Goal: Task Accomplishment & Management: Manage account settings

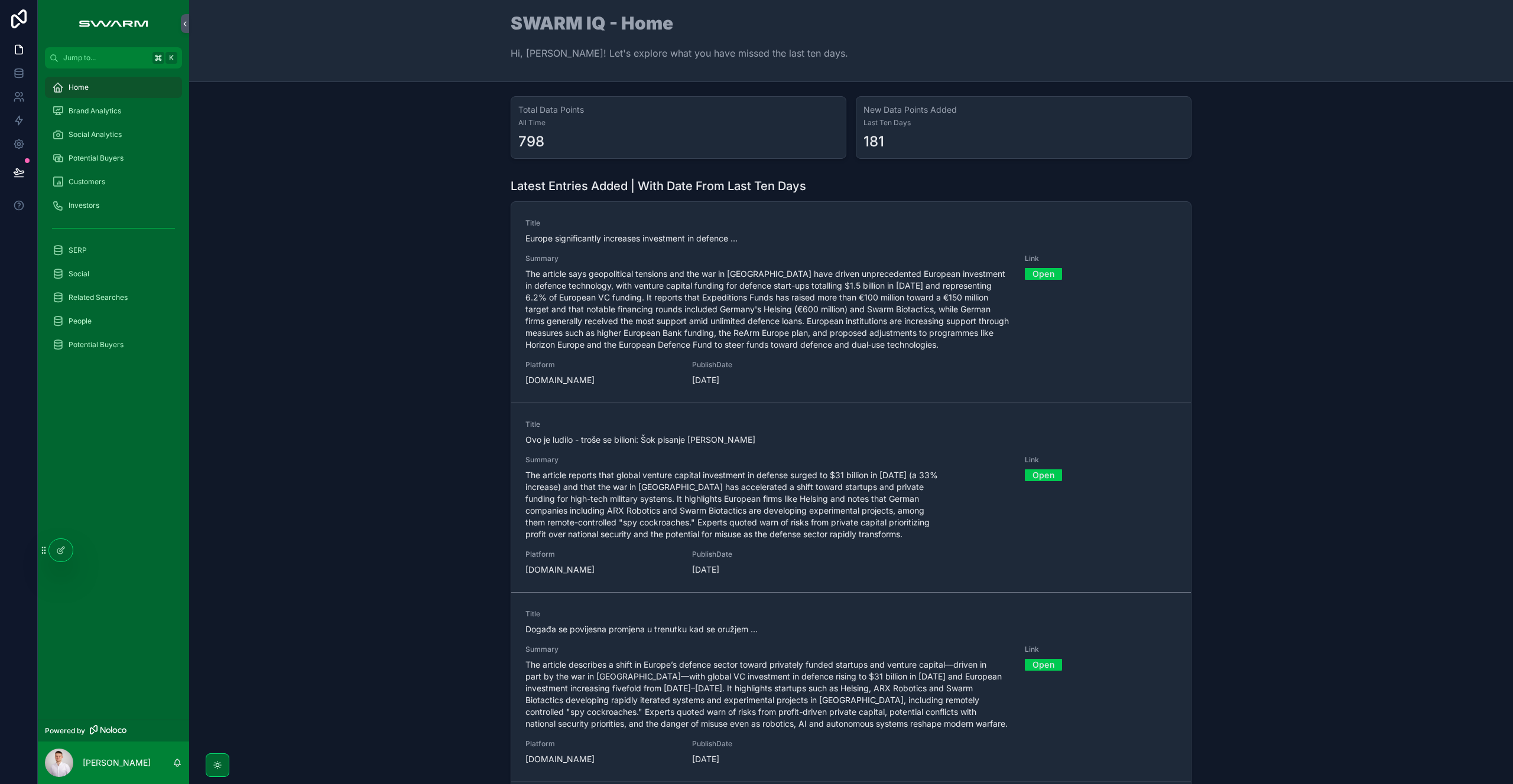
click at [626, 272] on span "The article says geopolitical tensions and the war in [GEOGRAPHIC_DATA] have dr…" at bounding box center [767, 309] width 485 height 83
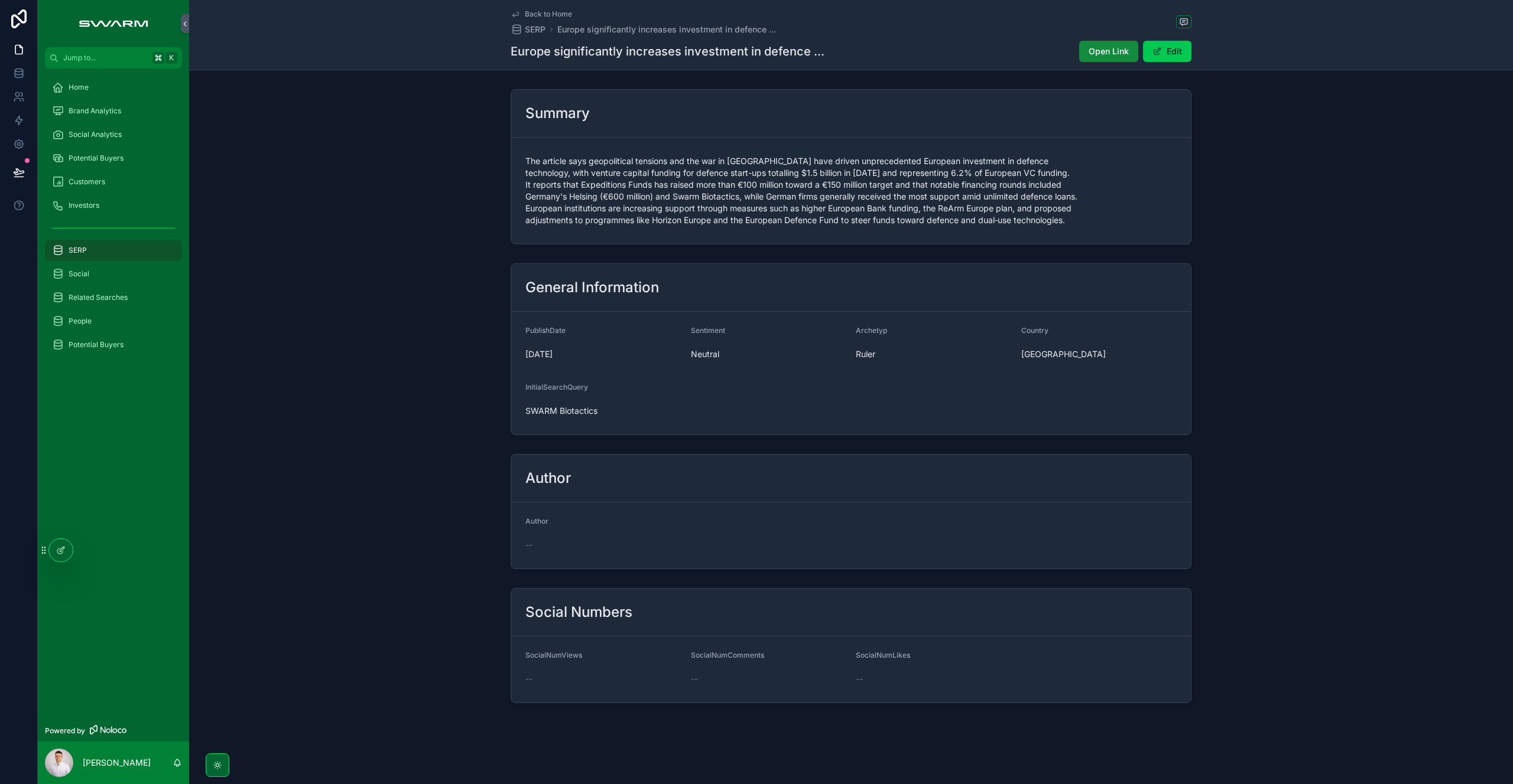
click at [64, 555] on div at bounding box center [60, 551] width 24 height 23
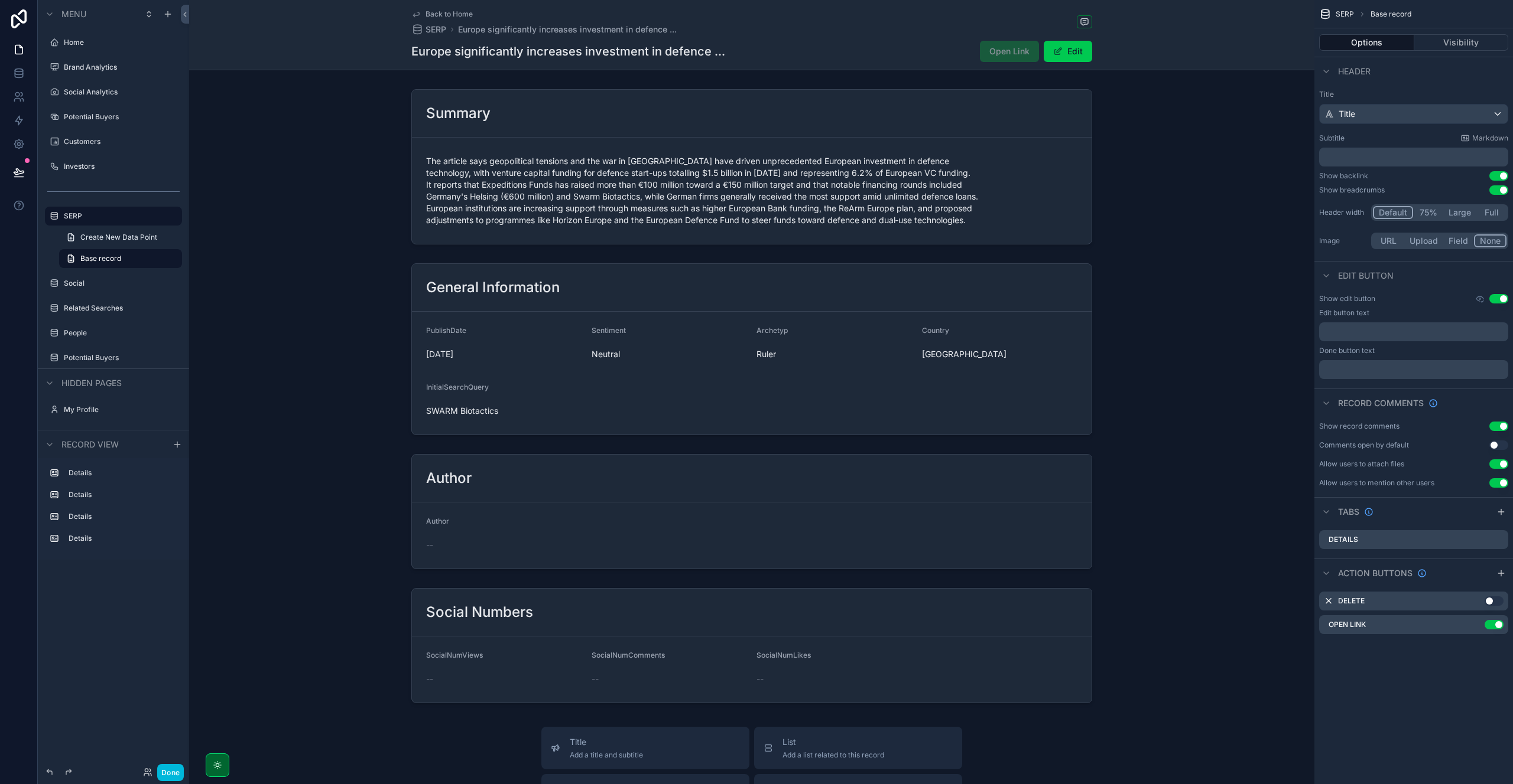
click at [1000, 117] on div "scrollable content" at bounding box center [751, 167] width 1125 height 165
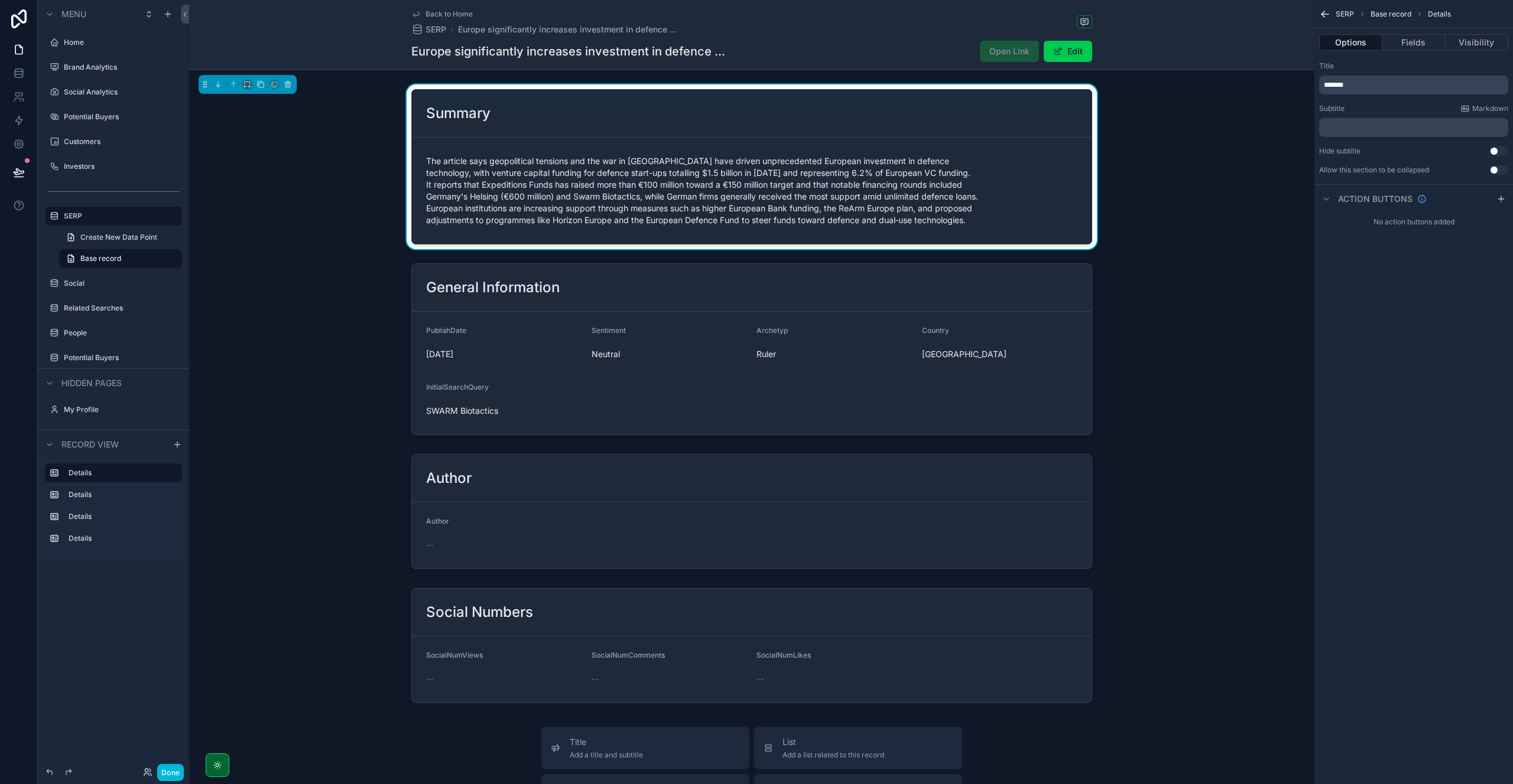
click at [1500, 200] on icon "scrollable content" at bounding box center [1501, 199] width 10 height 10
click at [0, 0] on icon "scrollable content" at bounding box center [0, 0] width 0 height 0
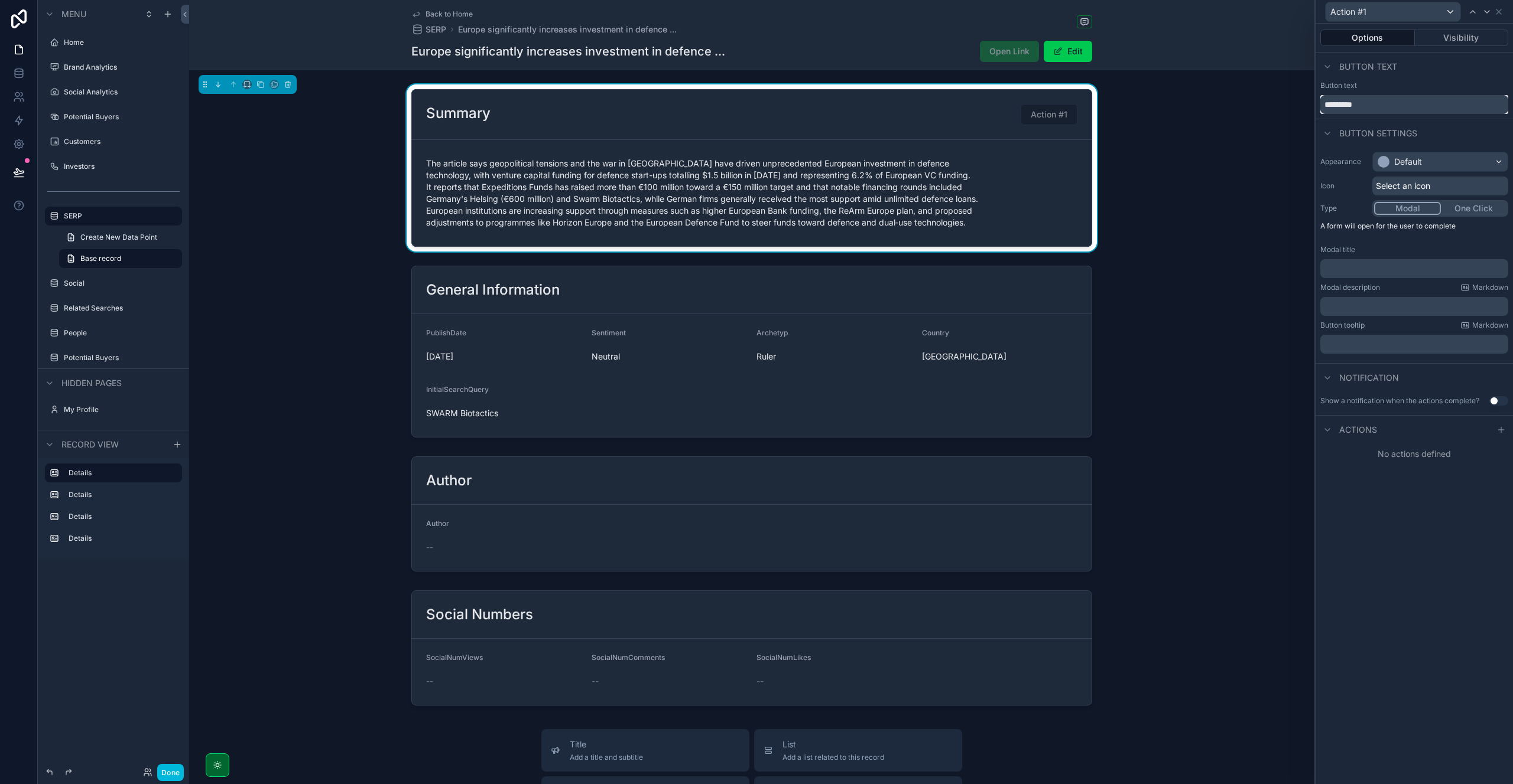
click at [1364, 105] on input "*********" at bounding box center [1413, 105] width 188 height 19
type input "*"
type input "**********"
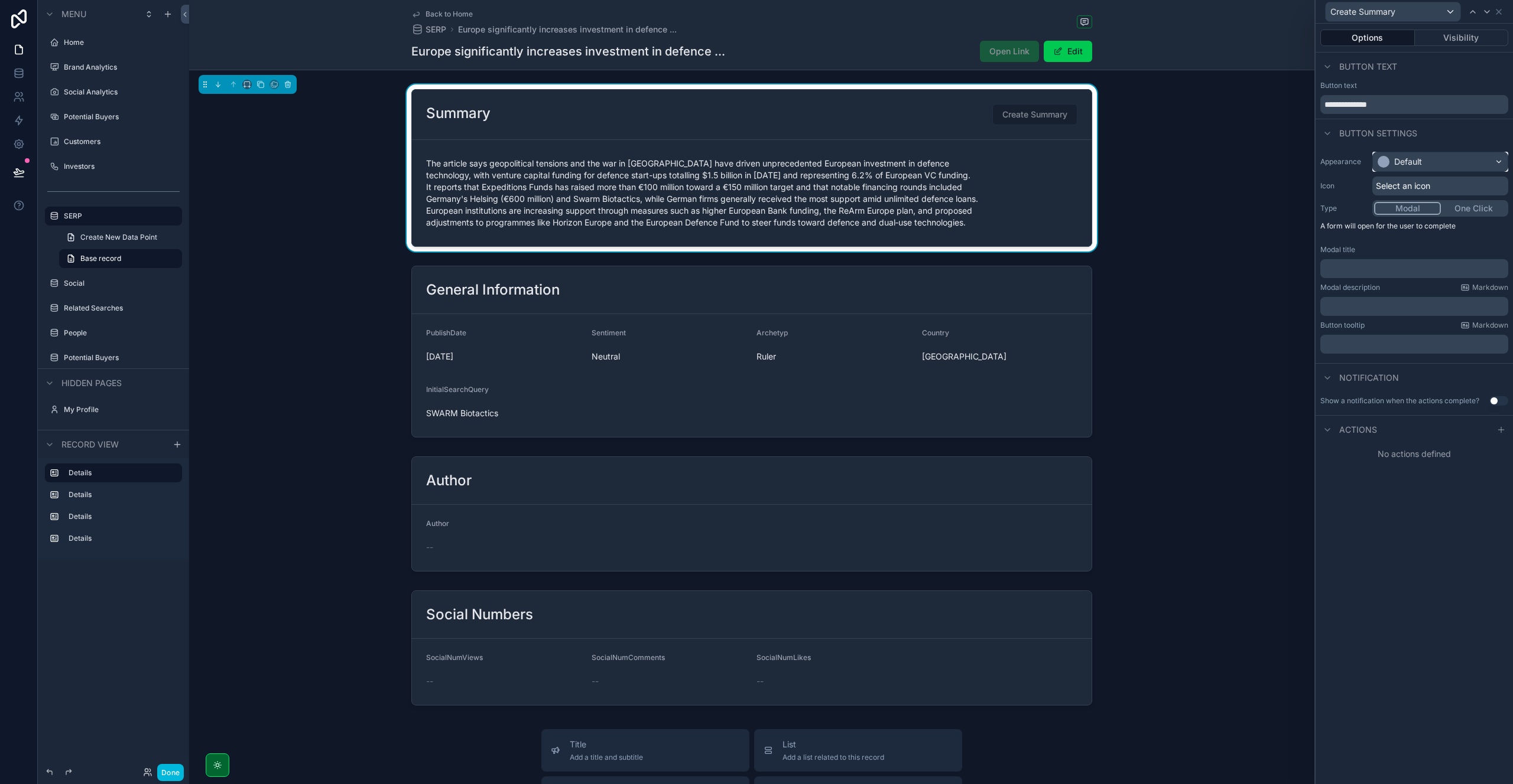
click at [1428, 167] on div "Default" at bounding box center [1440, 162] width 135 height 19
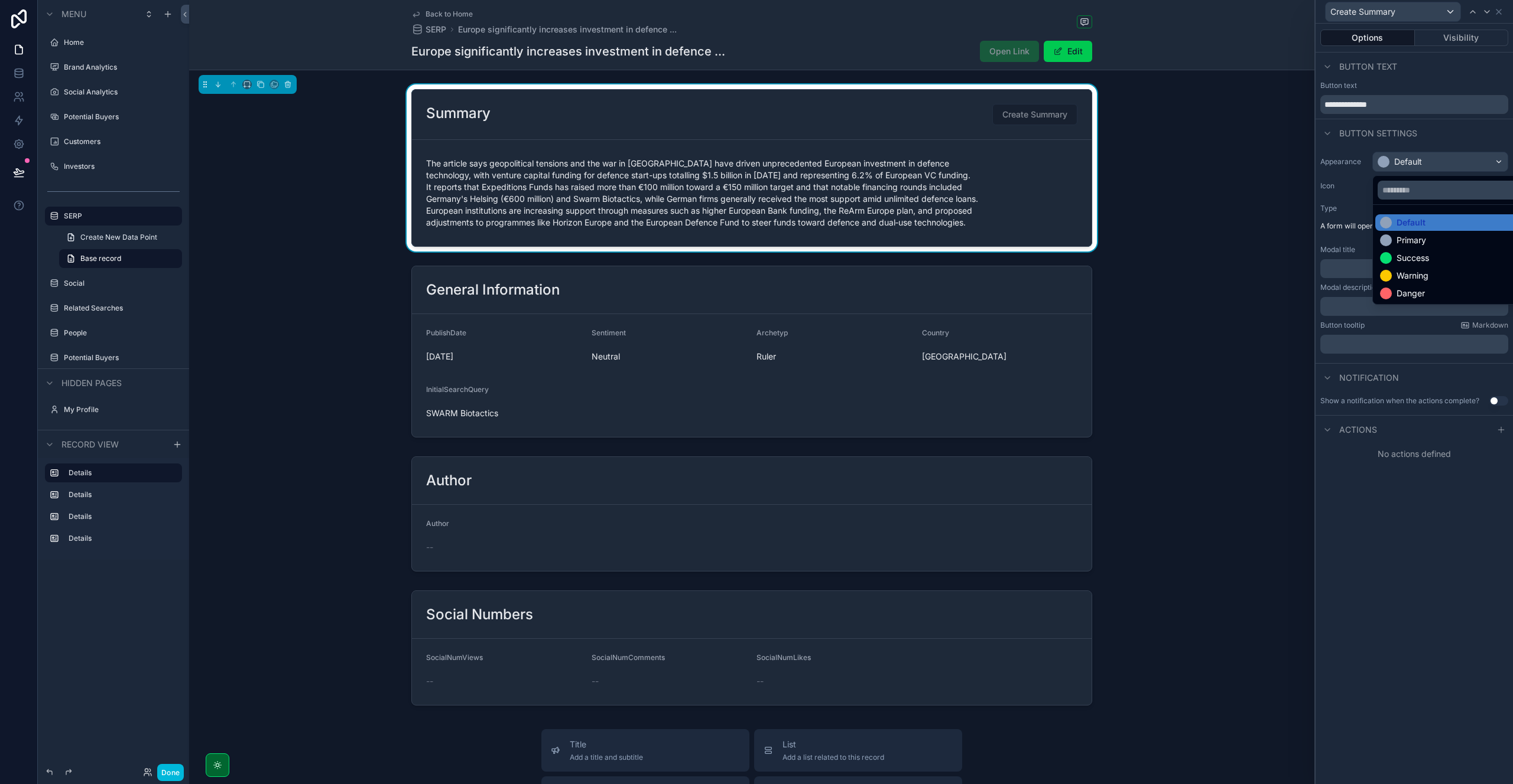
click at [1427, 255] on div "Success" at bounding box center [1413, 258] width 32 height 12
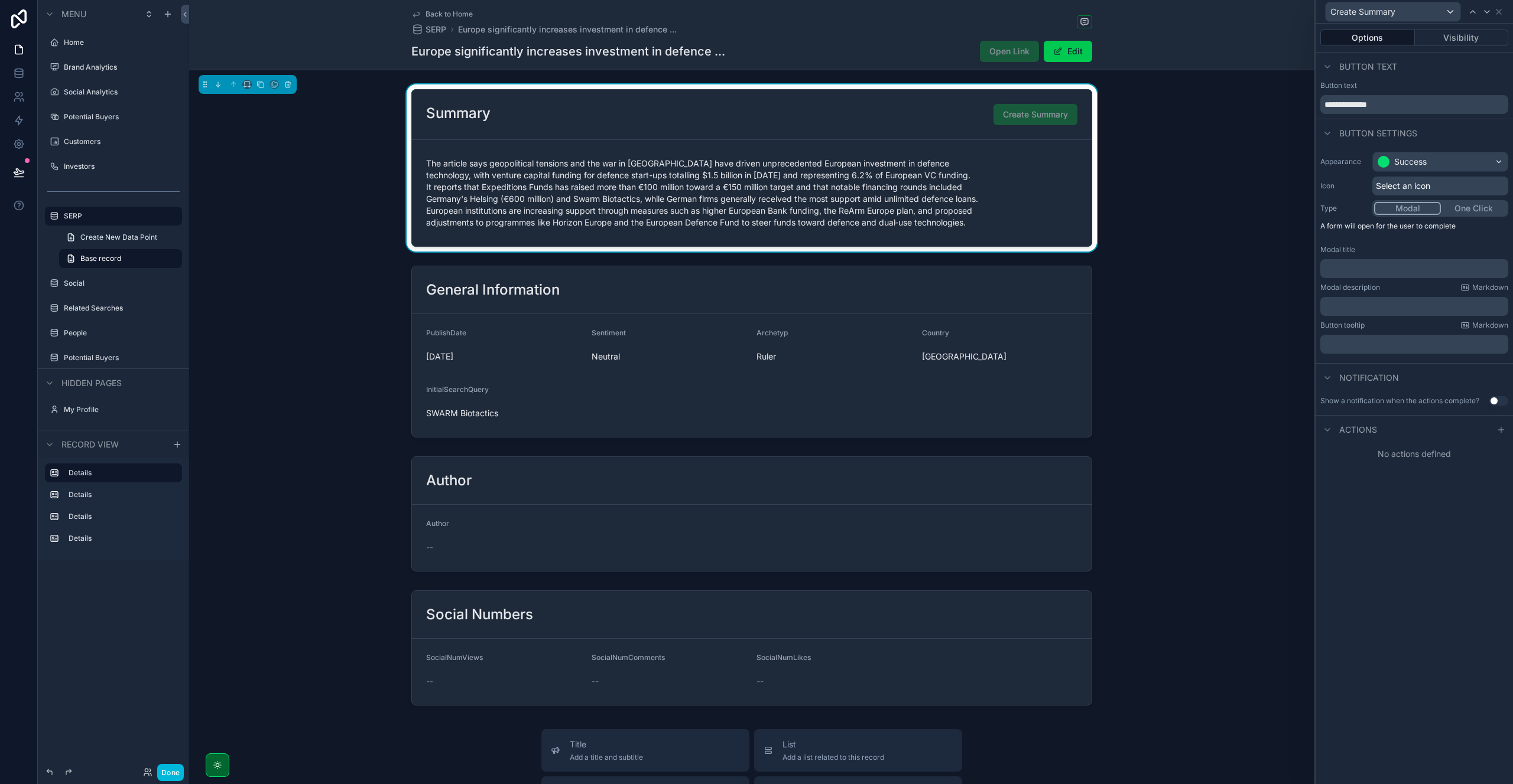
click at [1387, 509] on div "**********" at bounding box center [1414, 403] width 197 height 760
click at [1501, 430] on icon at bounding box center [1501, 430] width 5 height 0
click at [1402, 477] on div "Select a type" at bounding box center [1414, 478] width 177 height 19
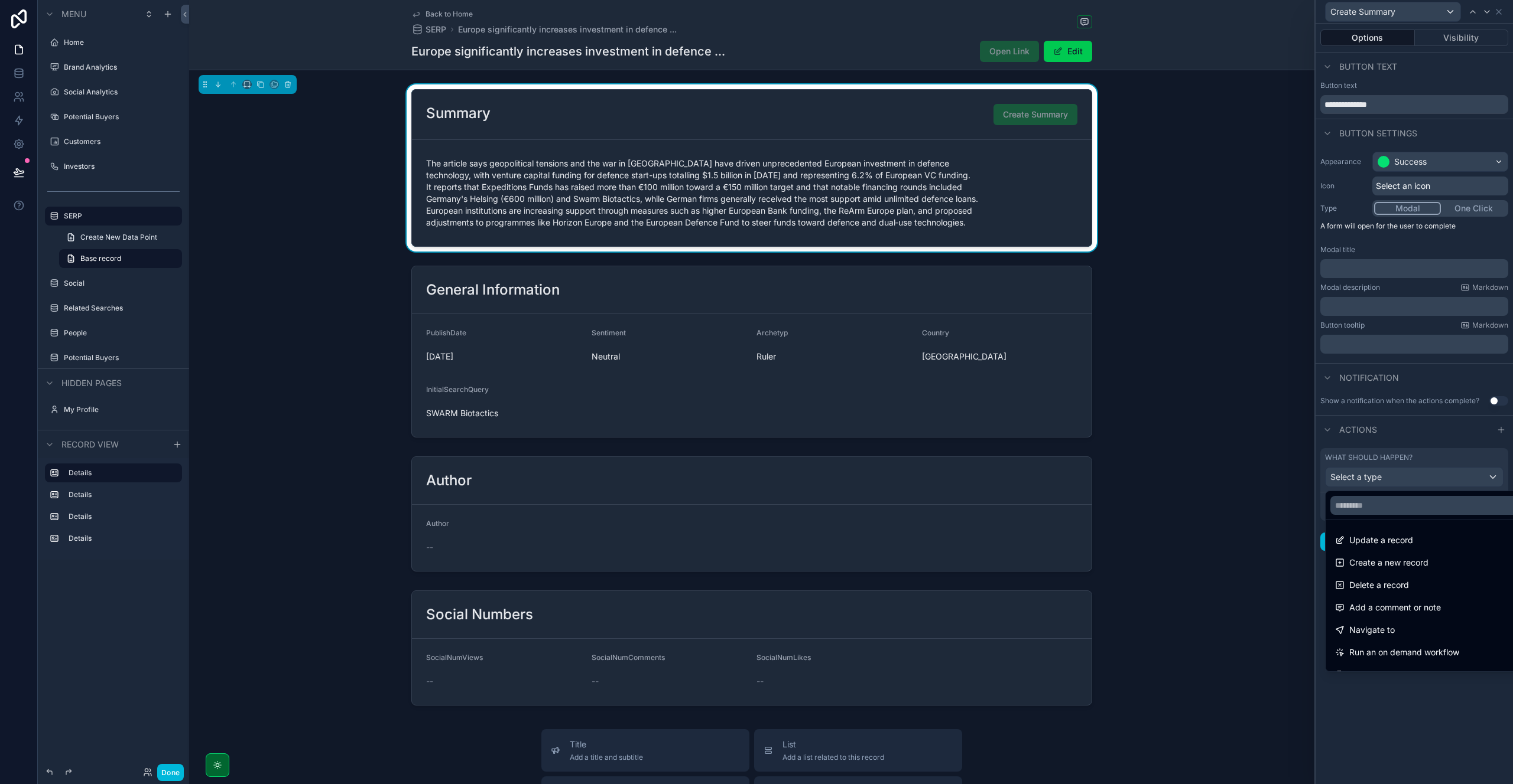
click at [1394, 650] on span "Run an on demand workflow" at bounding box center [1405, 652] width 110 height 14
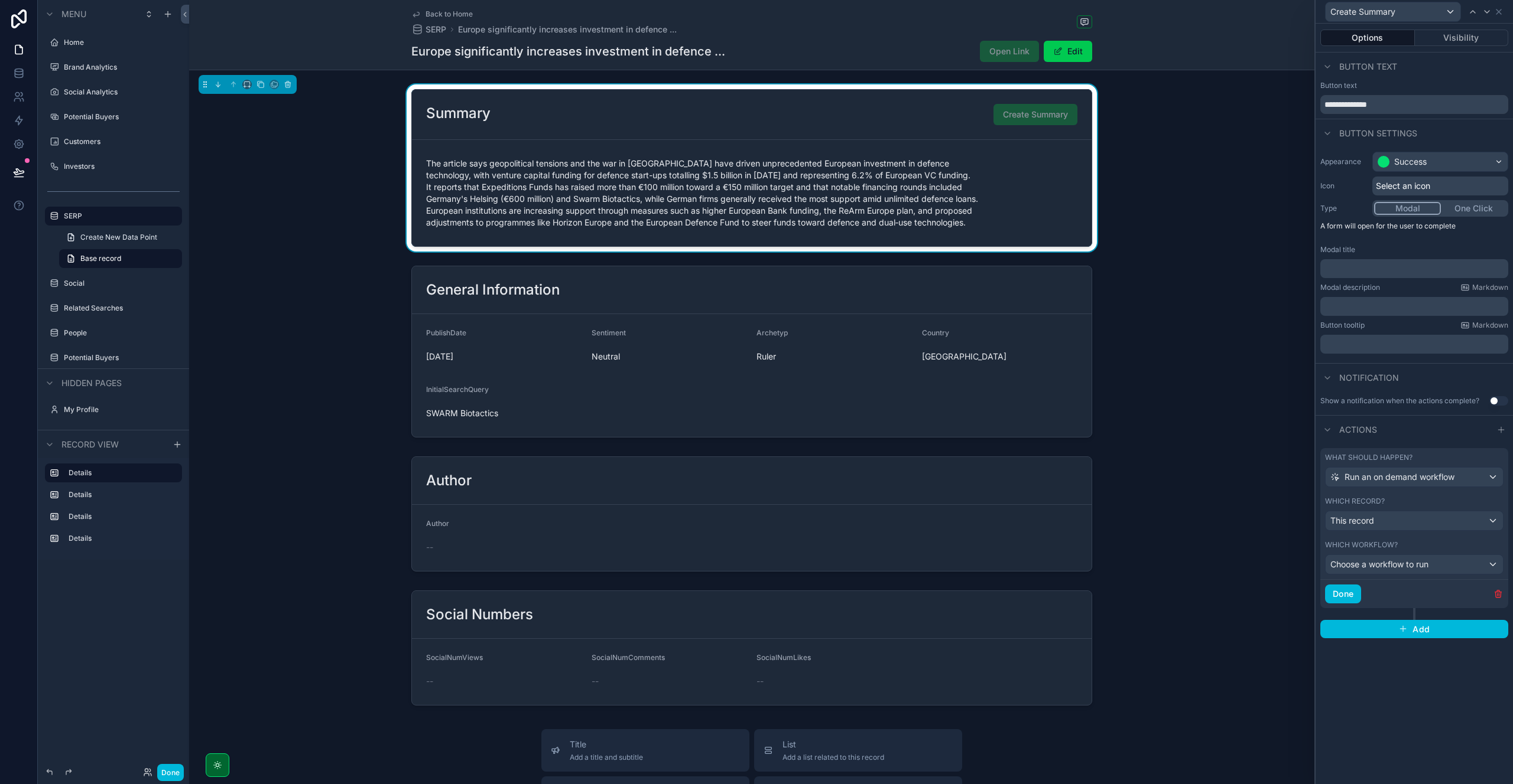
click at [1383, 672] on div "**********" at bounding box center [1414, 403] width 197 height 760
click at [1351, 593] on button "Done" at bounding box center [1343, 595] width 36 height 19
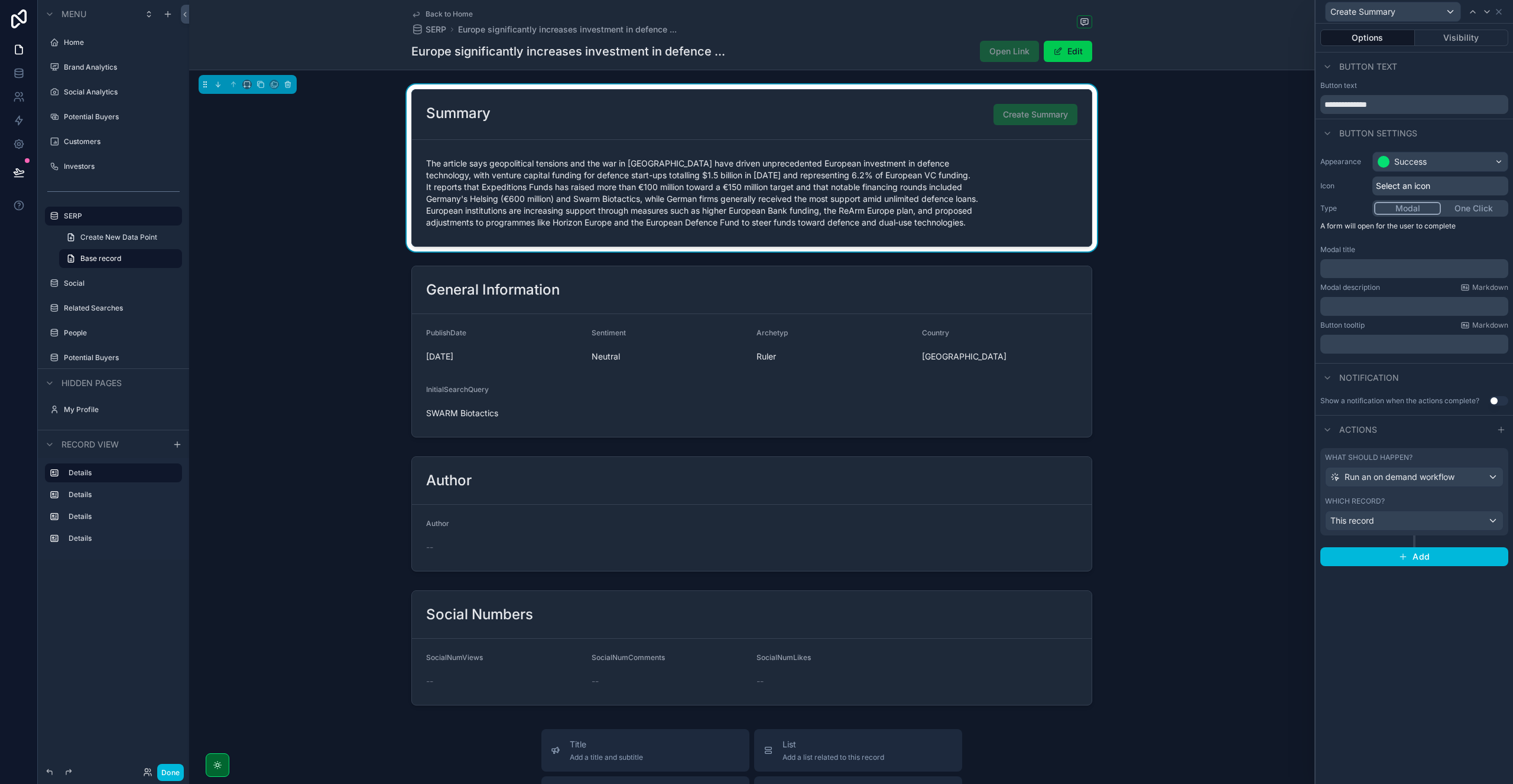
click at [170, 774] on button "Done" at bounding box center [170, 773] width 26 height 17
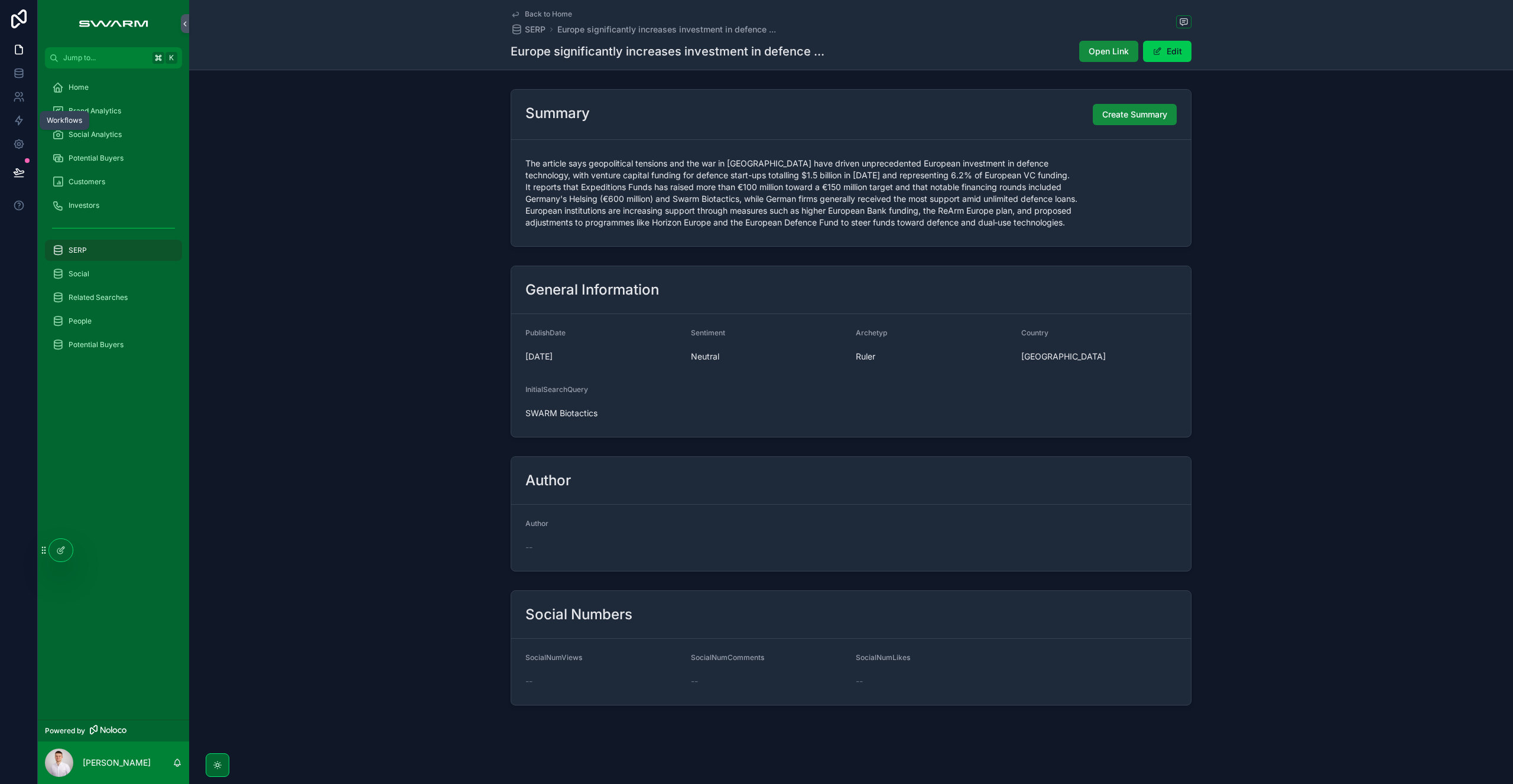
click at [19, 118] on icon at bounding box center [19, 120] width 12 height 12
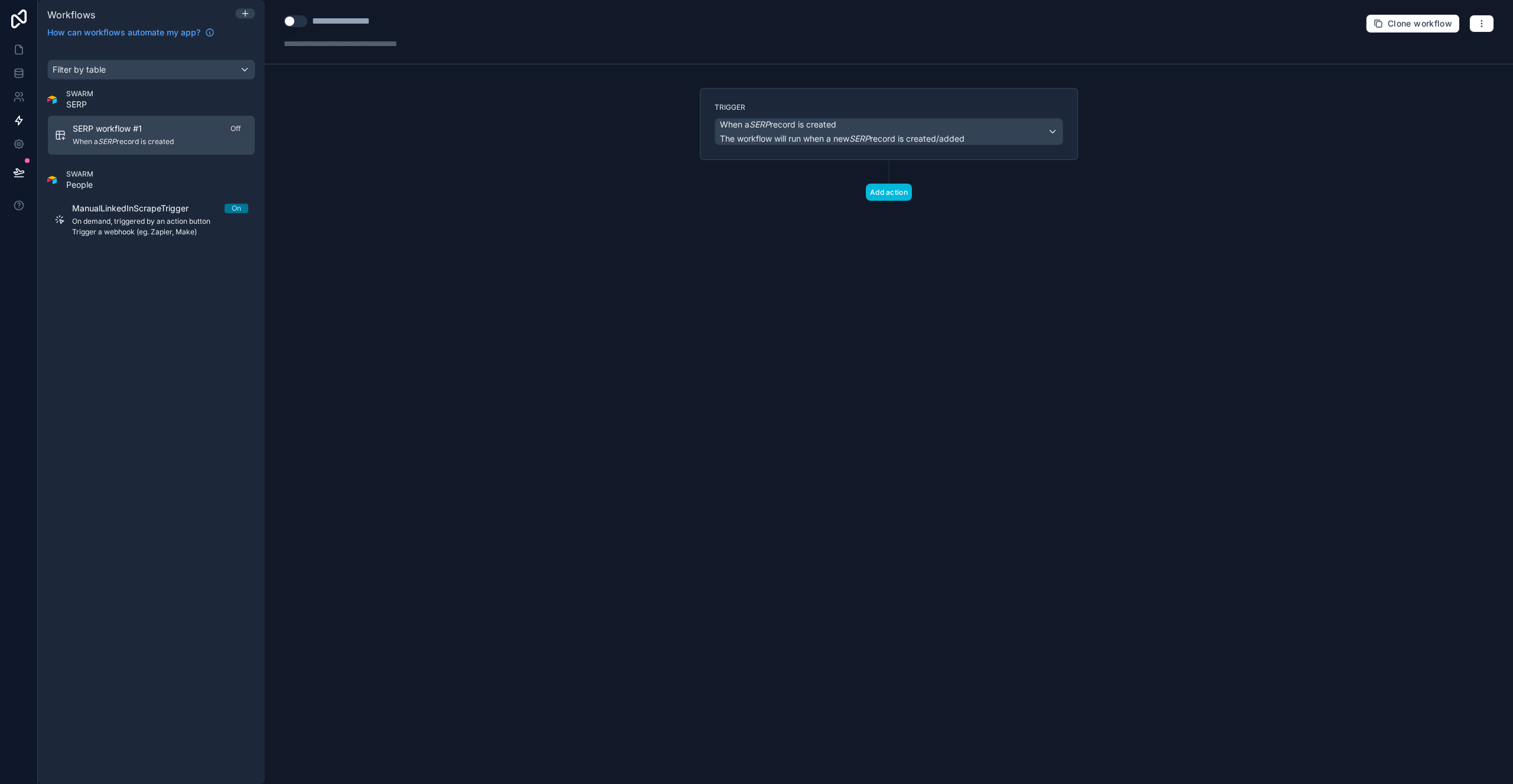
click at [651, 332] on div "**********" at bounding box center [888, 392] width 1248 height 784
click at [162, 141] on span "When a SERP record is created" at bounding box center [160, 141] width 175 height 10
click at [137, 183] on div "SWARM People" at bounding box center [151, 180] width 208 height 21
click at [82, 182] on span "People" at bounding box center [79, 185] width 27 height 12
click at [131, 224] on span "On demand, triggered by an action button" at bounding box center [161, 221] width 176 height 10
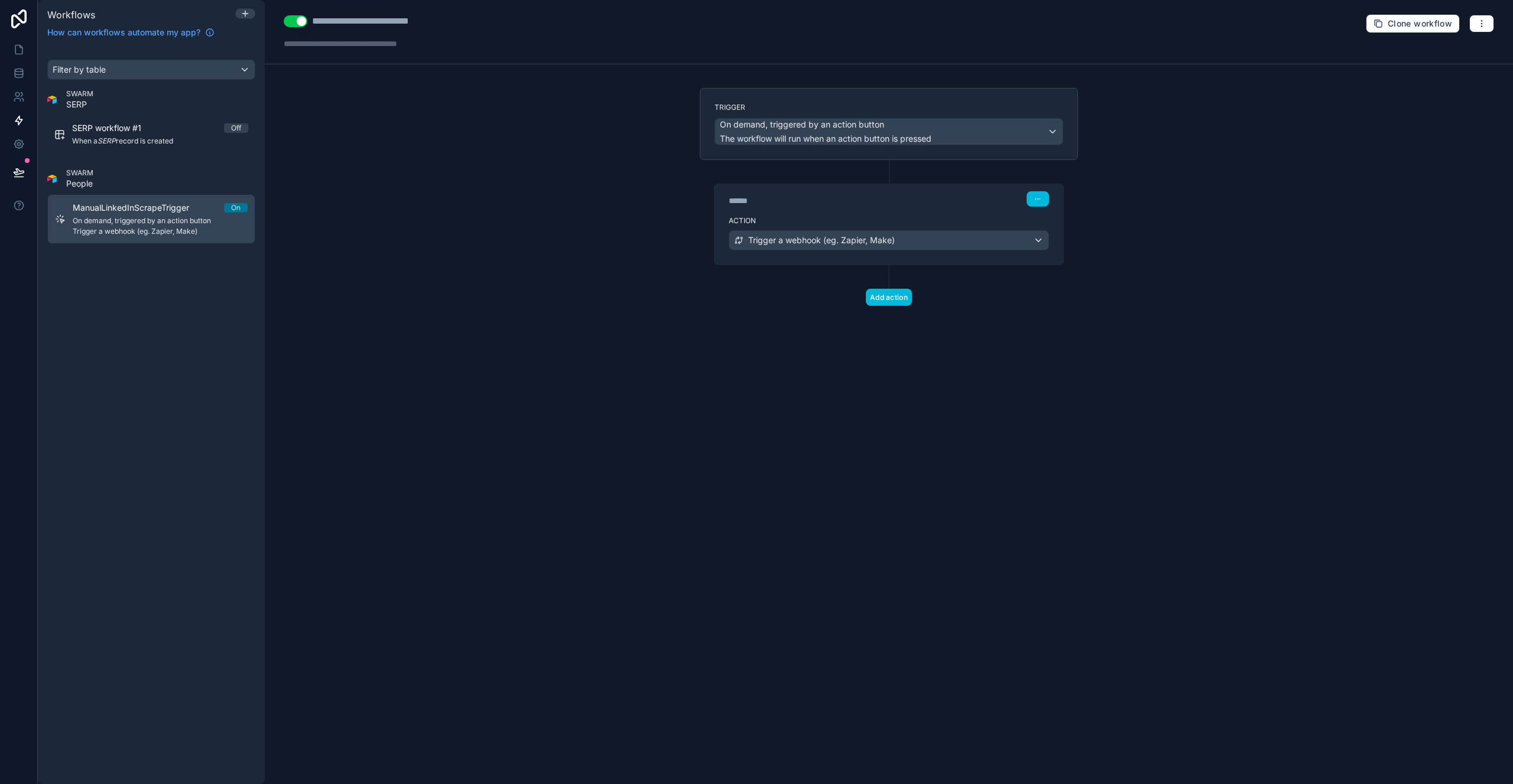
click at [102, 119] on link "SERP workflow #1 Off When a SERP record is created" at bounding box center [151, 134] width 208 height 39
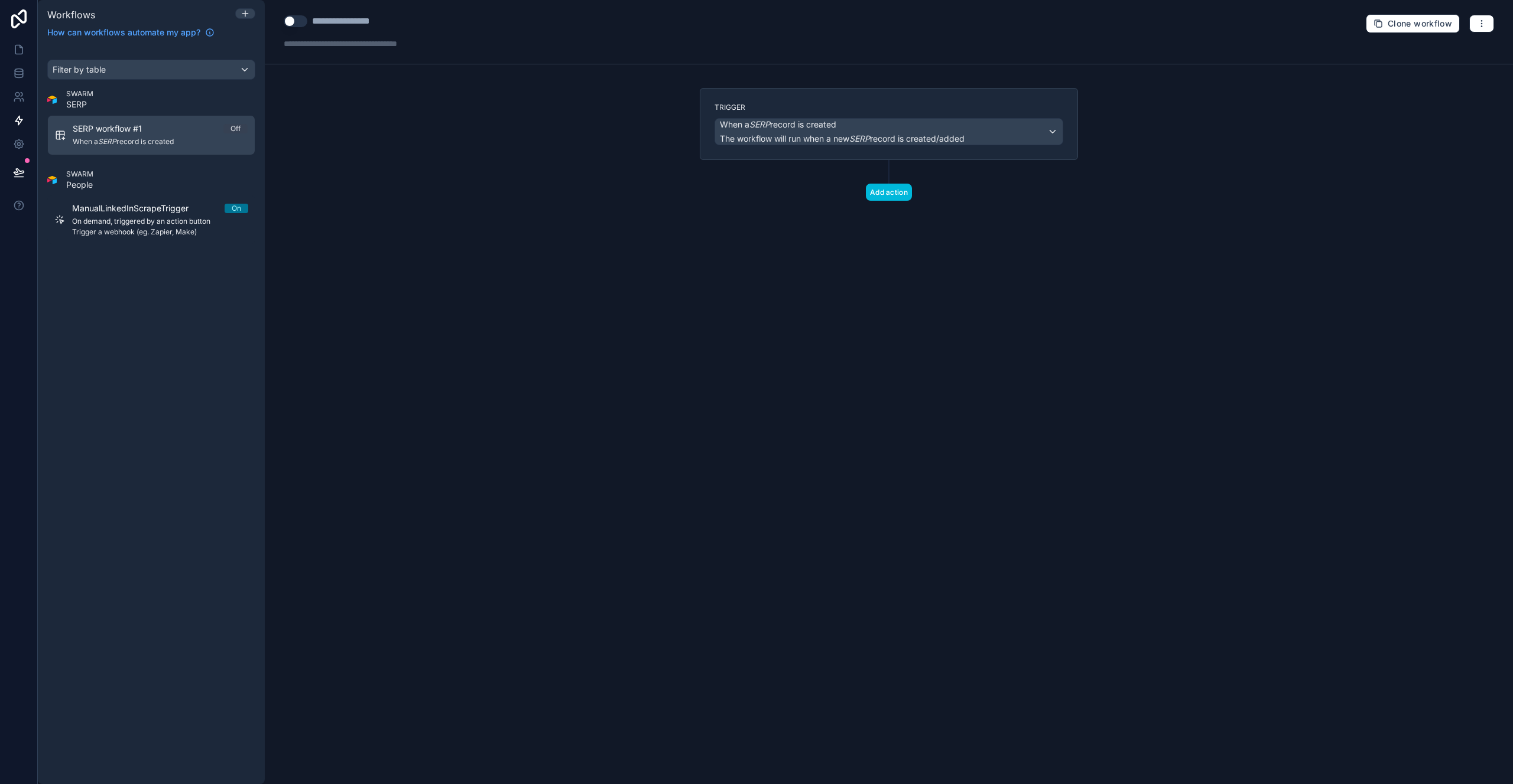
click at [107, 106] on div "SWARM SERP" at bounding box center [151, 100] width 208 height 21
click at [1477, 21] on icon "button" at bounding box center [1482, 24] width 10 height 10
click at [1434, 87] on span "Delete workflow" at bounding box center [1450, 89] width 57 height 10
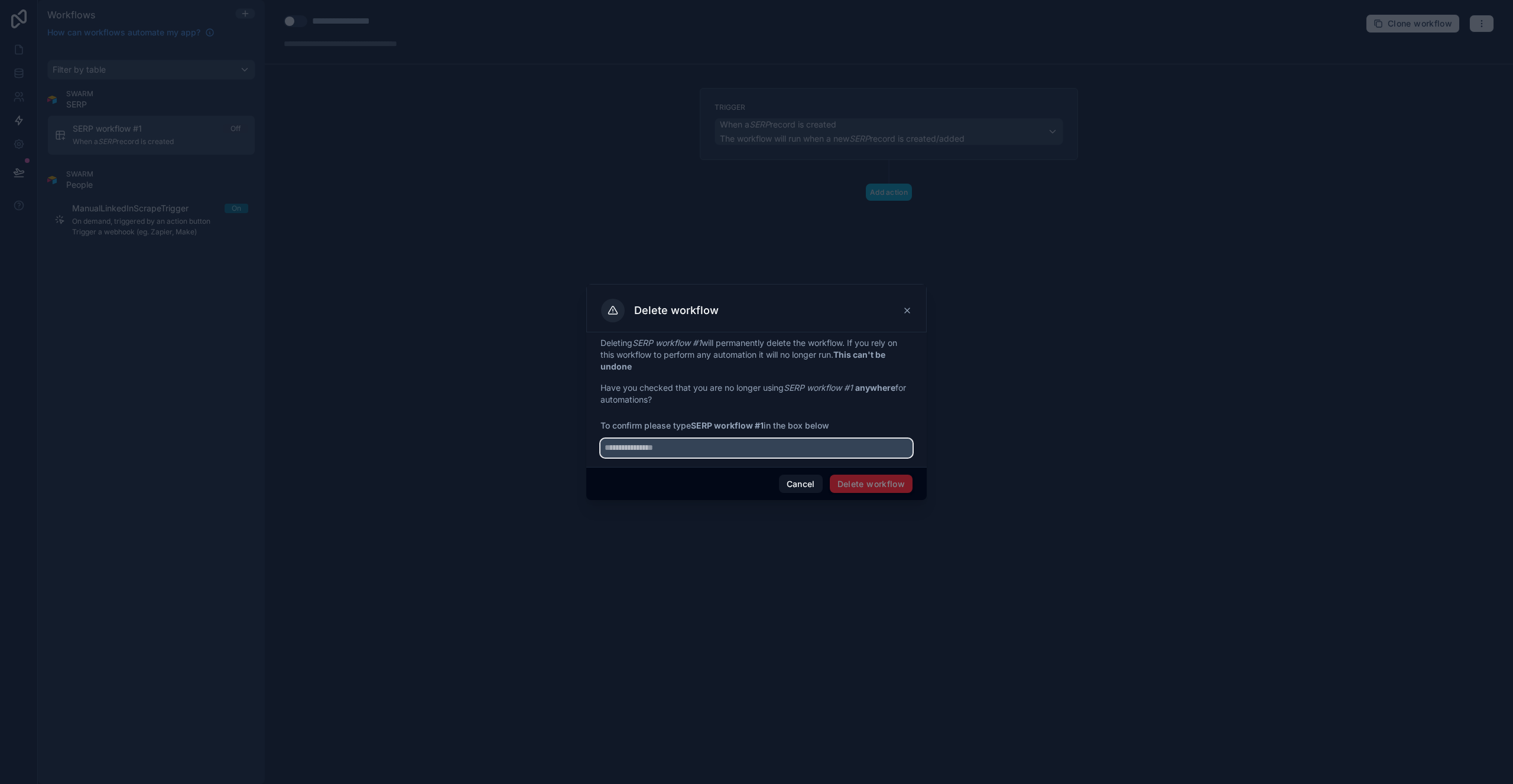
click at [733, 456] on input "text" at bounding box center [756, 449] width 312 height 19
click at [726, 450] on input "text" at bounding box center [756, 449] width 312 height 19
click at [738, 429] on strong "SERP workflow #1" at bounding box center [727, 426] width 73 height 10
drag, startPoint x: 764, startPoint y: 425, endPoint x: 692, endPoint y: 424, distance: 72.0
click at [693, 424] on span "To confirm please type SERP workflow #1 in the box below" at bounding box center [756, 426] width 312 height 12
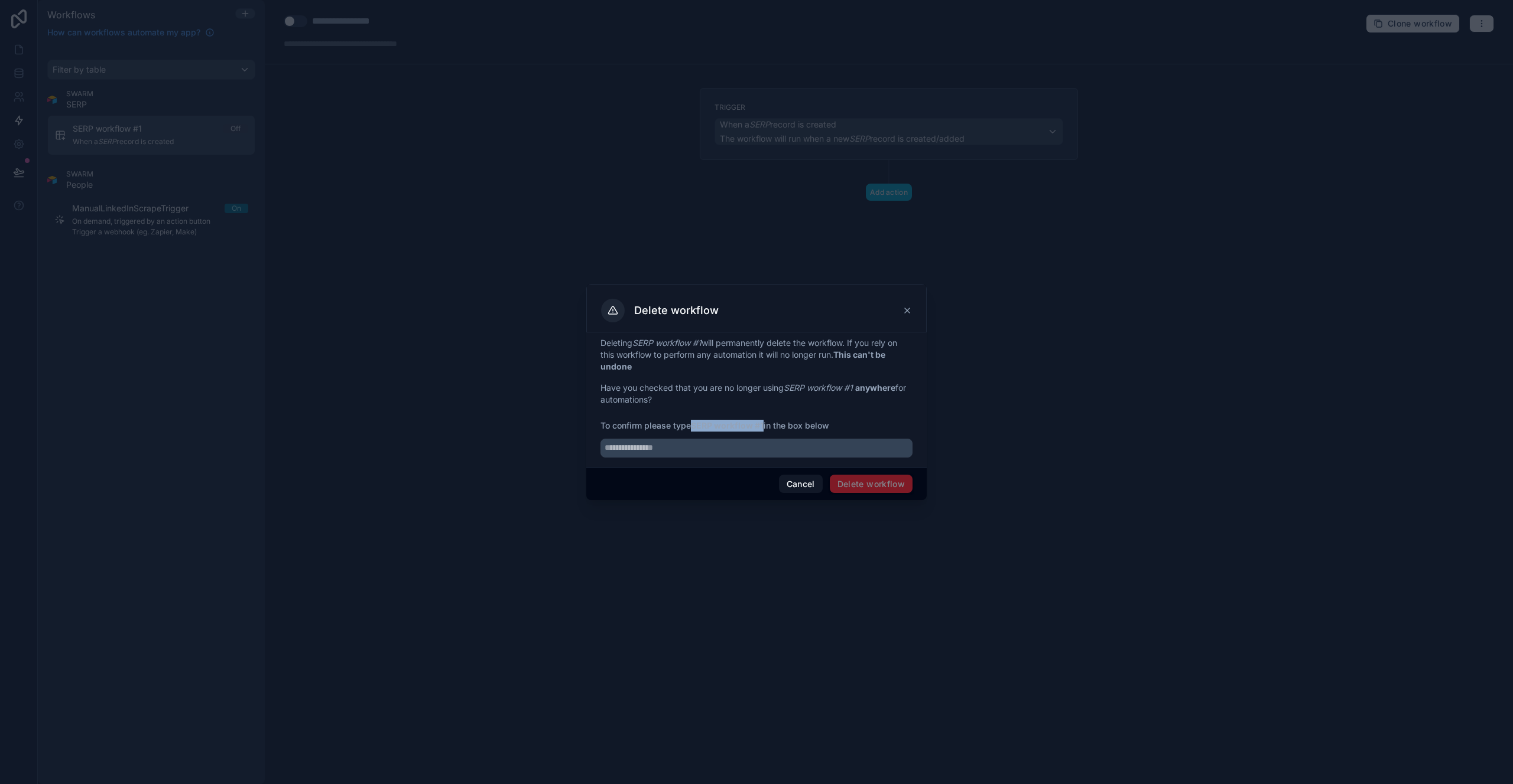
copy strong "SERP workflow #1"
click at [621, 449] on input "text" at bounding box center [756, 449] width 312 height 19
paste input "**********"
type input "**********"
click at [883, 481] on button "Delete workflow" at bounding box center [871, 485] width 83 height 19
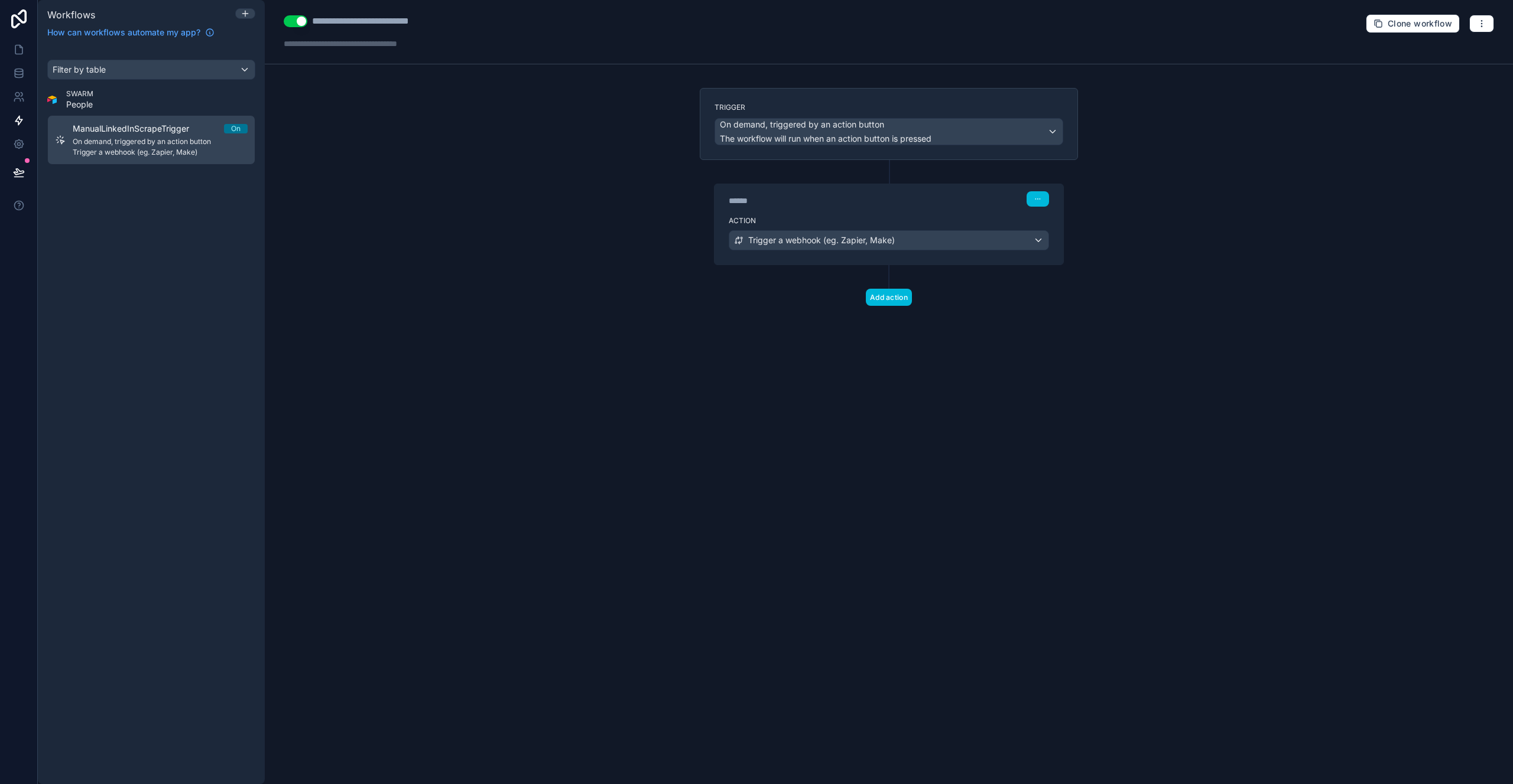
click at [163, 215] on div "Filter by table SWARM People ManualLinkedInScrapeTrigger On On demand, triggere…" at bounding box center [151, 415] width 227 height 739
click at [248, 16] on icon at bounding box center [245, 13] width 10 height 10
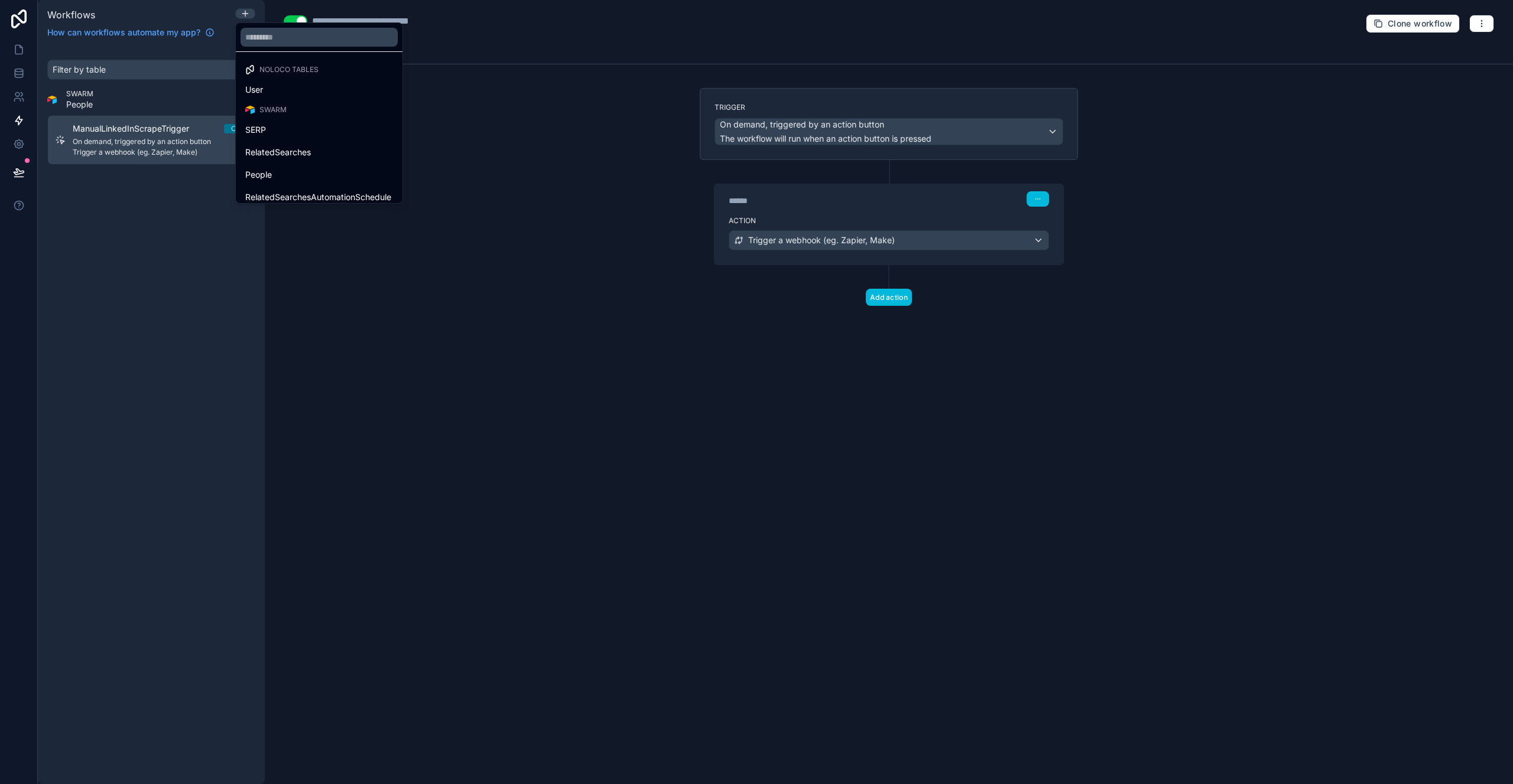
click at [284, 131] on div "SERP" at bounding box center [319, 130] width 148 height 14
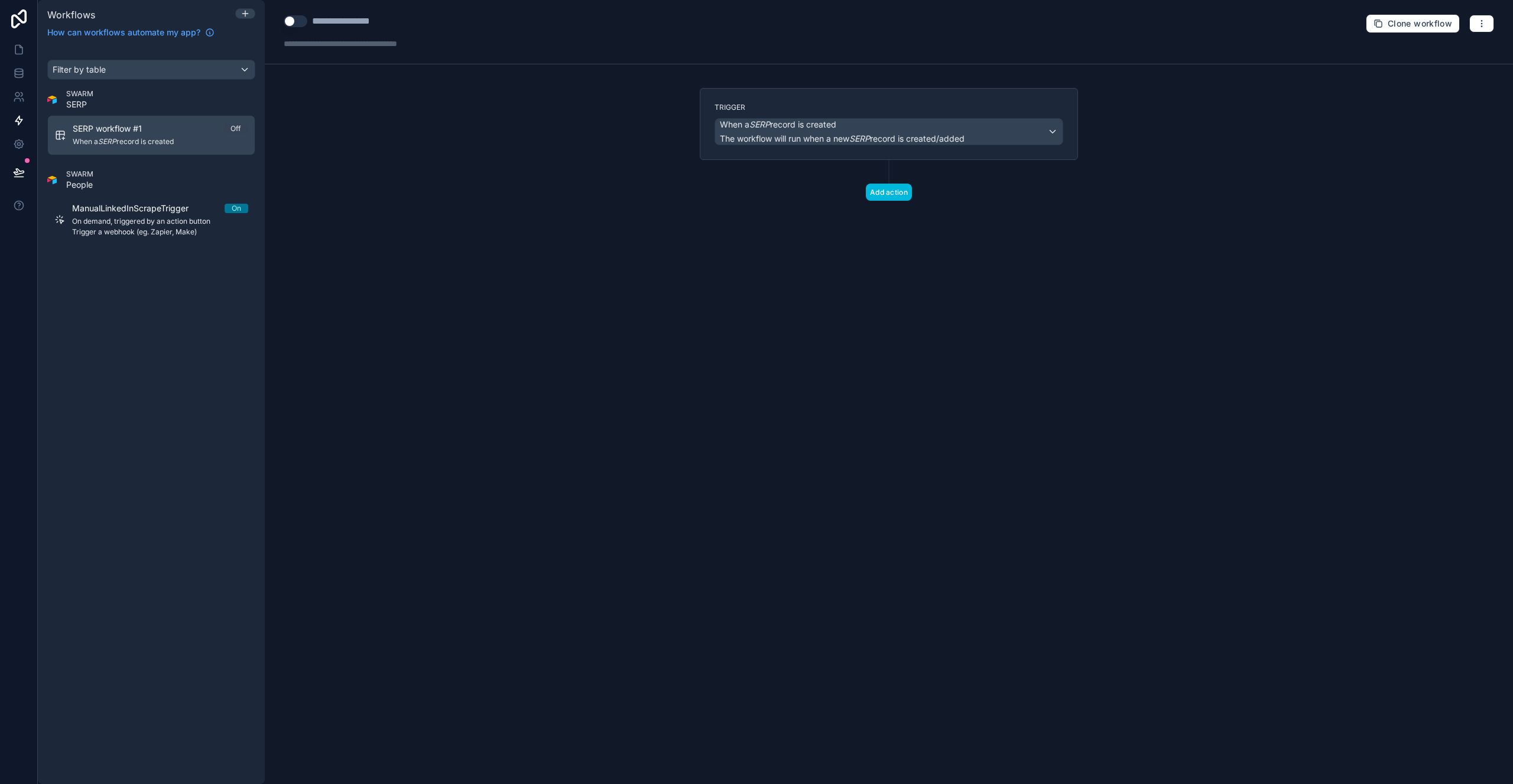
click at [358, 23] on div "**********" at bounding box center [356, 21] width 90 height 14
type div "**********"
click at [518, 128] on div "**********" at bounding box center [888, 392] width 1248 height 784
click at [294, 25] on button "Use setting" at bounding box center [295, 22] width 24 height 12
click at [446, 189] on div "**********" at bounding box center [888, 392] width 1248 height 784
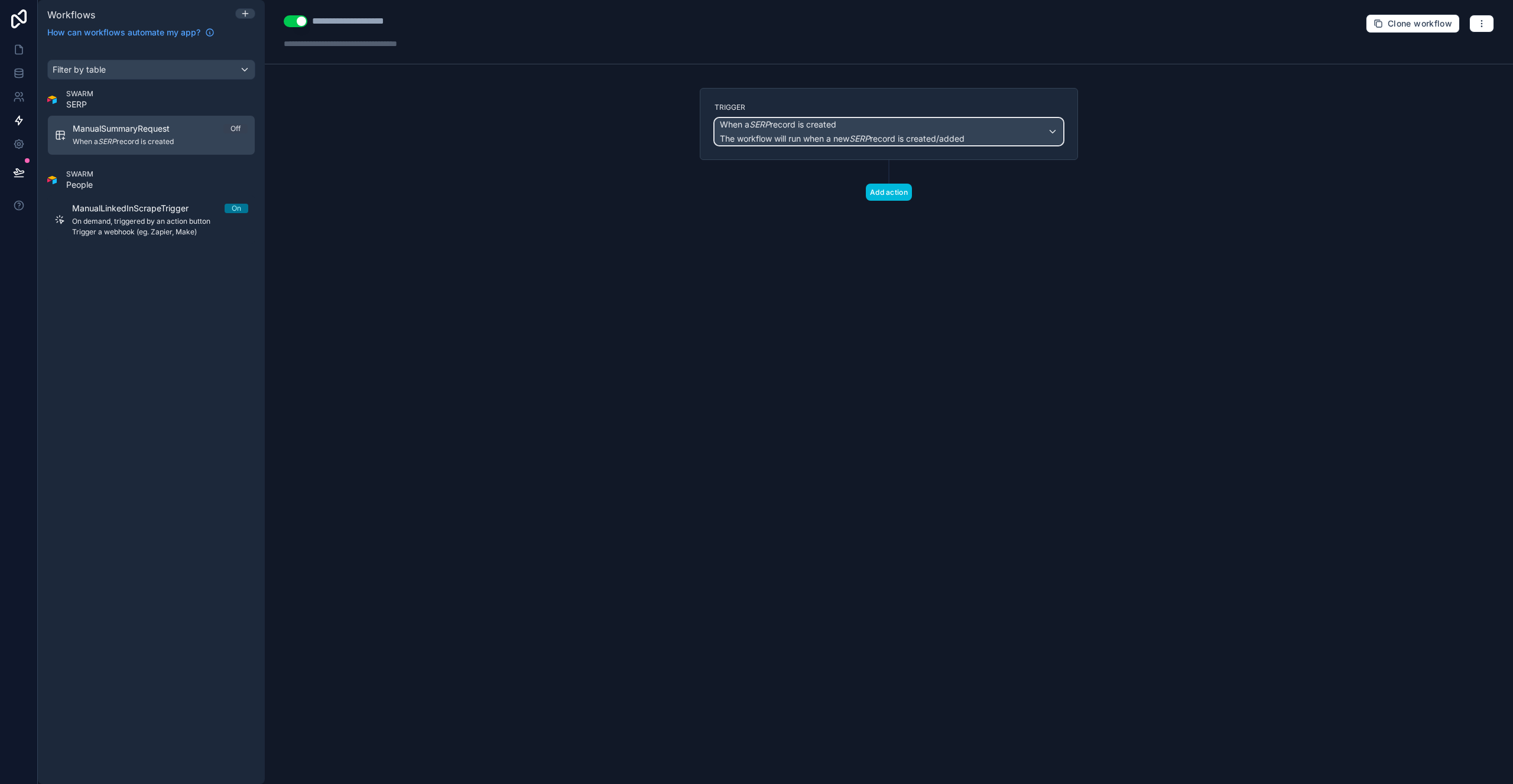
click at [772, 131] on div "When a SERP record is created The workflow will run when a new SERP record is c…" at bounding box center [842, 132] width 245 height 26
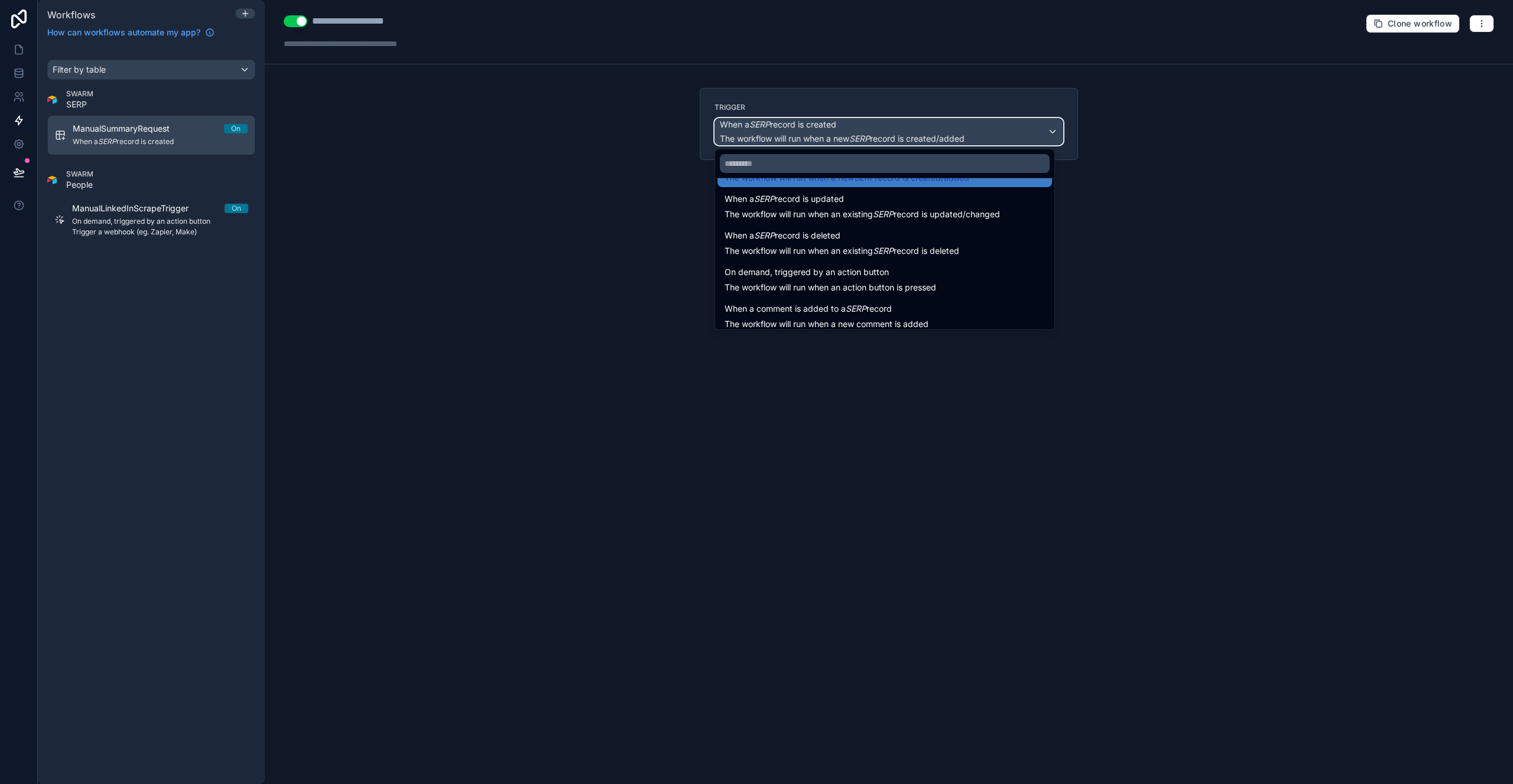
scroll to position [43, 0]
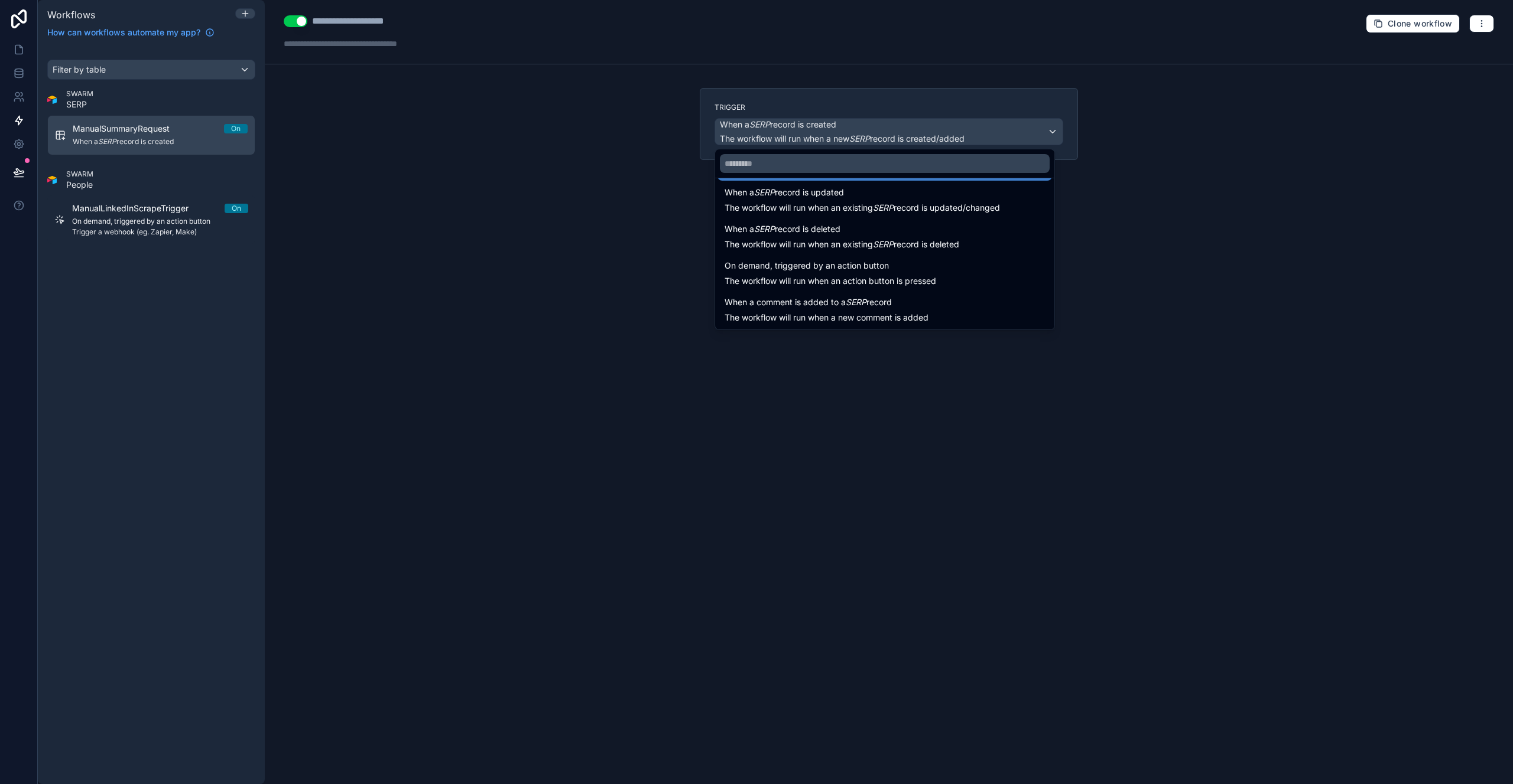
click at [867, 276] on span "The workflow will run when an action button is pressed" at bounding box center [830, 281] width 211 height 10
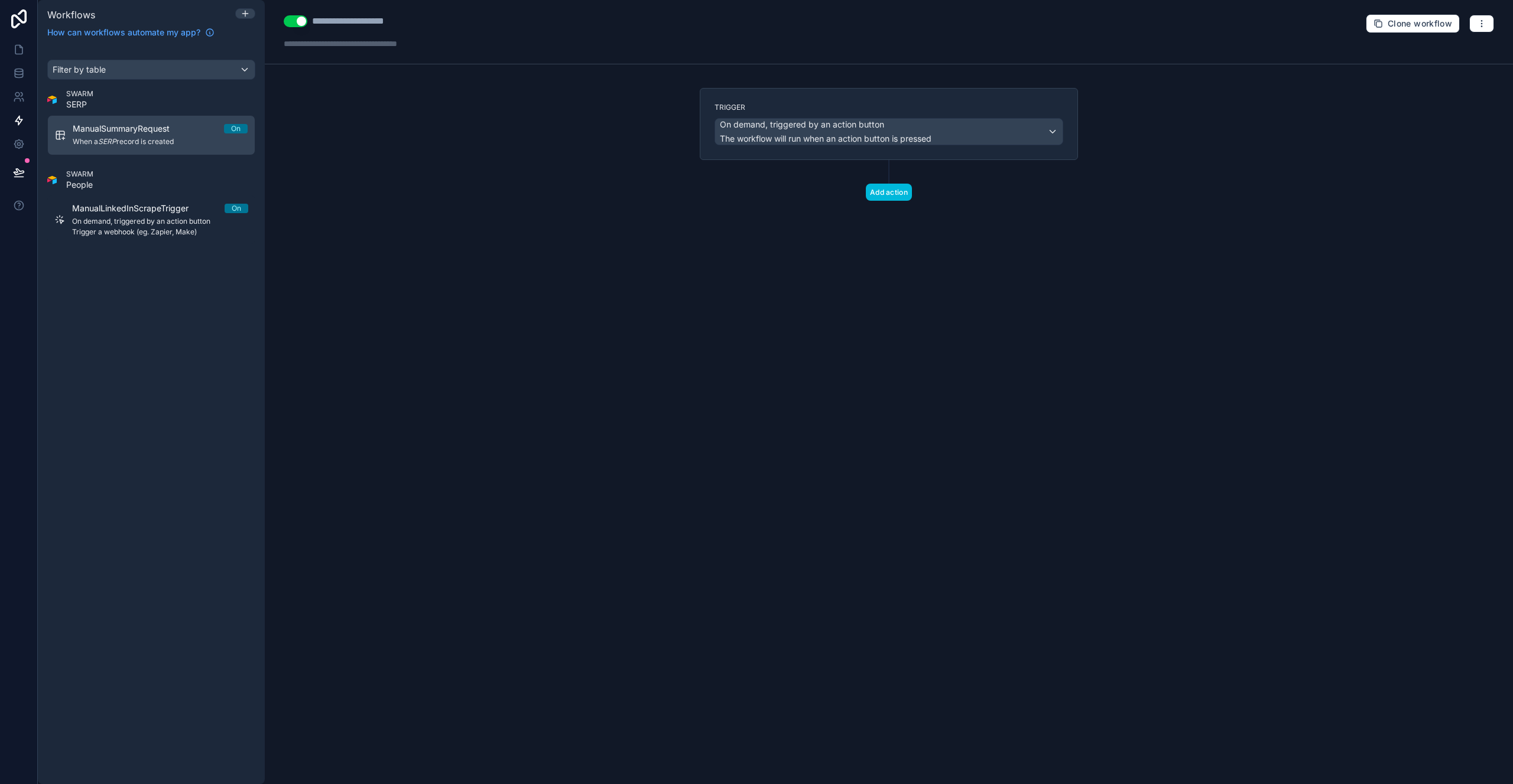
click at [748, 253] on div "**********" at bounding box center [888, 392] width 1248 height 784
click at [880, 195] on button "Add action" at bounding box center [888, 192] width 46 height 17
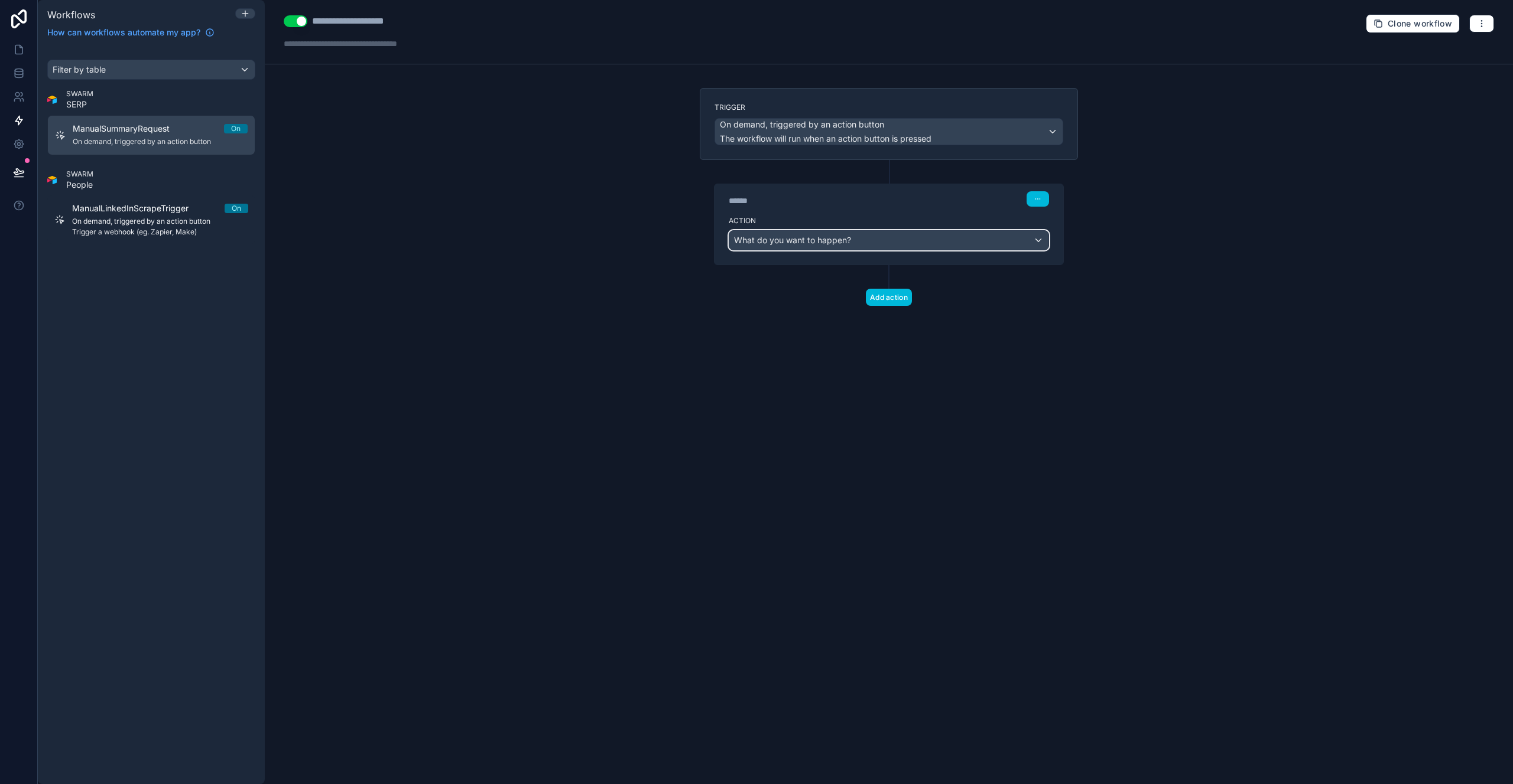
click at [777, 239] on span "What do you want to happen?" at bounding box center [792, 240] width 117 height 10
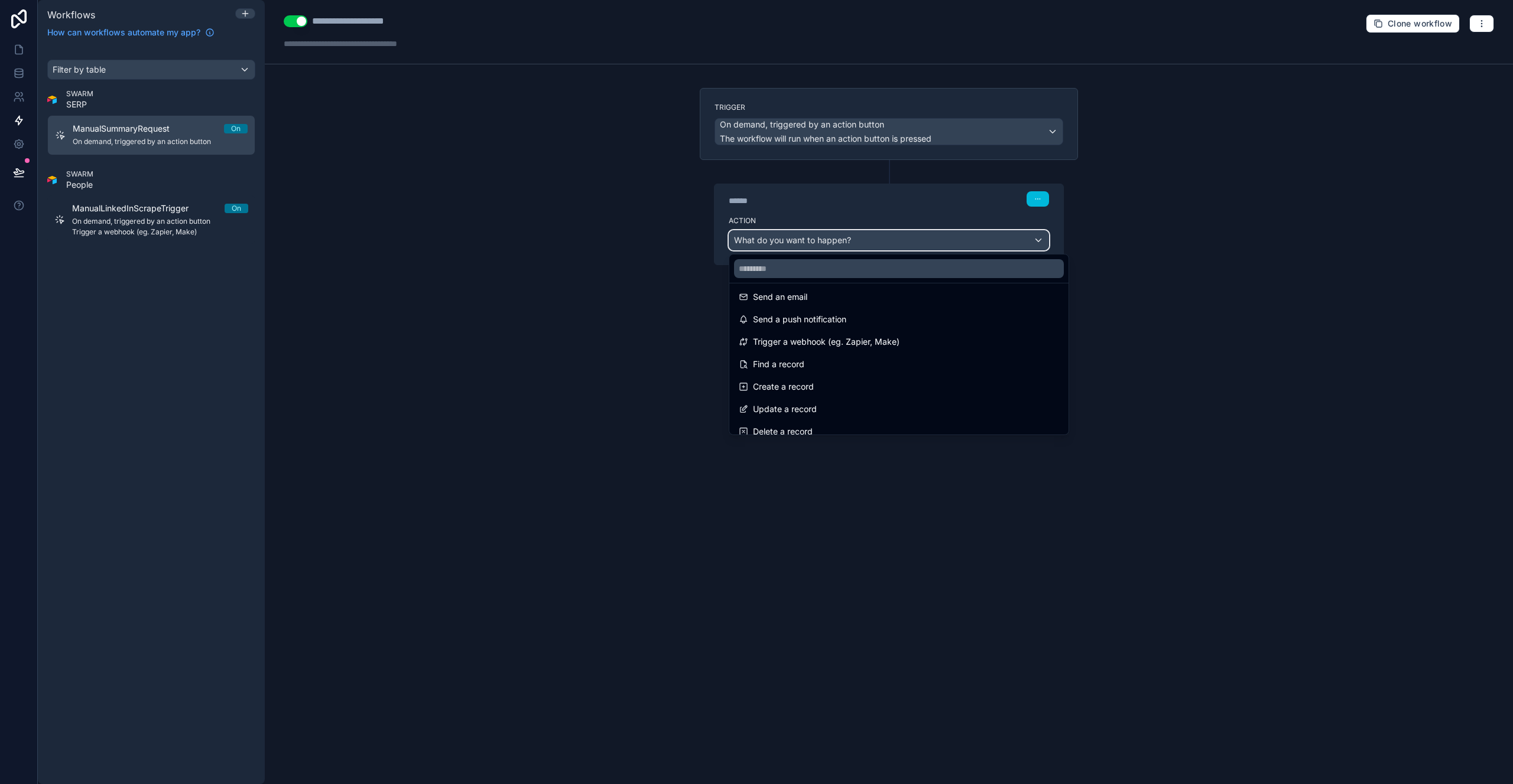
scroll to position [7, 0]
click at [827, 339] on span "Trigger a webhook (eg. Zapier, Make)" at bounding box center [826, 341] width 147 height 14
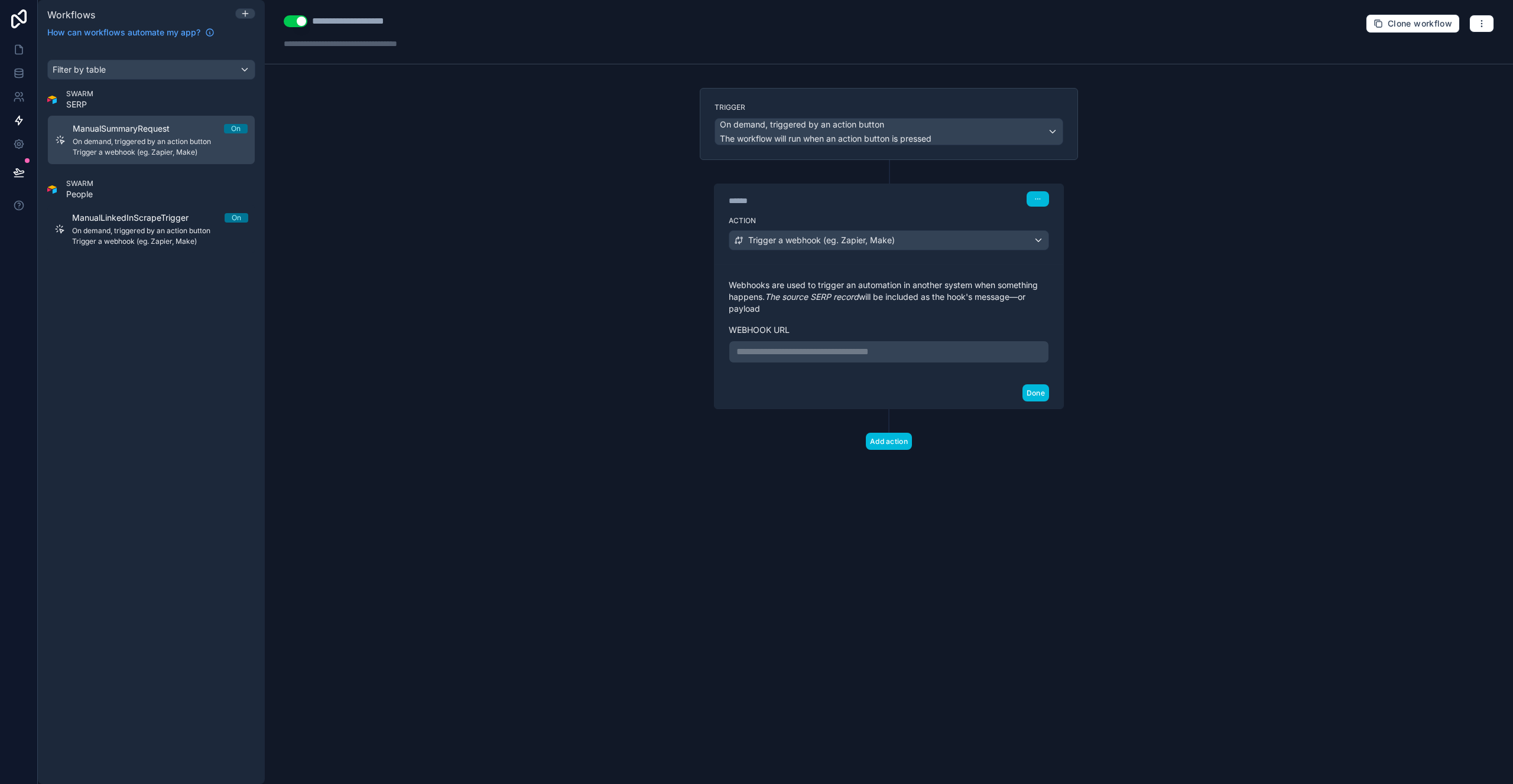
click at [670, 419] on div "**********" at bounding box center [888, 392] width 1248 height 784
click at [880, 352] on p "**********" at bounding box center [888, 352] width 305 height 14
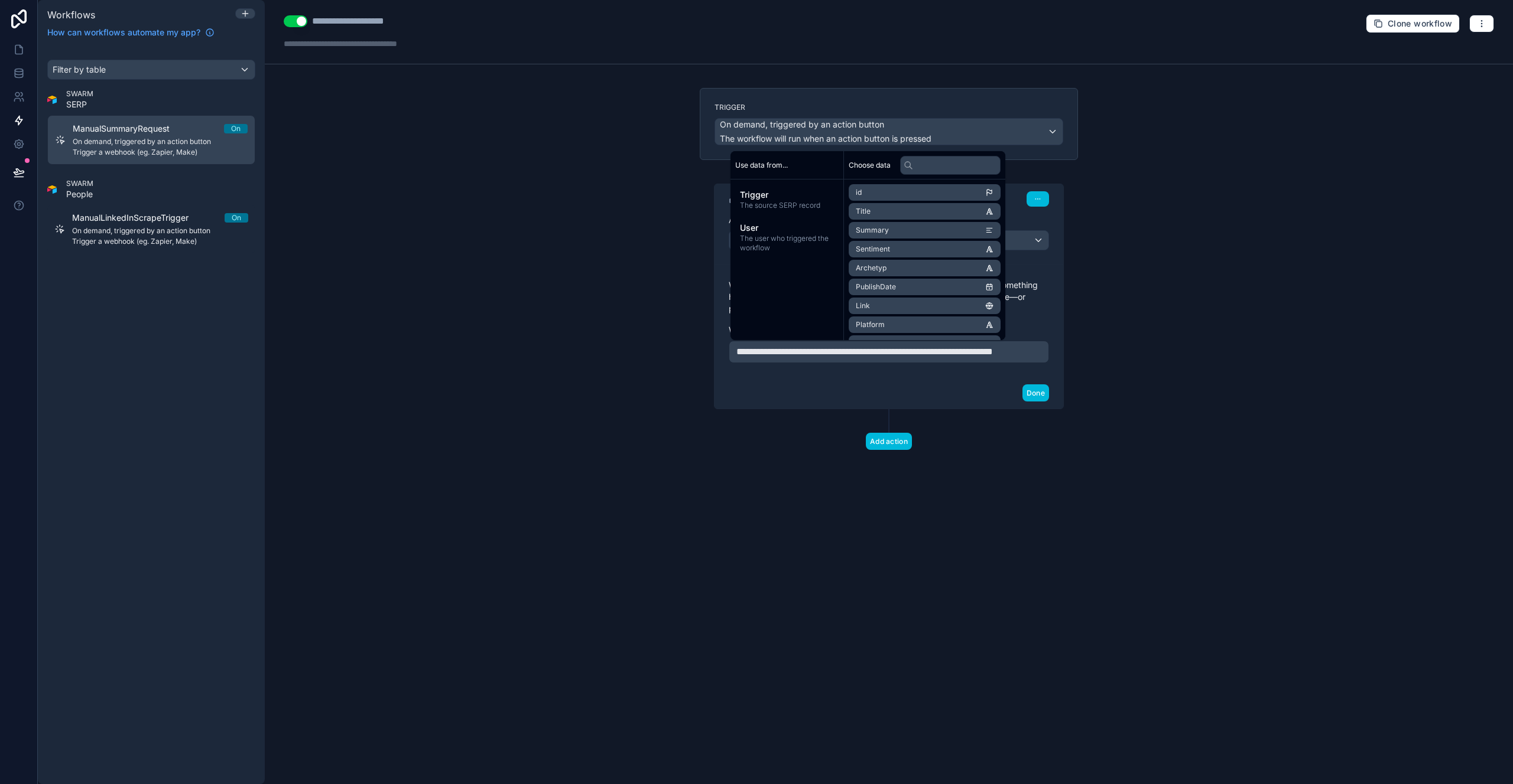
click at [1040, 402] on button "Done" at bounding box center [1035, 393] width 26 height 17
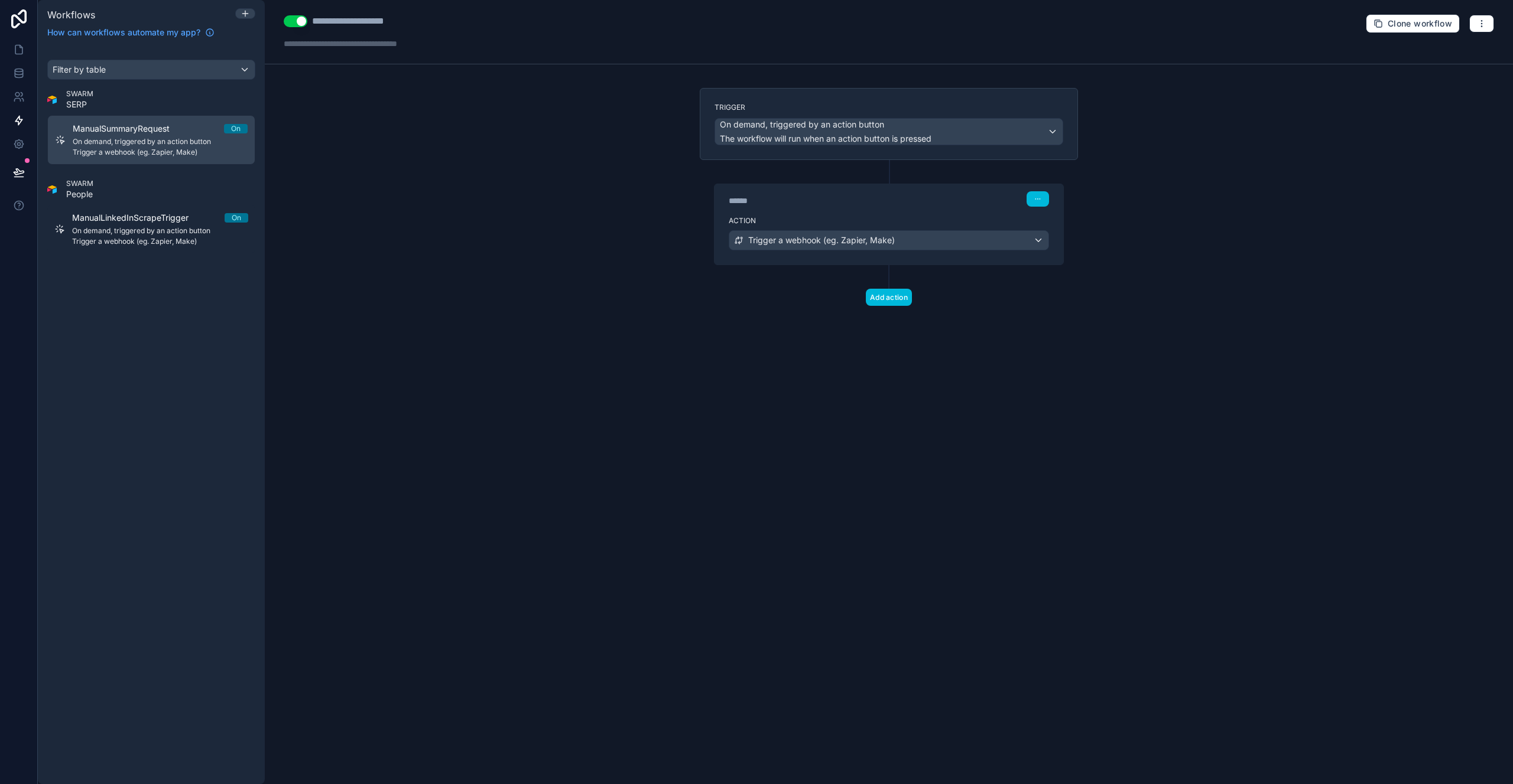
click at [867, 364] on div "**********" at bounding box center [888, 392] width 1248 height 784
click at [909, 243] on div "Trigger a webhook (eg. Zapier, Make)" at bounding box center [888, 241] width 319 height 19
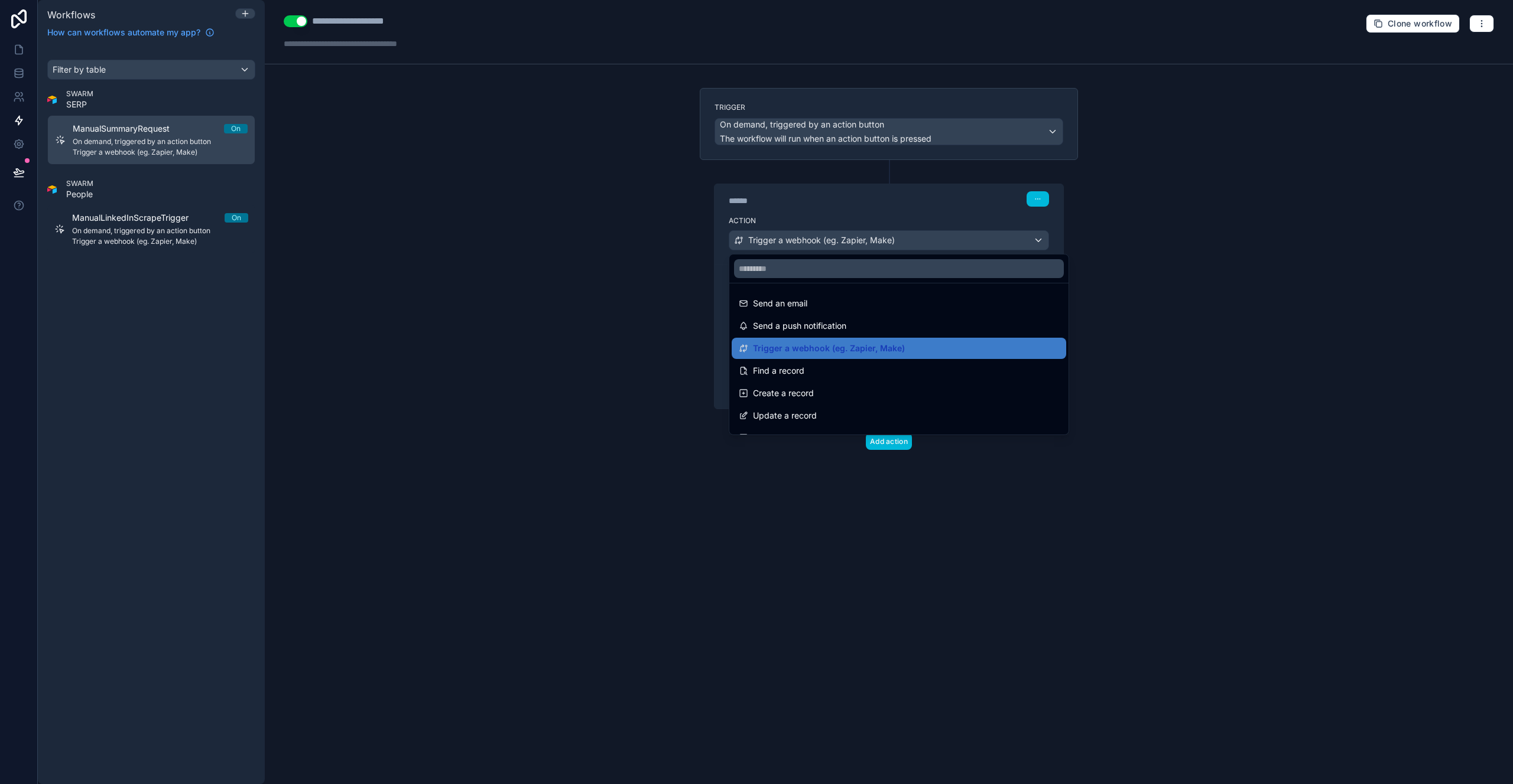
click at [1207, 334] on div at bounding box center [756, 392] width 1513 height 784
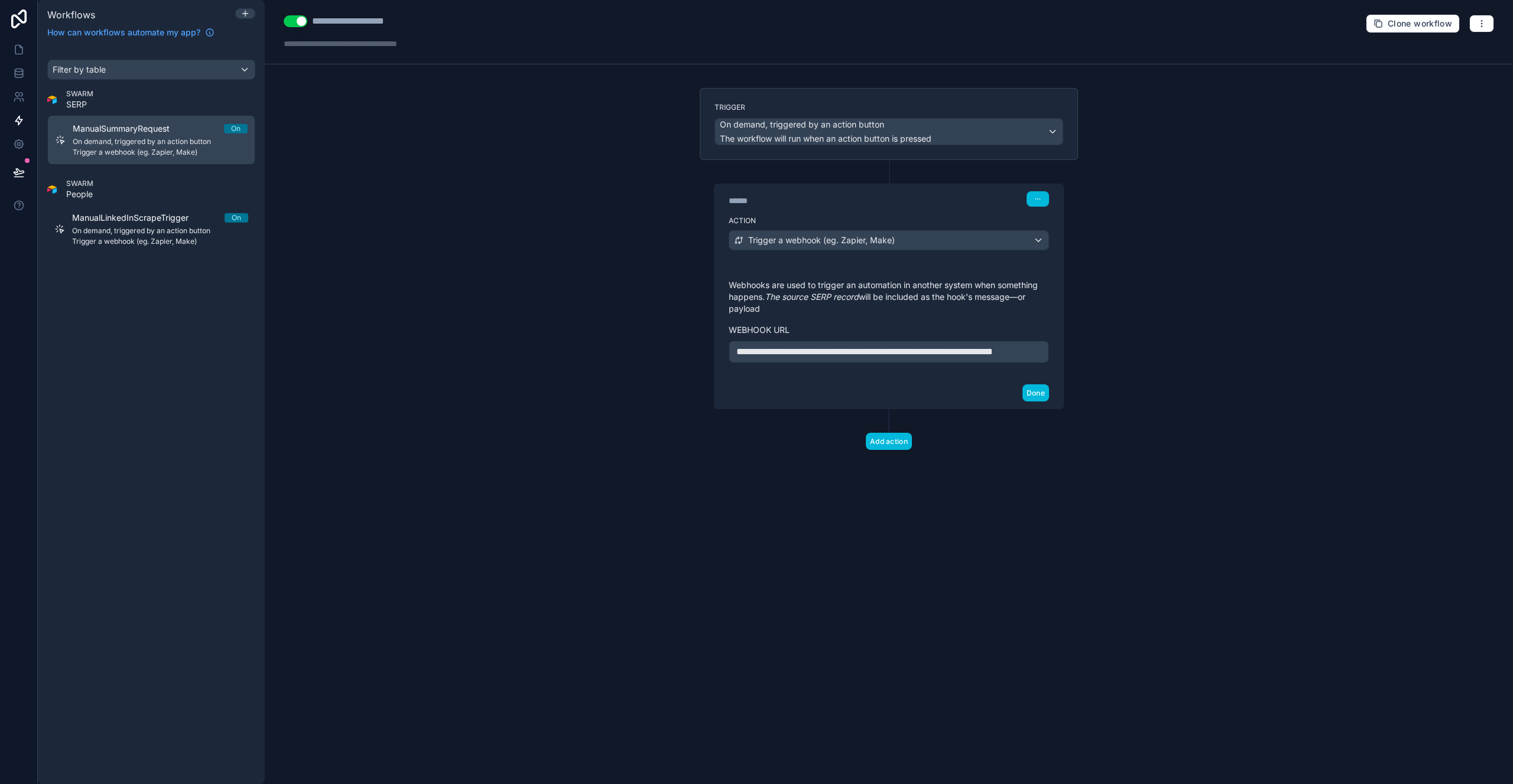
click at [890, 450] on button "Add action" at bounding box center [888, 442] width 46 height 17
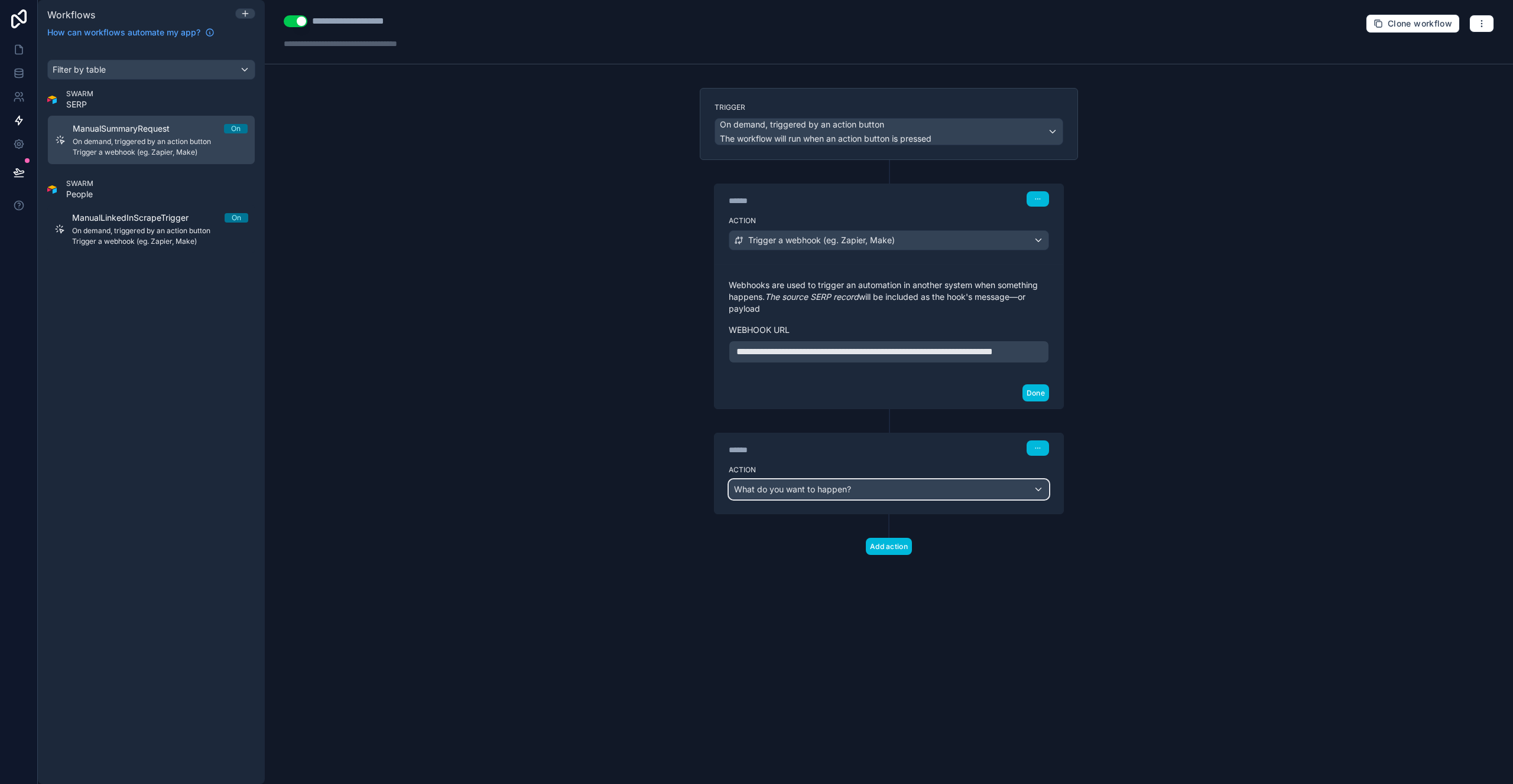
click at [779, 494] on span "What do you want to happen?" at bounding box center [792, 490] width 117 height 10
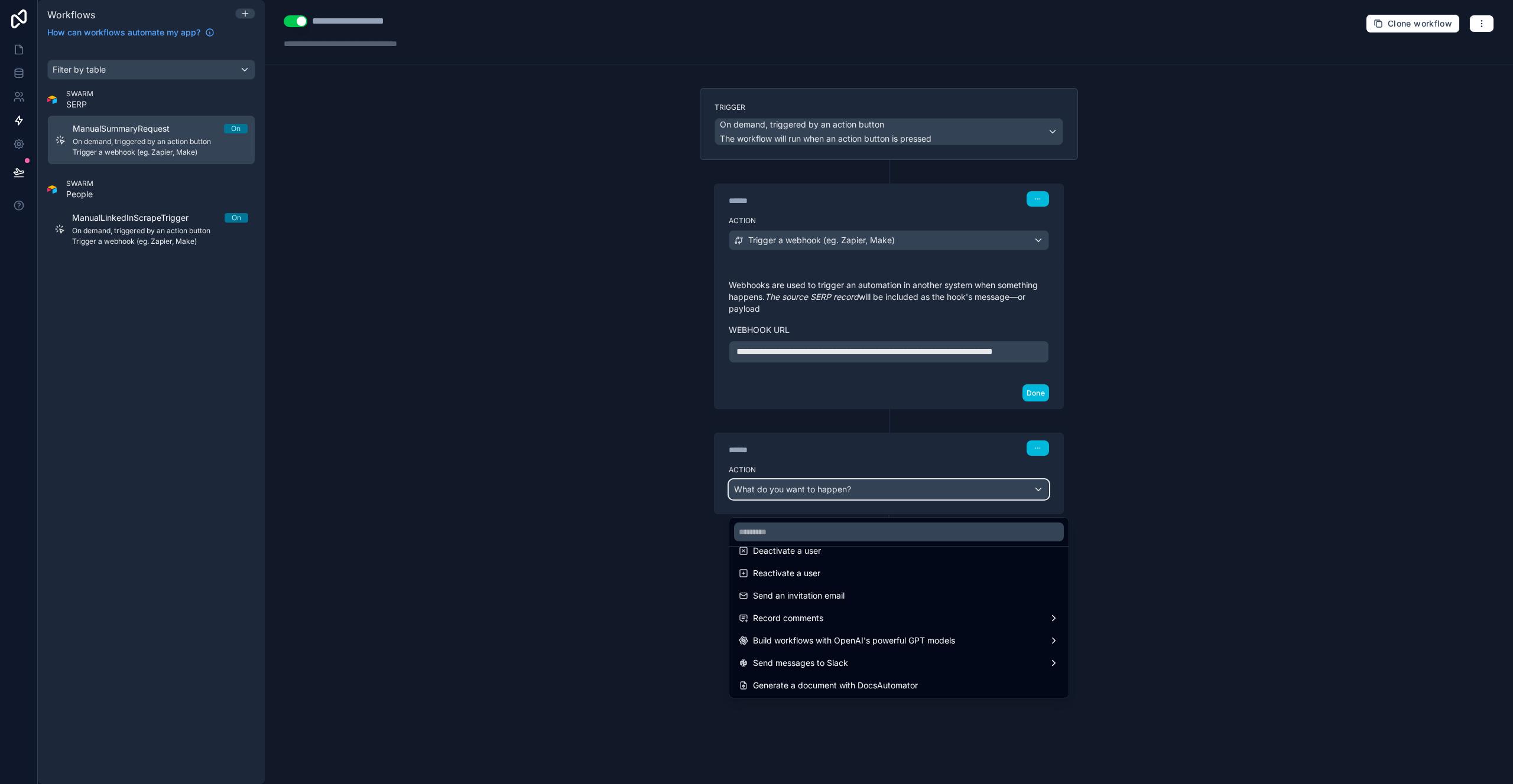
scroll to position [218, 0]
click at [606, 580] on div at bounding box center [756, 392] width 1513 height 784
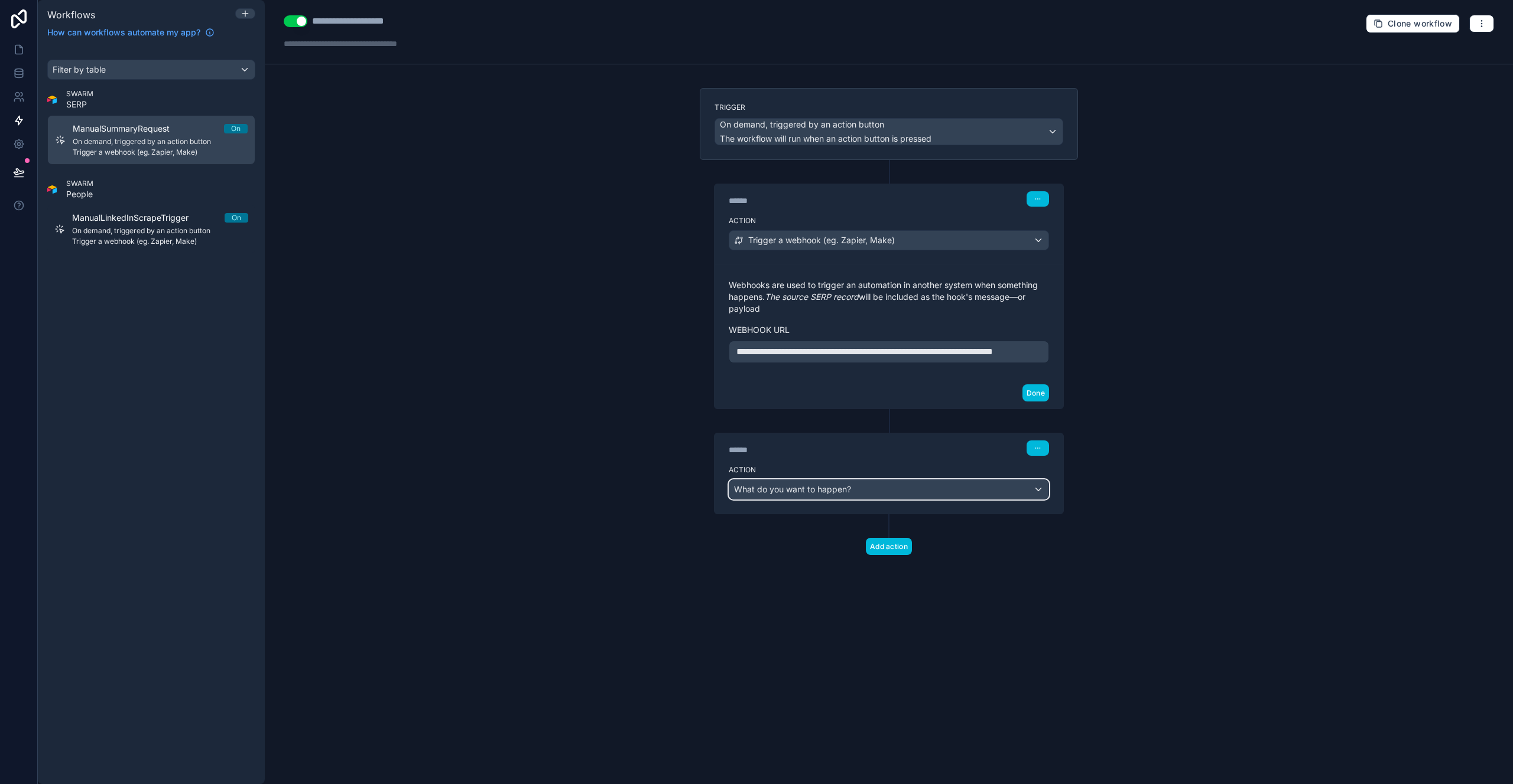
click at [1008, 499] on div "What do you want to happen?" at bounding box center [888, 490] width 319 height 19
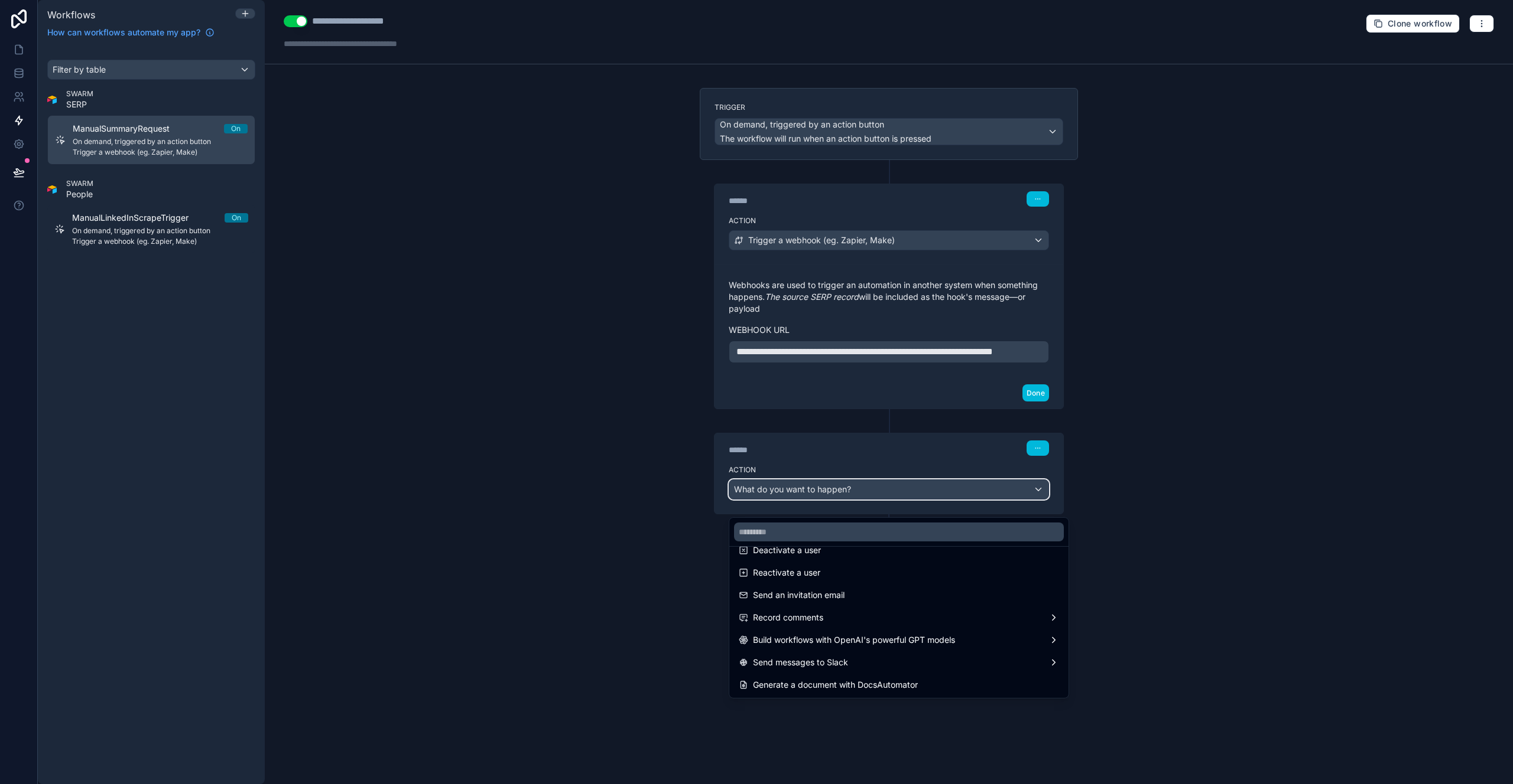
scroll to position [0, 0]
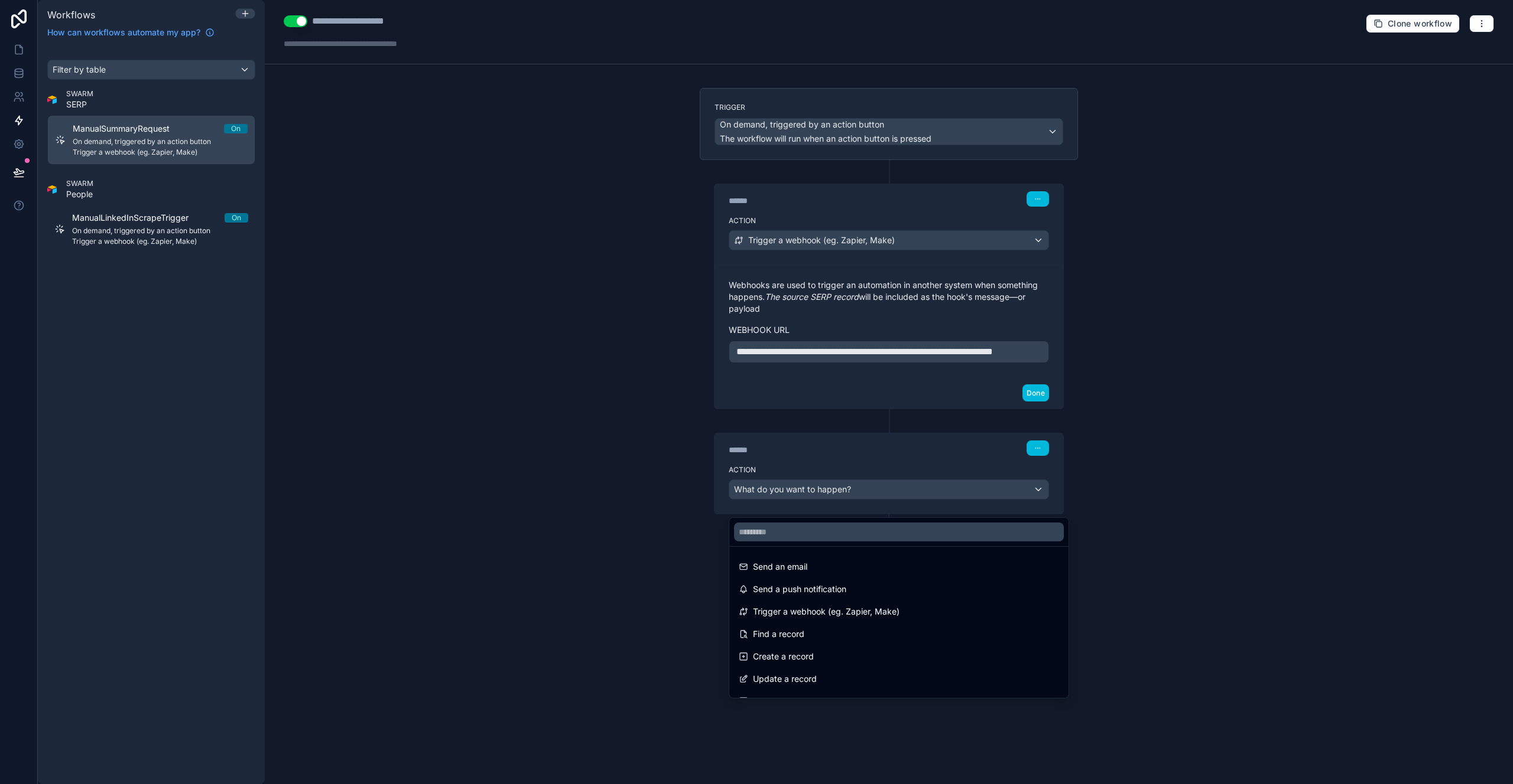
click at [516, 637] on div at bounding box center [756, 392] width 1513 height 784
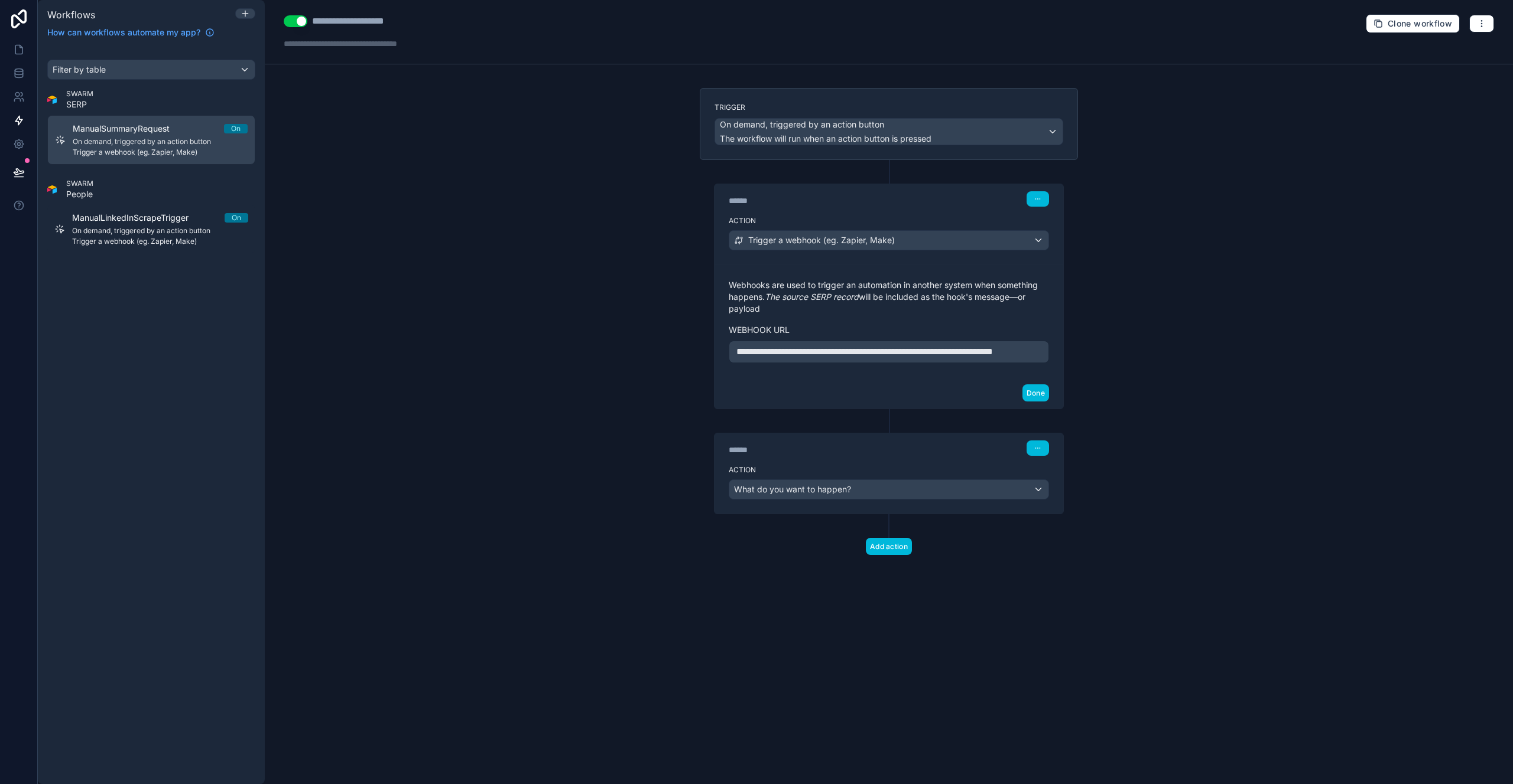
click at [620, 598] on div "**********" at bounding box center [888, 392] width 1248 height 784
click at [1033, 456] on button "button" at bounding box center [1038, 449] width 23 height 16
click at [1045, 505] on button "Delete" at bounding box center [1066, 508] width 81 height 19
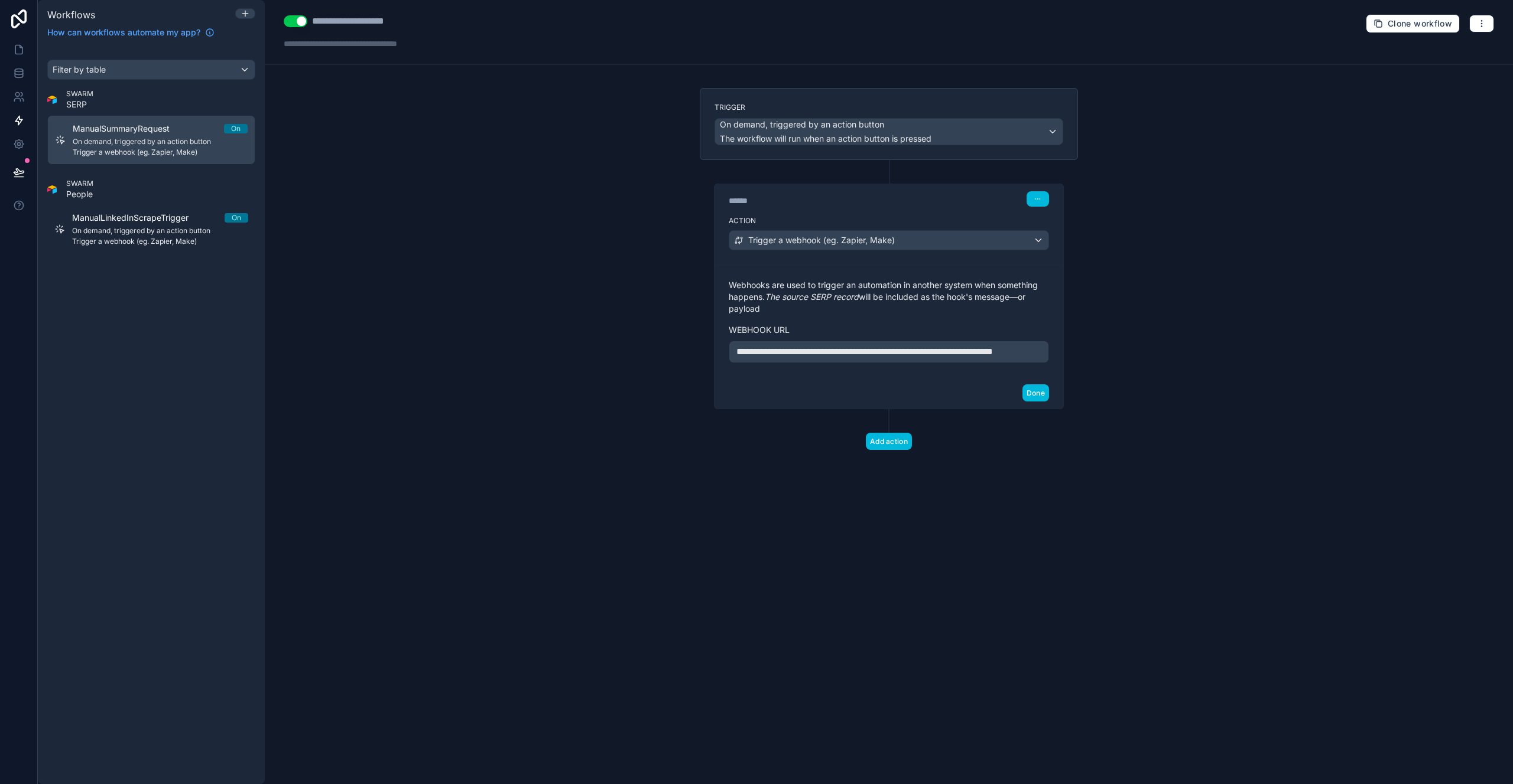
click at [137, 154] on span "Trigger a webhook (eg. Zapier, Make)" at bounding box center [160, 152] width 175 height 10
click at [21, 55] on icon at bounding box center [19, 50] width 12 height 12
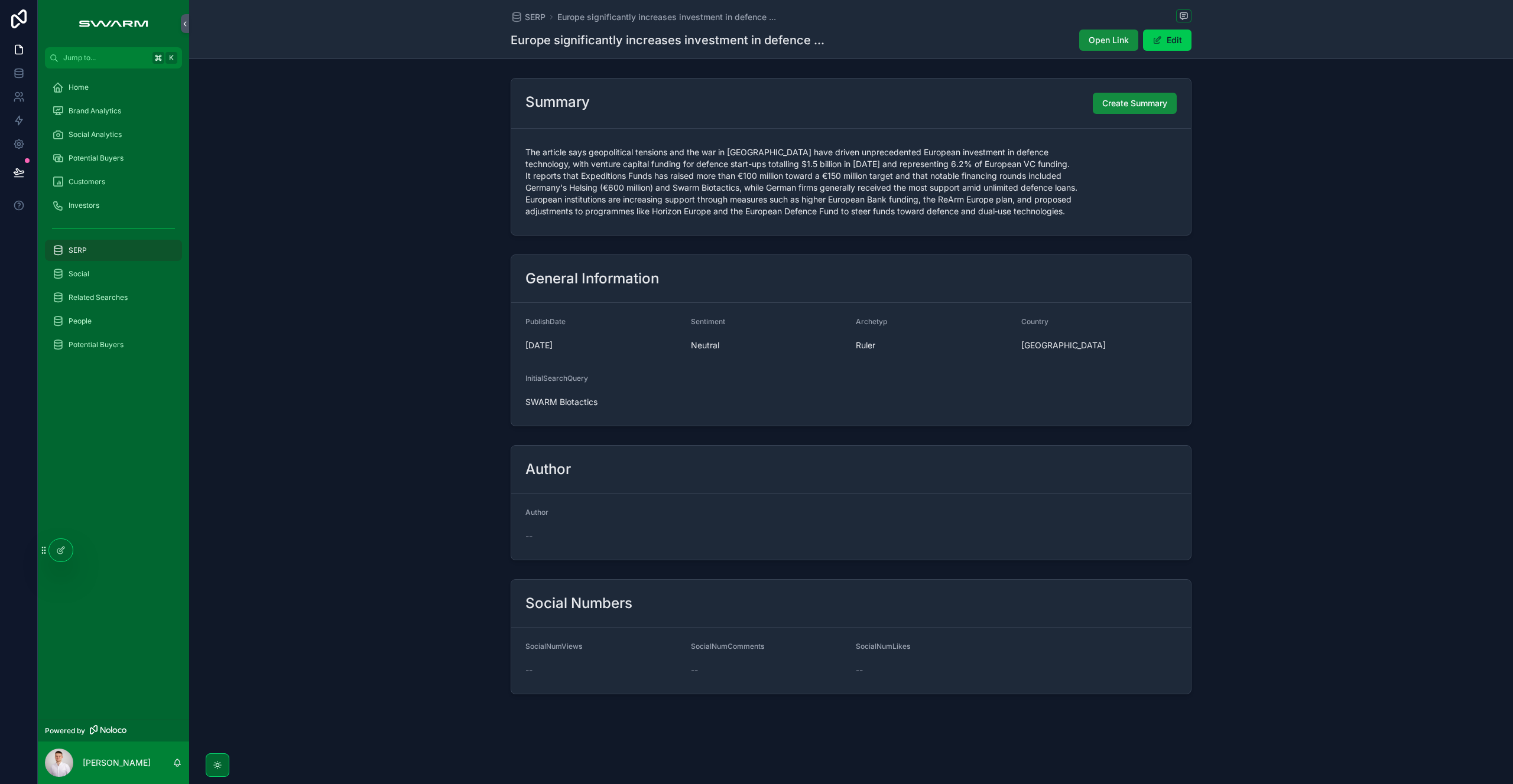
click at [1138, 107] on span "Create Summary" at bounding box center [1135, 104] width 65 height 12
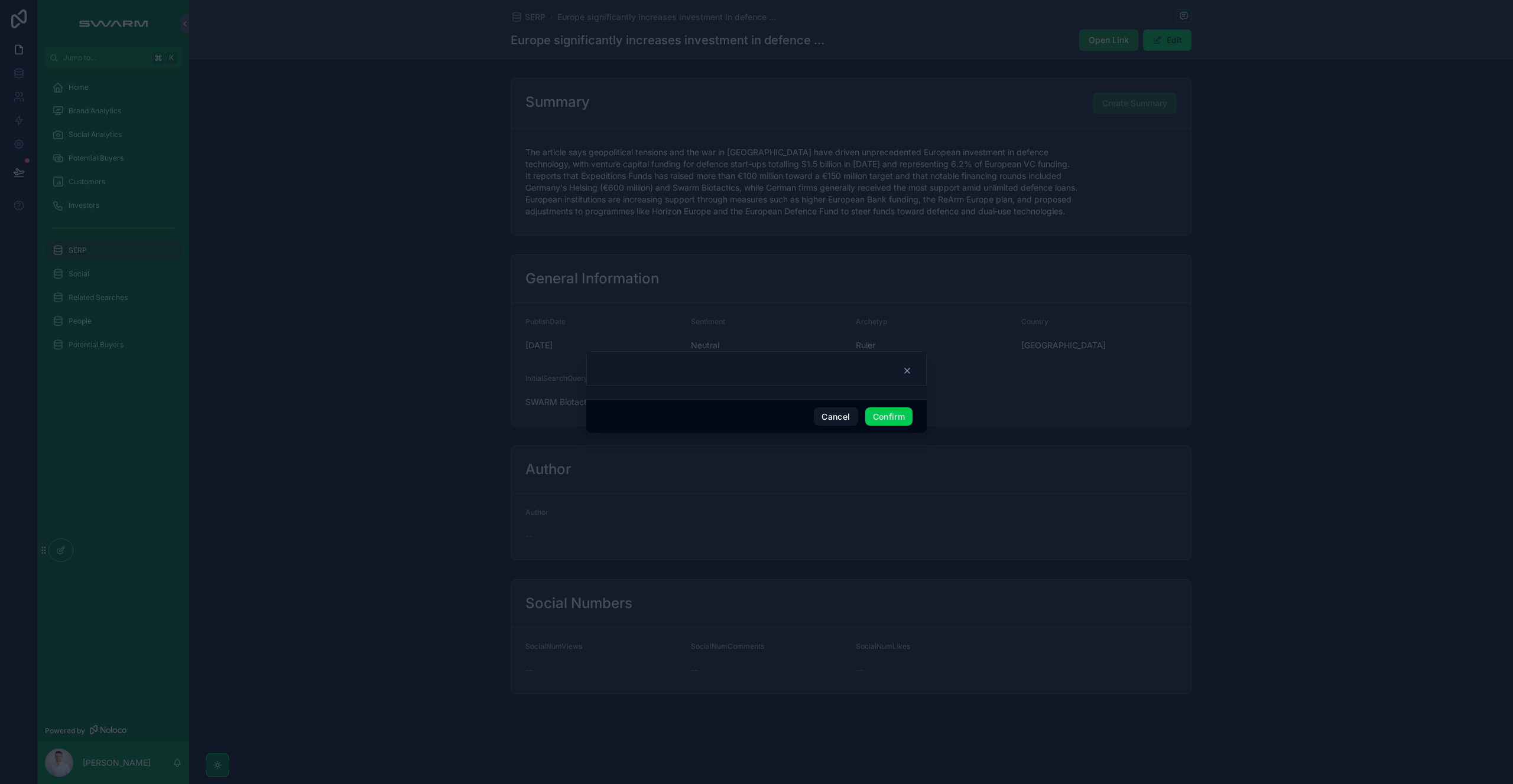
click at [888, 416] on button "Confirm" at bounding box center [888, 417] width 47 height 19
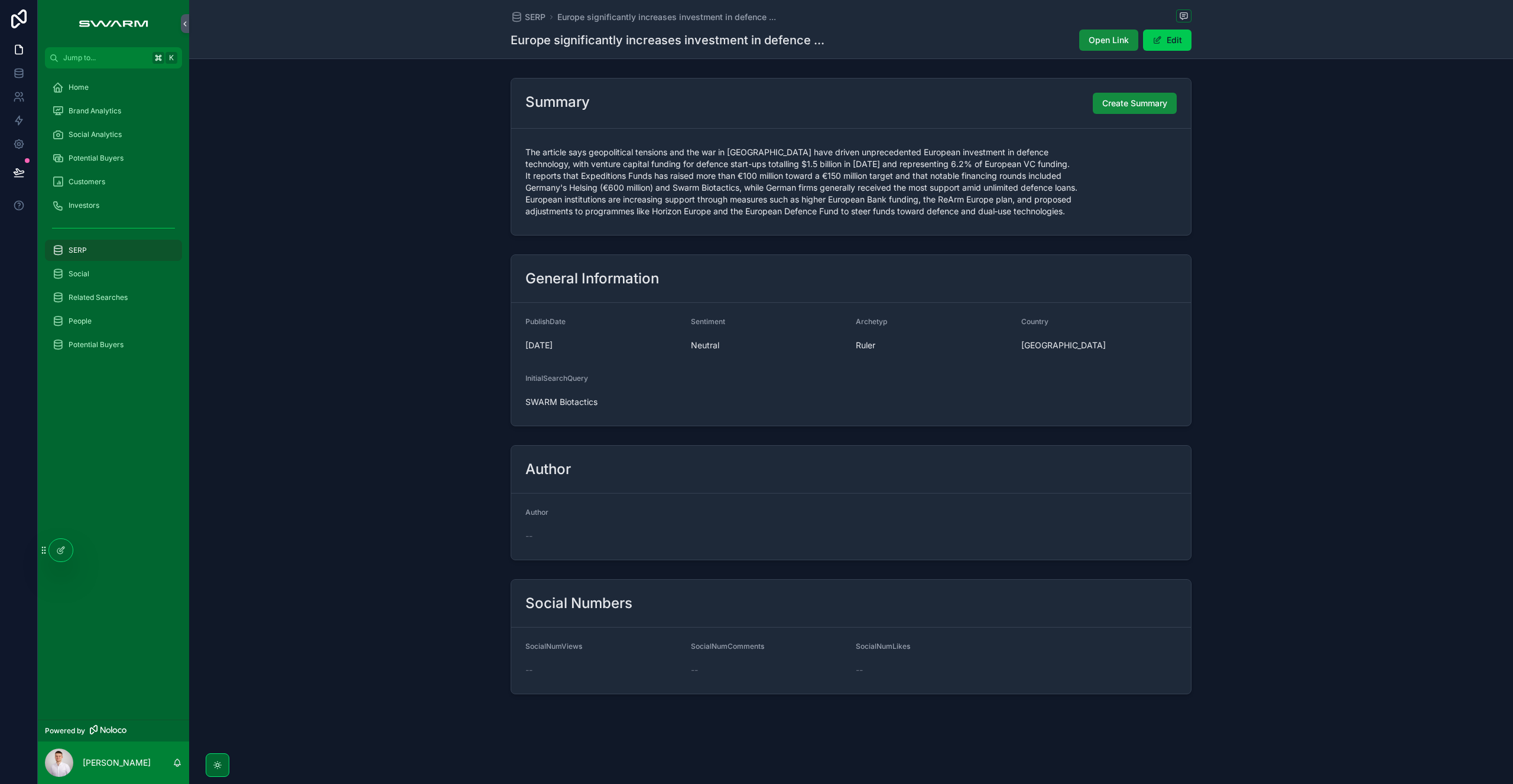
click at [1121, 108] on span "Create Summary" at bounding box center [1135, 104] width 65 height 12
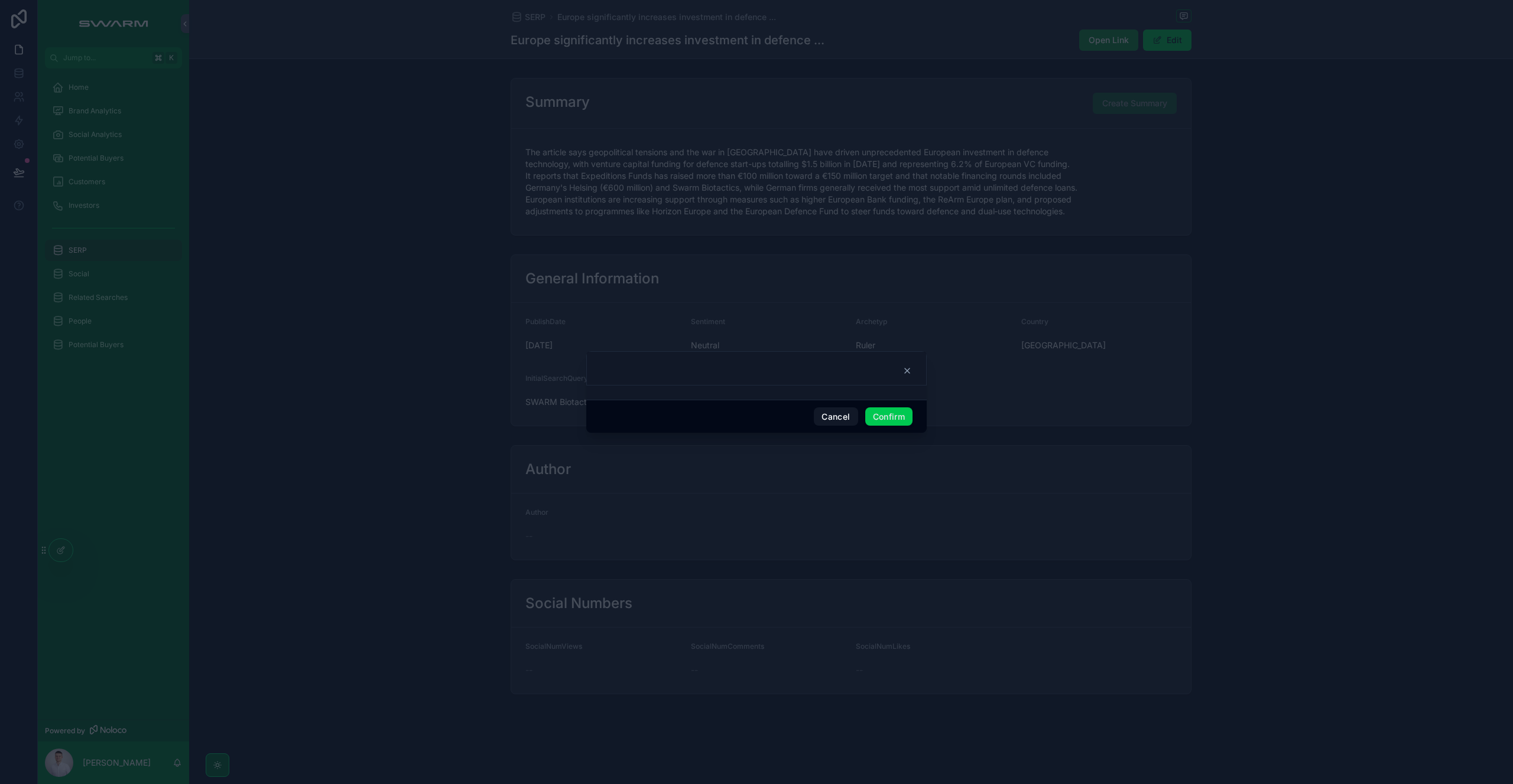
click at [889, 423] on button "Confirm" at bounding box center [888, 417] width 47 height 19
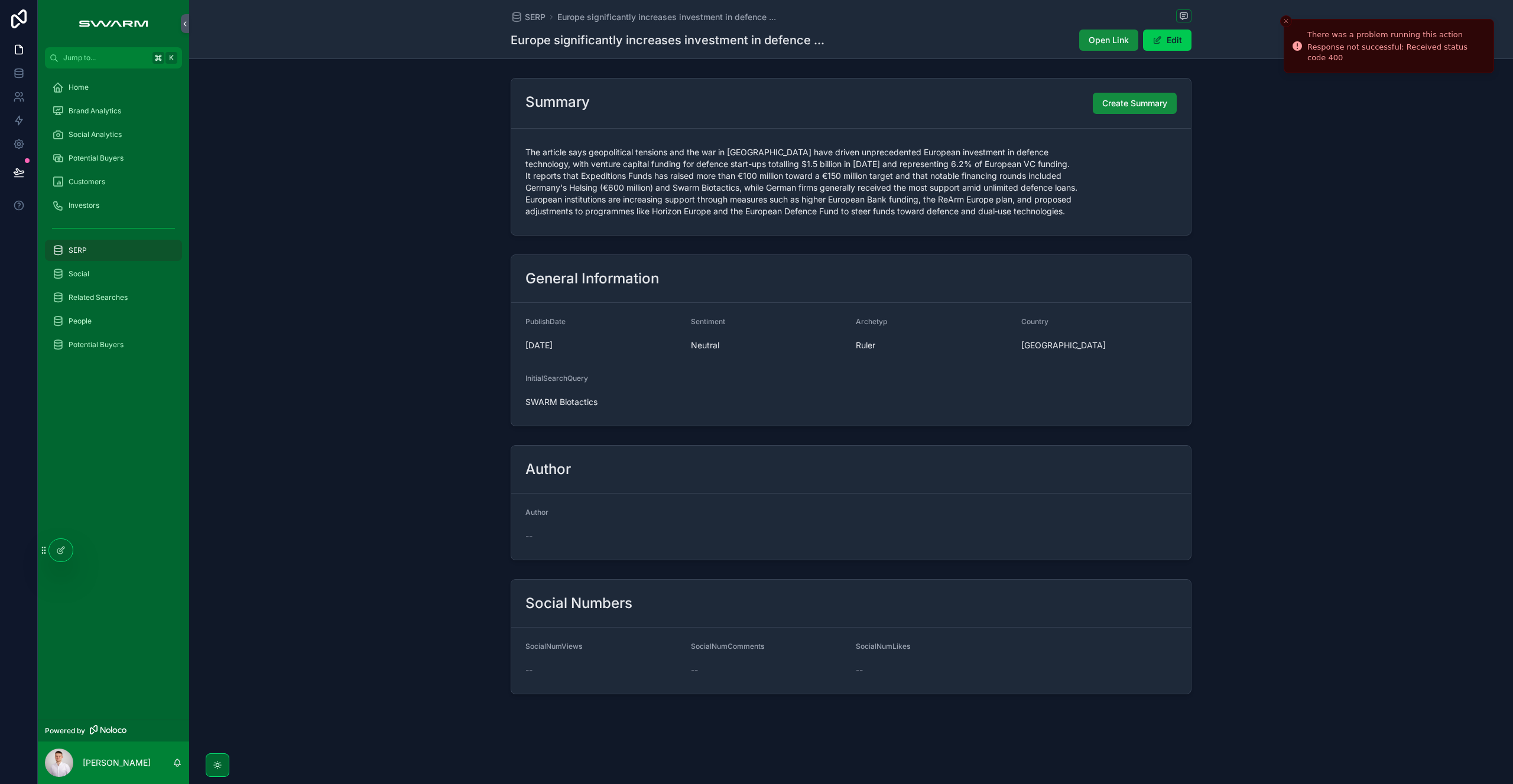
click at [57, 551] on icon at bounding box center [60, 550] width 10 height 10
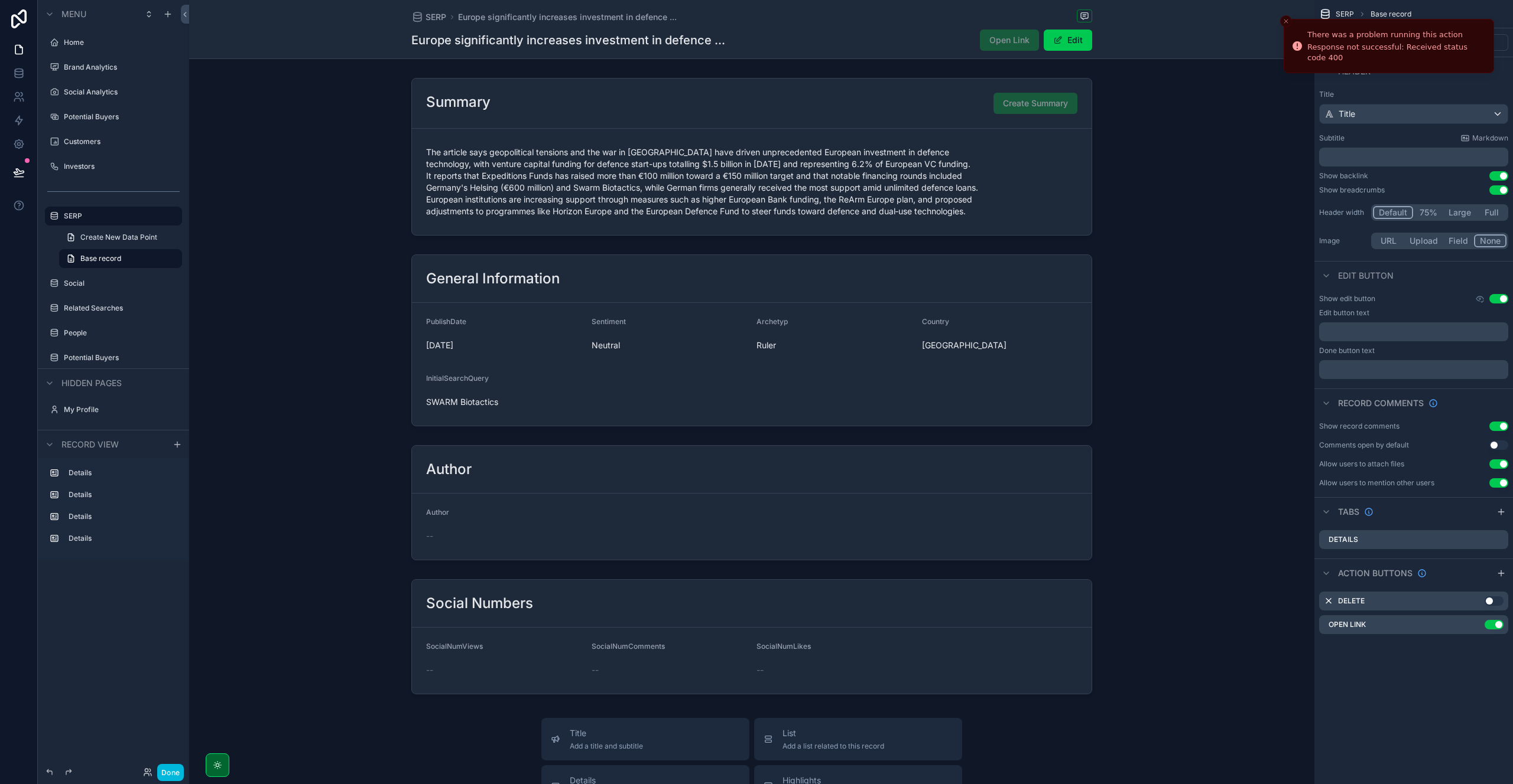
click at [936, 96] on div "scrollable content" at bounding box center [751, 156] width 1125 height 167
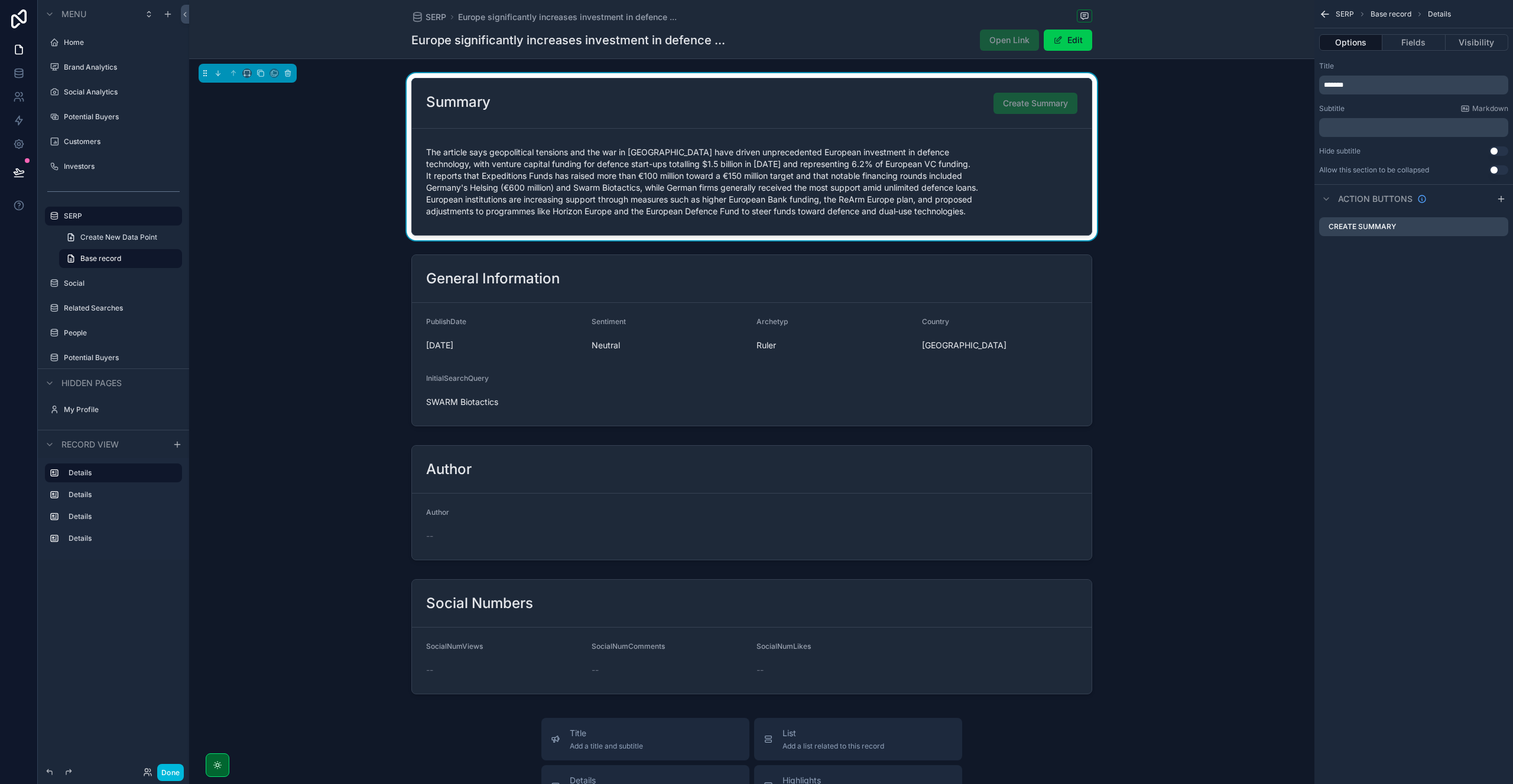
click at [0, 0] on icon "scrollable content" at bounding box center [0, 0] width 0 height 0
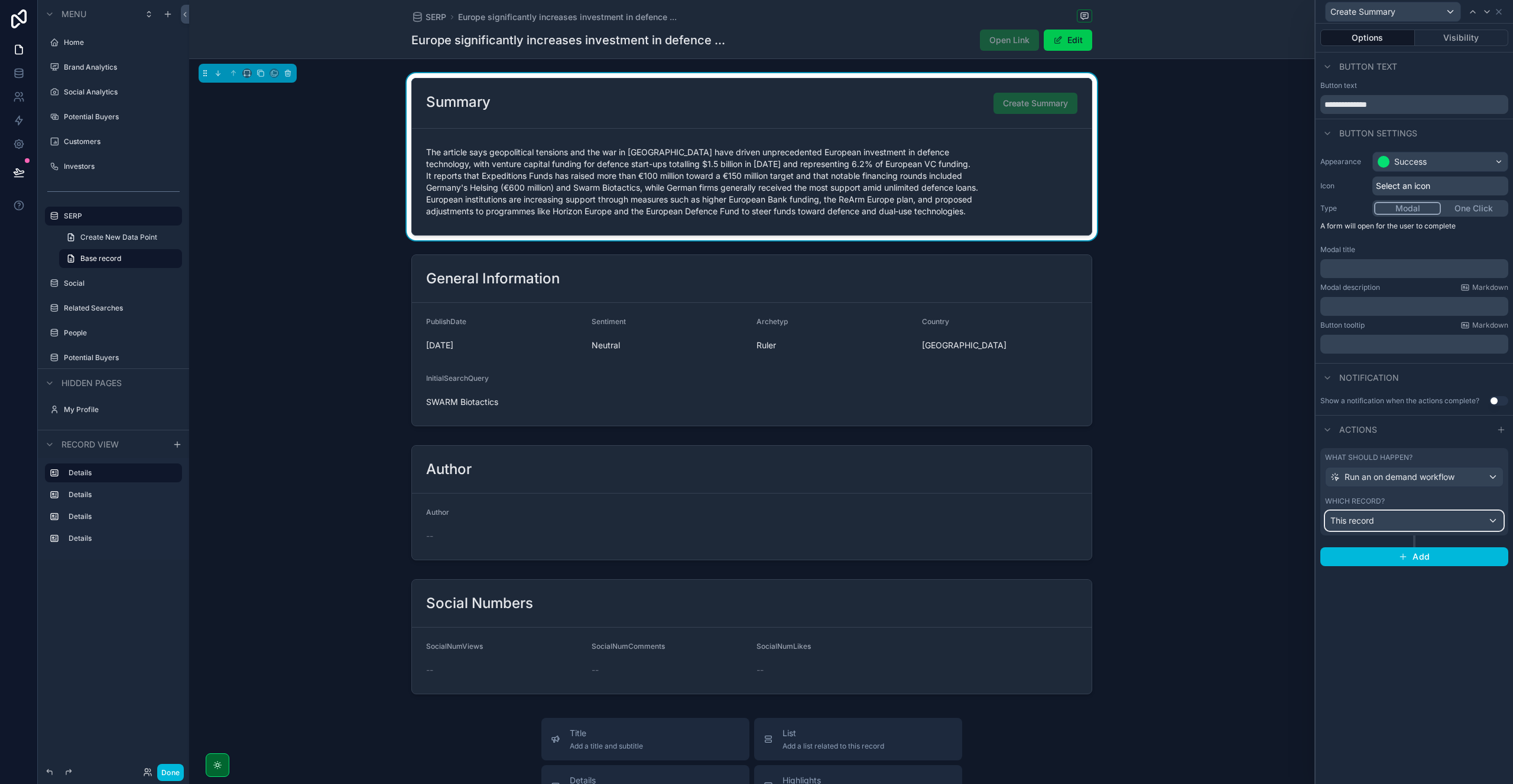
click at [1393, 515] on div "This record" at bounding box center [1414, 521] width 177 height 19
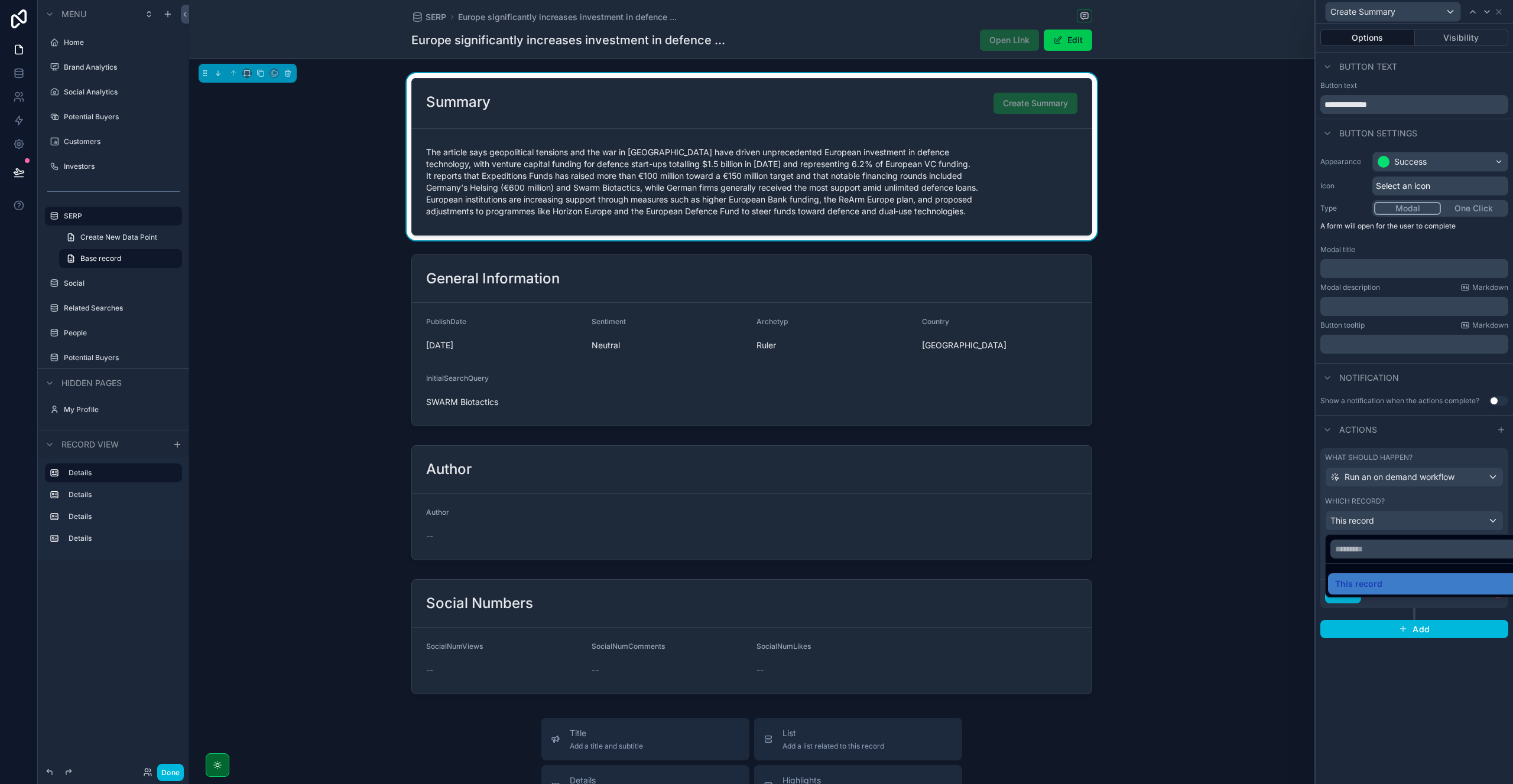
click at [1385, 514] on div at bounding box center [1414, 392] width 197 height 784
click at [1399, 567] on span "Choose a workflow to run" at bounding box center [1379, 565] width 98 height 10
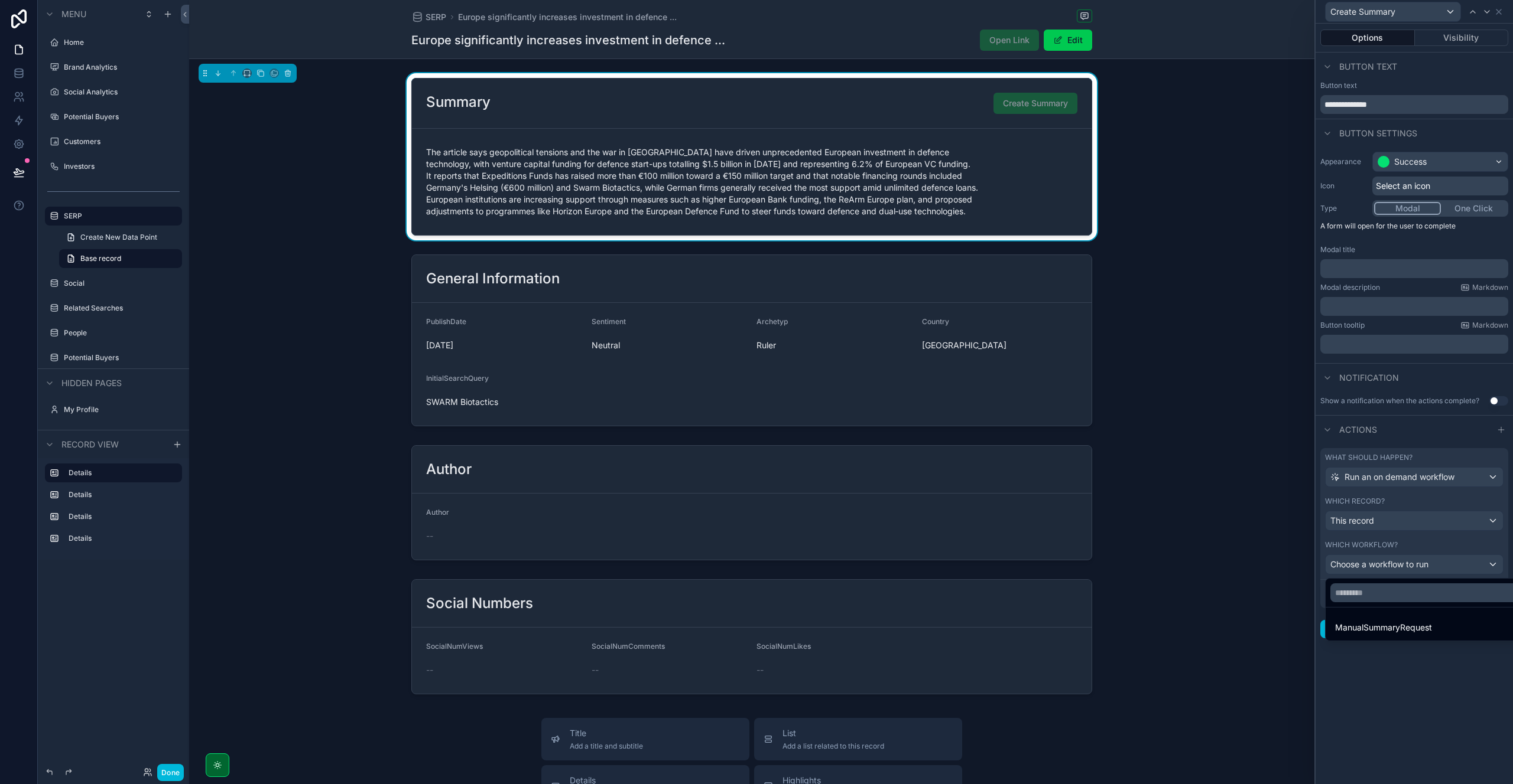
click at [1382, 625] on span "ManualSummaryRequest" at bounding box center [1383, 628] width 97 height 14
click at [1342, 593] on button "Done" at bounding box center [1343, 595] width 36 height 19
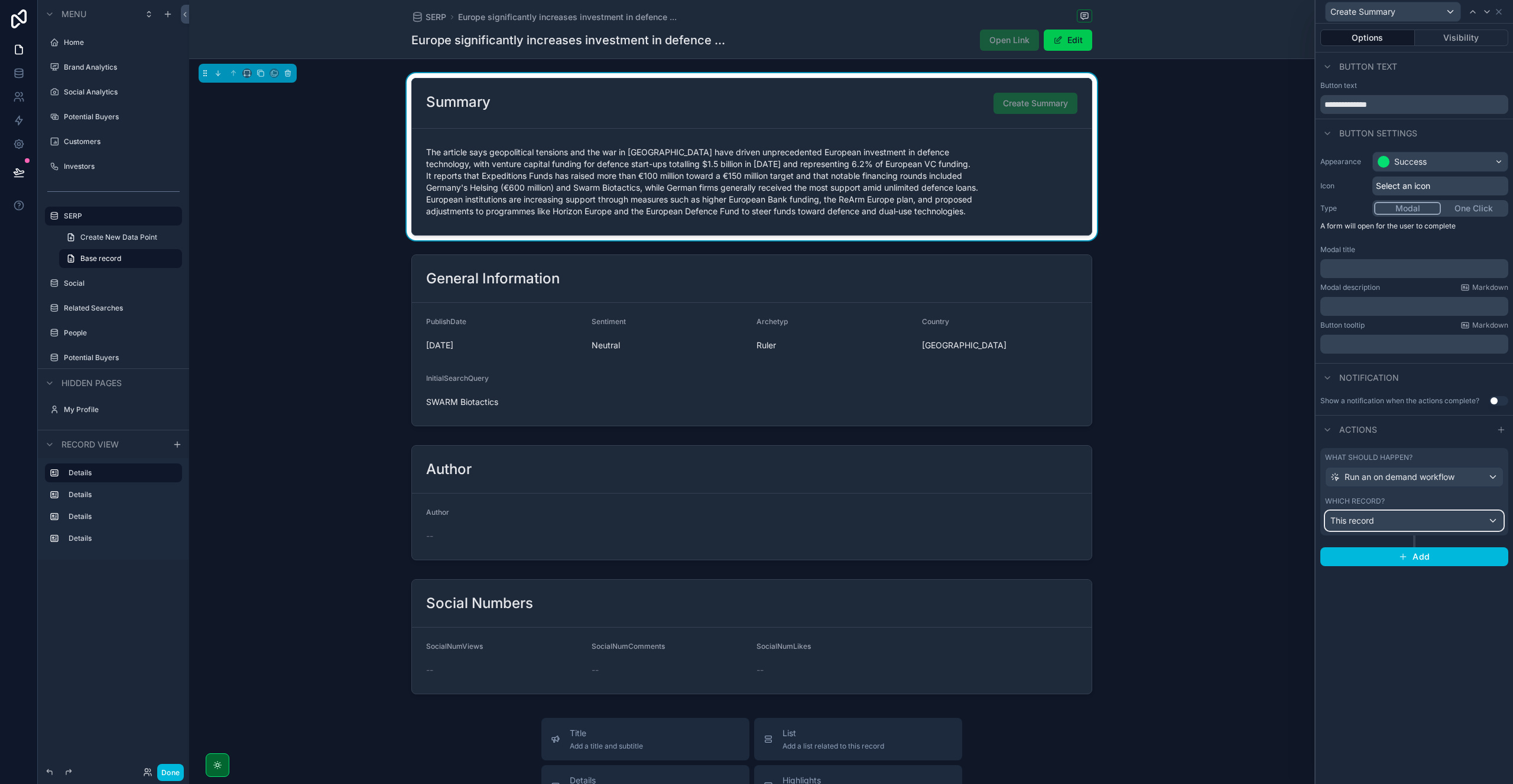
click at [1343, 520] on span "This record" at bounding box center [1352, 521] width 44 height 12
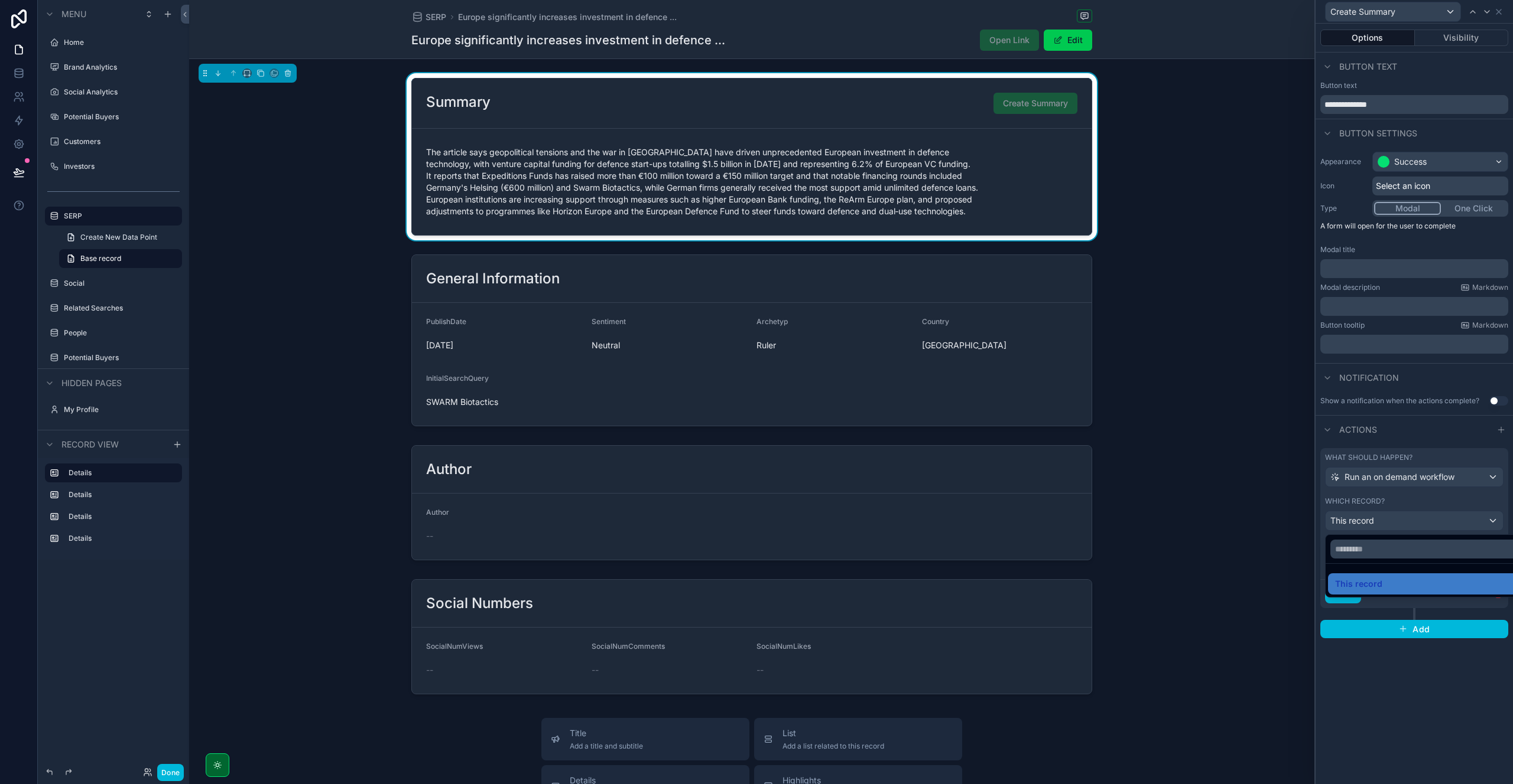
click at [1371, 588] on span "This record" at bounding box center [1358, 584] width 47 height 14
click at [1340, 589] on button "Done" at bounding box center [1343, 595] width 36 height 19
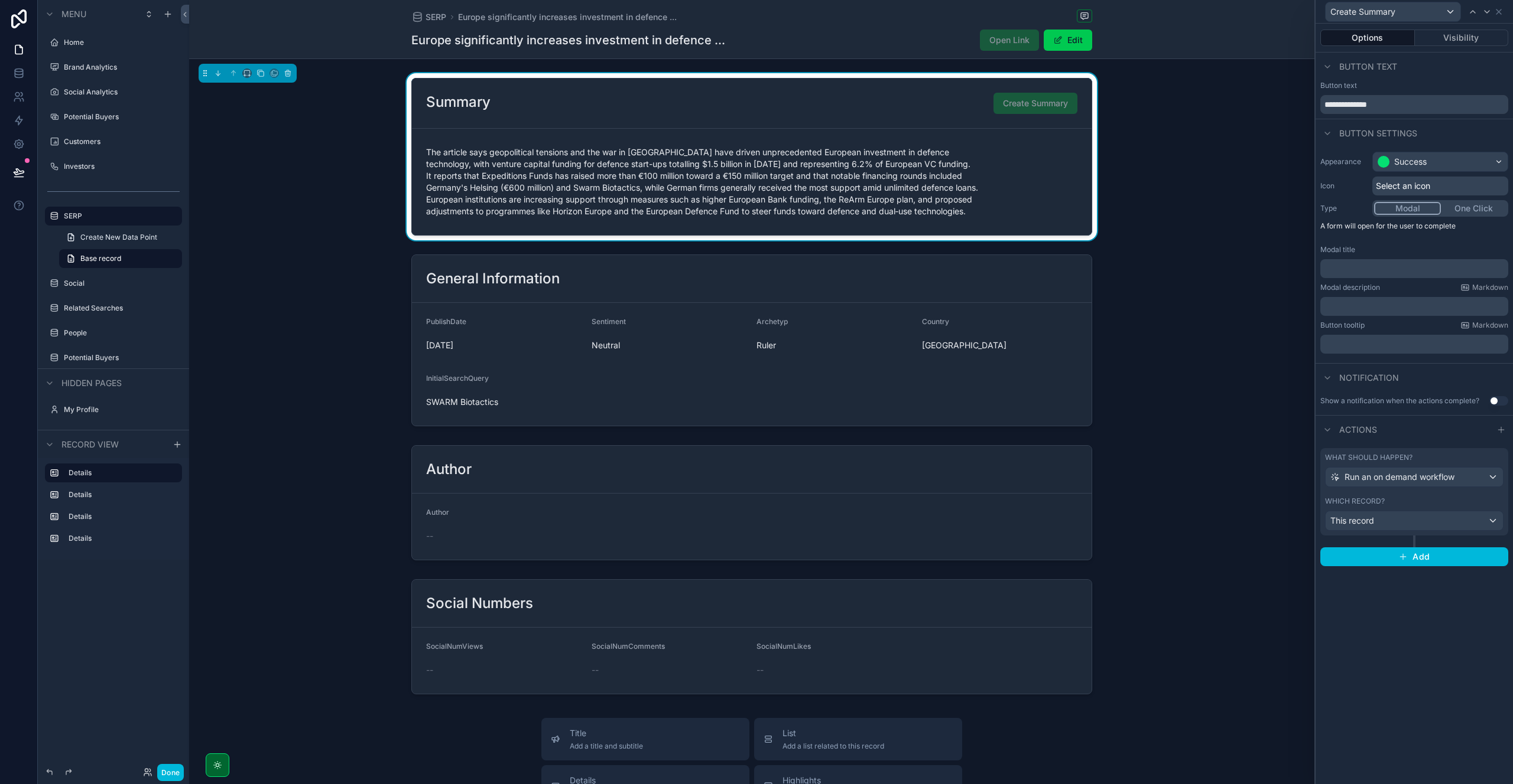
click at [169, 773] on button "Done" at bounding box center [170, 773] width 26 height 17
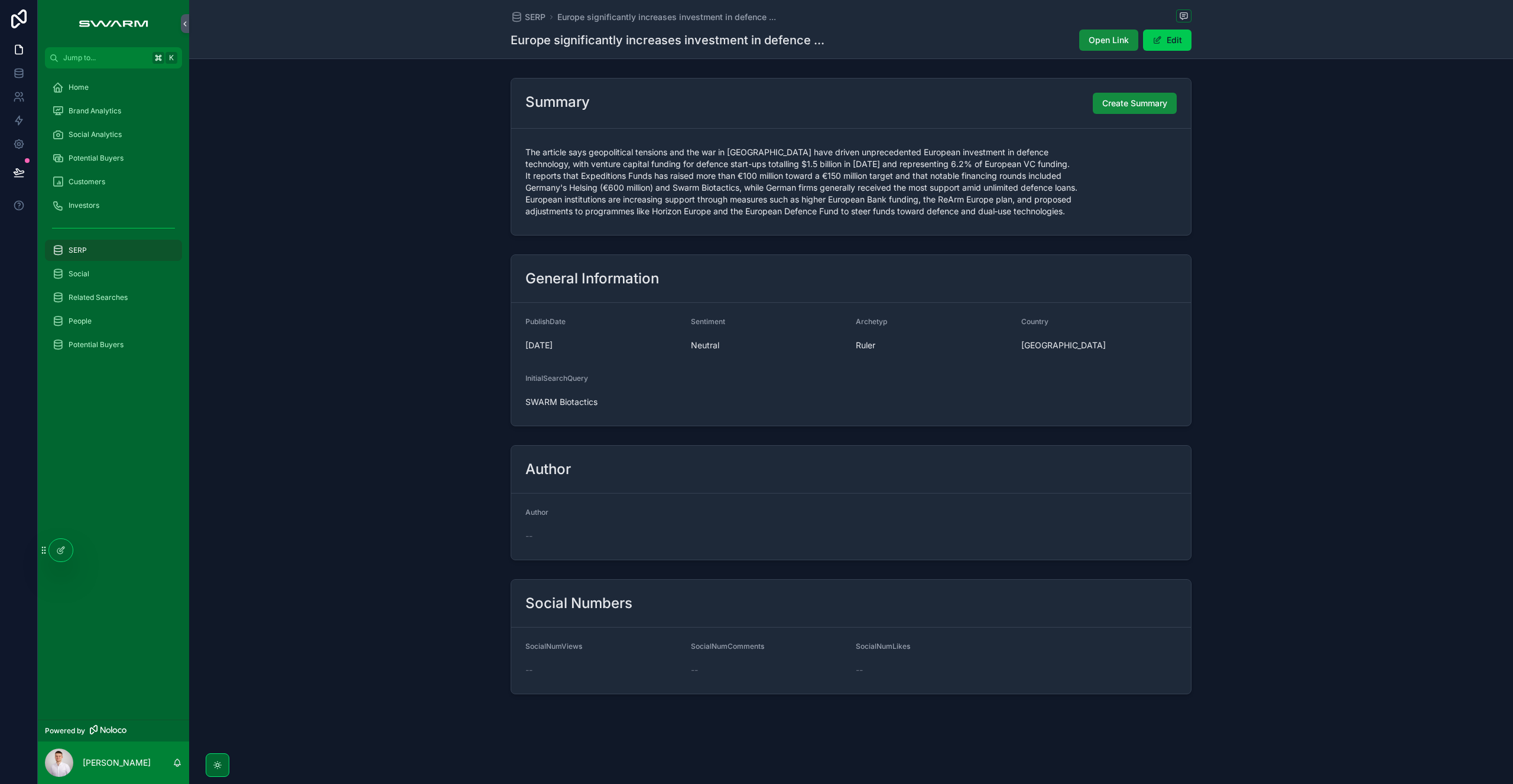
click at [1144, 105] on span "Create Summary" at bounding box center [1135, 104] width 65 height 12
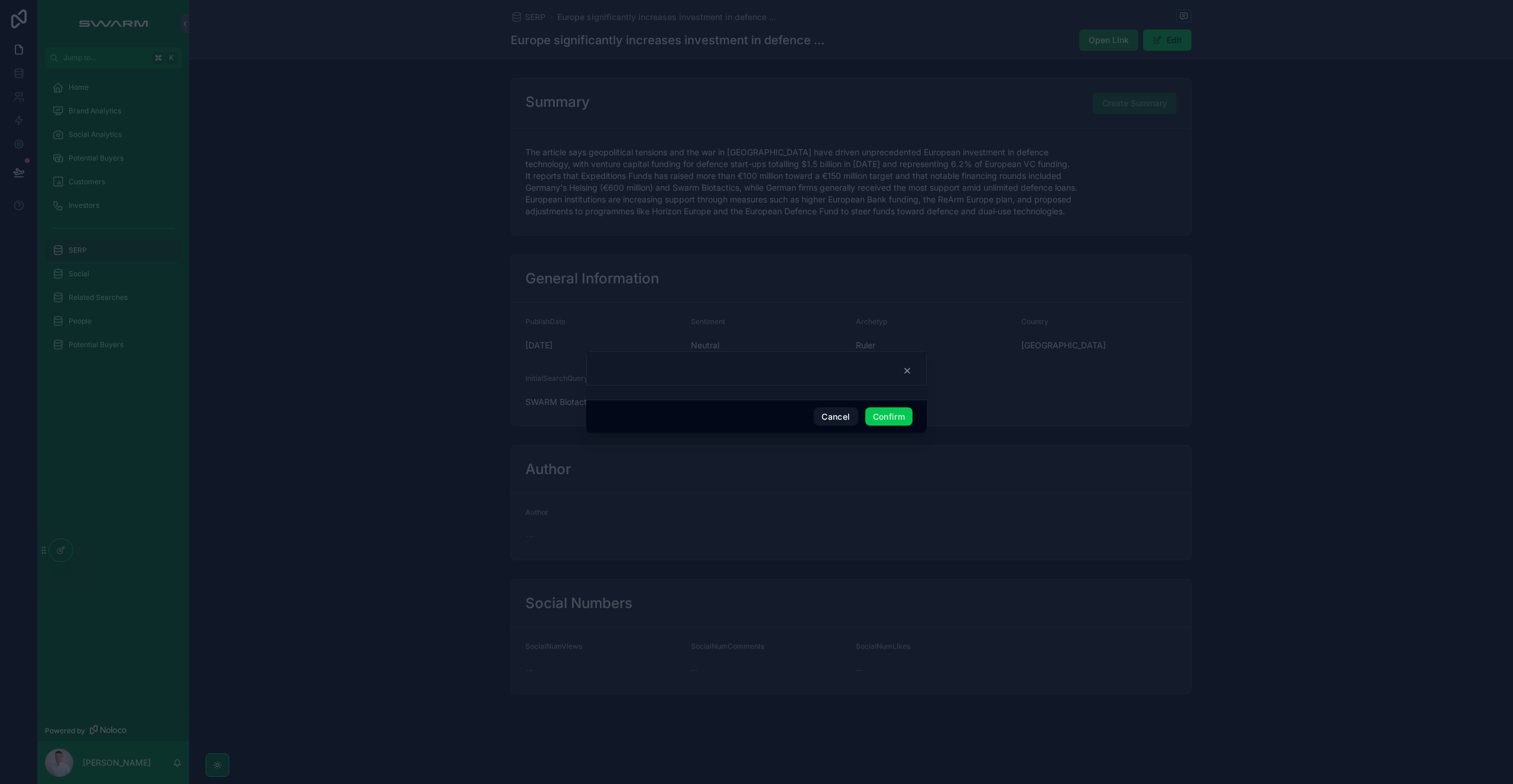
click at [900, 416] on button "Confirm" at bounding box center [888, 417] width 47 height 19
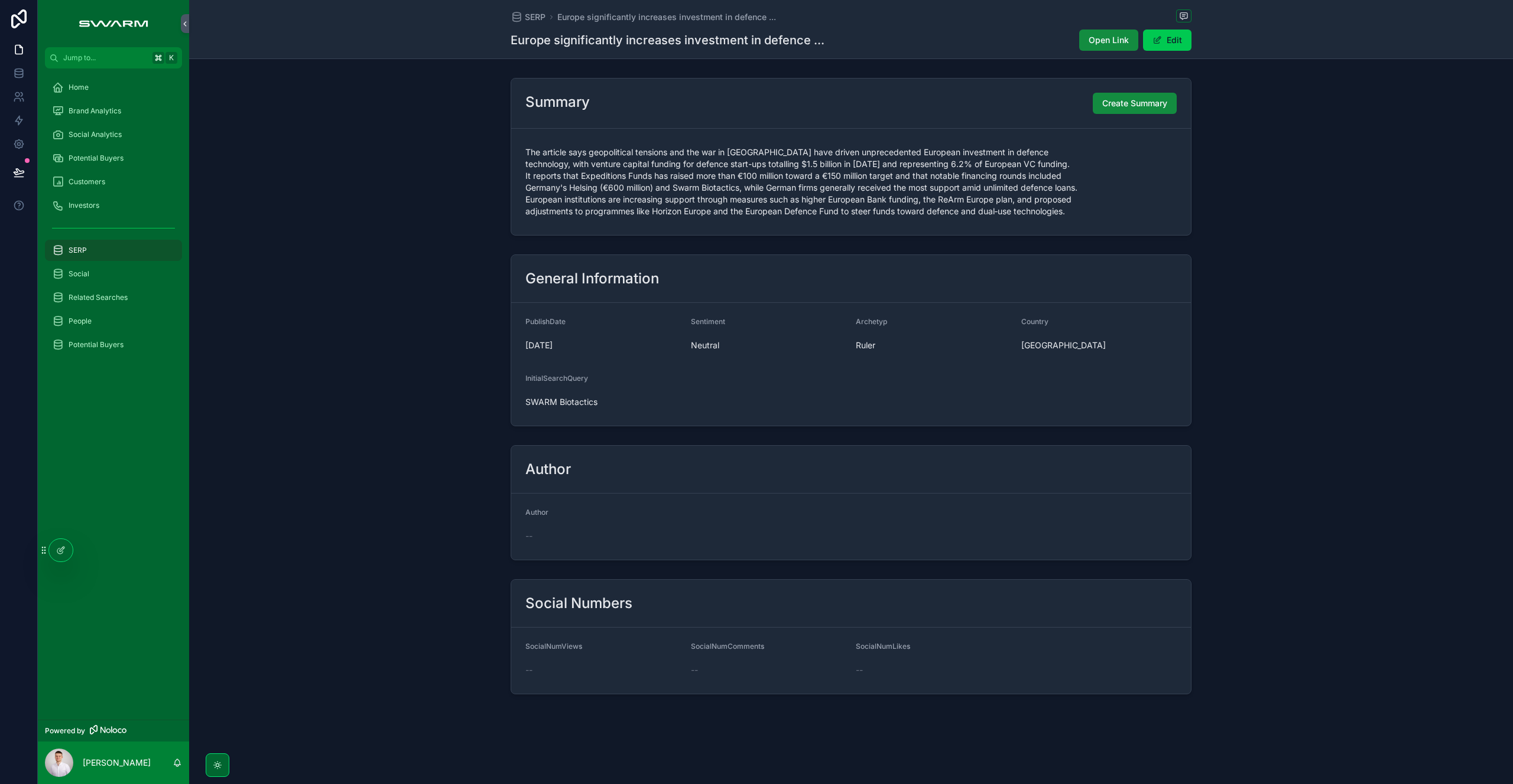
click at [1134, 102] on span "Create Summary" at bounding box center [1135, 104] width 65 height 12
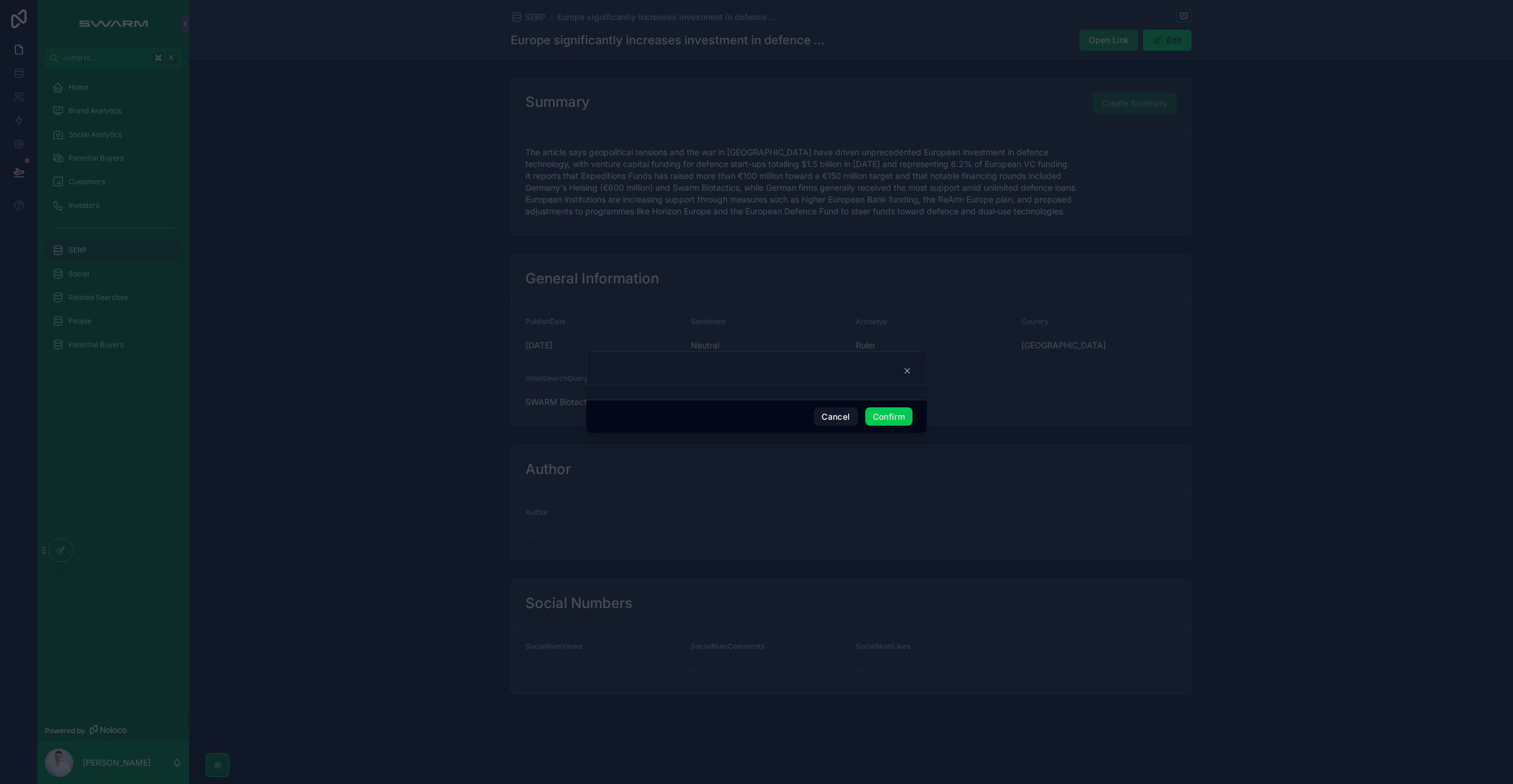
click at [895, 423] on button "Confirm" at bounding box center [888, 417] width 47 height 19
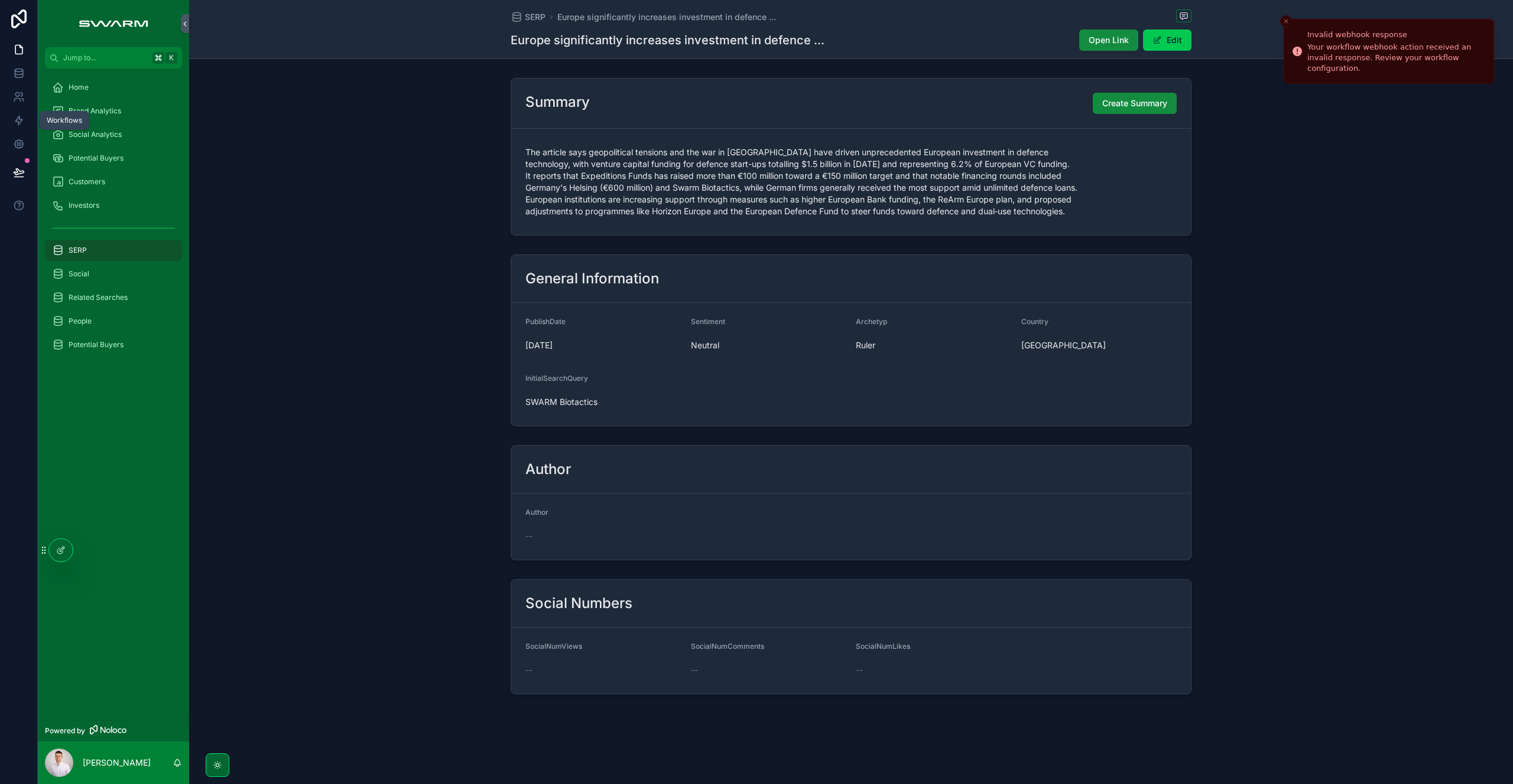
click at [21, 123] on icon at bounding box center [19, 120] width 12 height 12
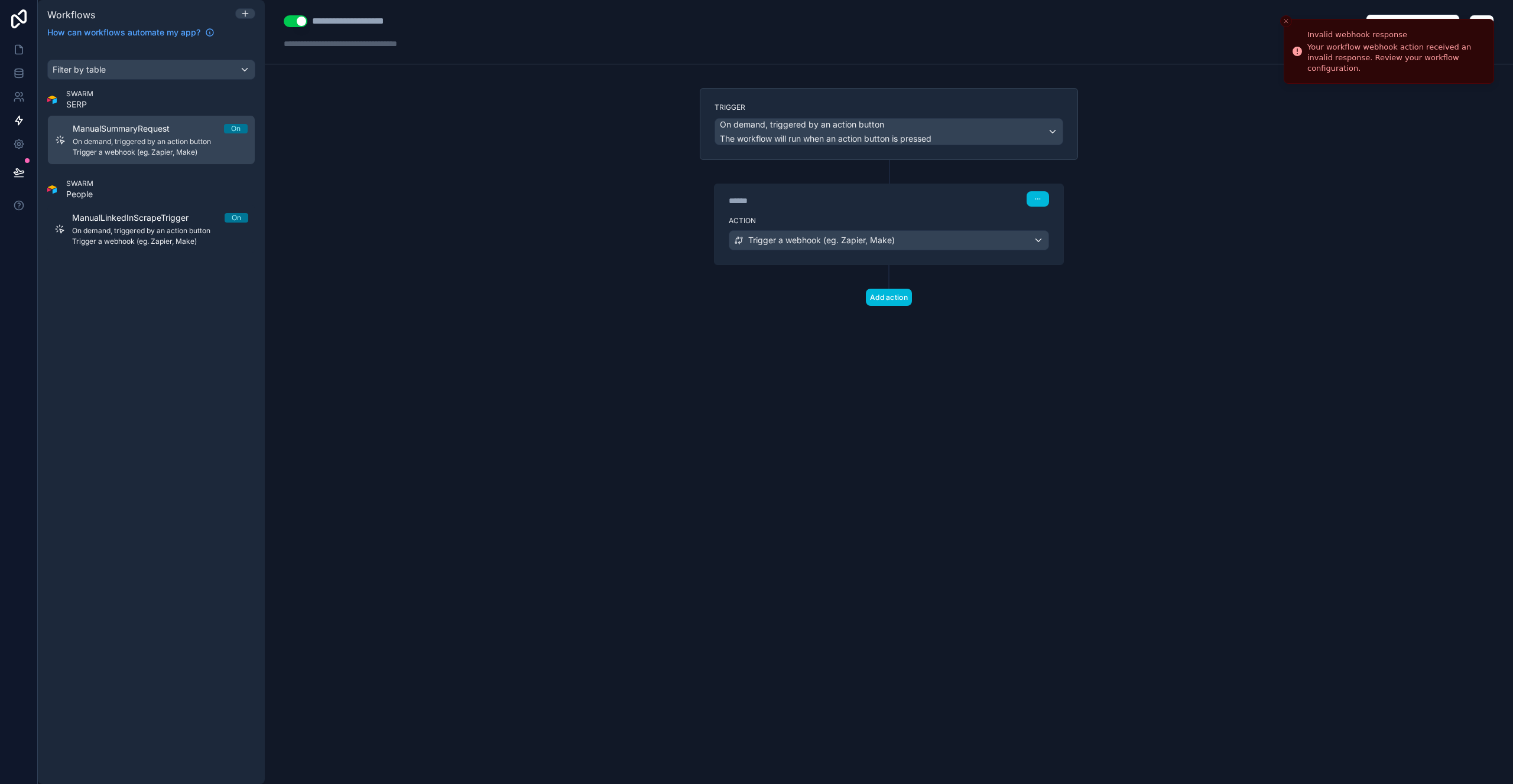
click at [678, 346] on div "**********" at bounding box center [888, 392] width 1248 height 784
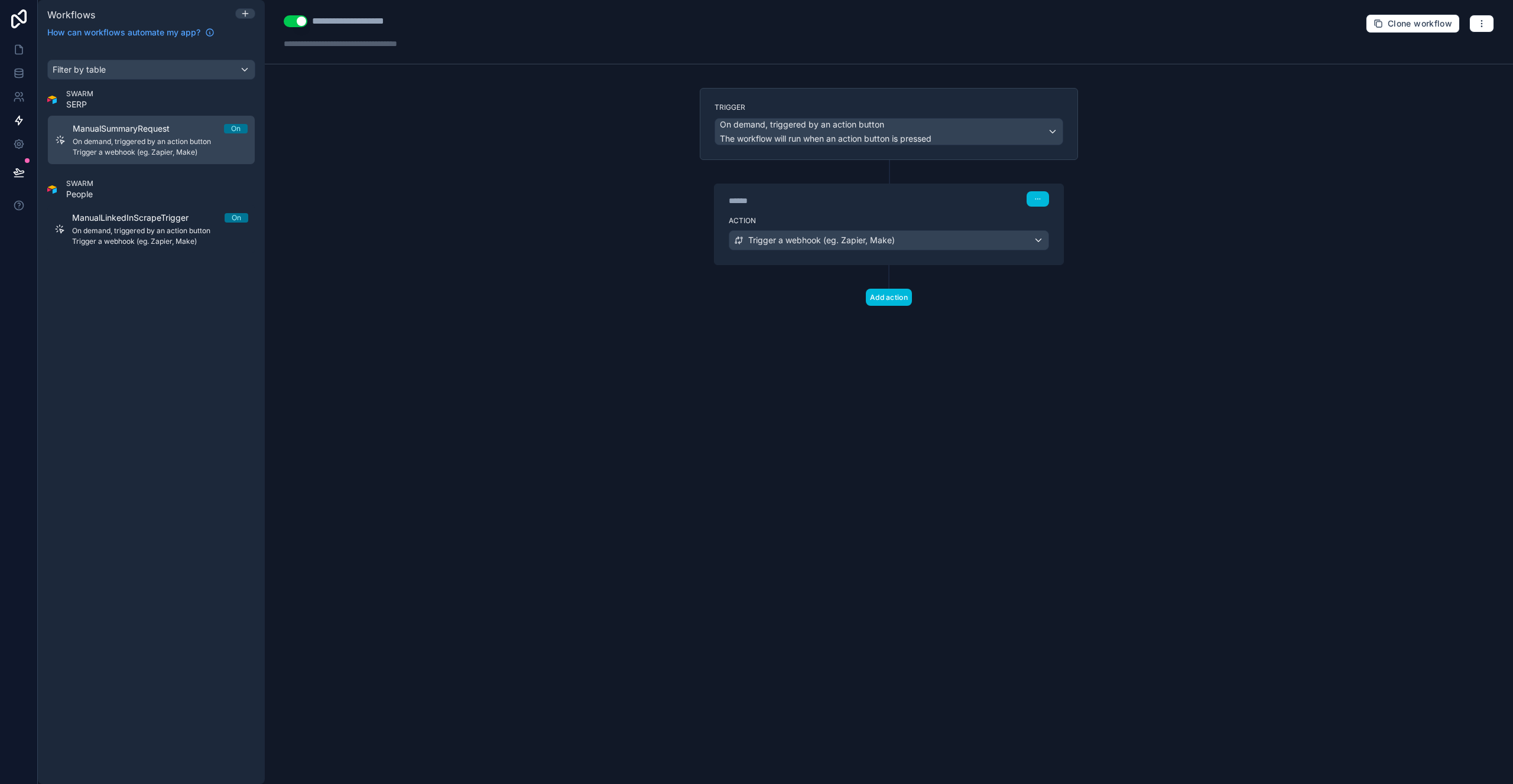
click at [1054, 189] on div "****** Step 1" at bounding box center [888, 197] width 349 height 27
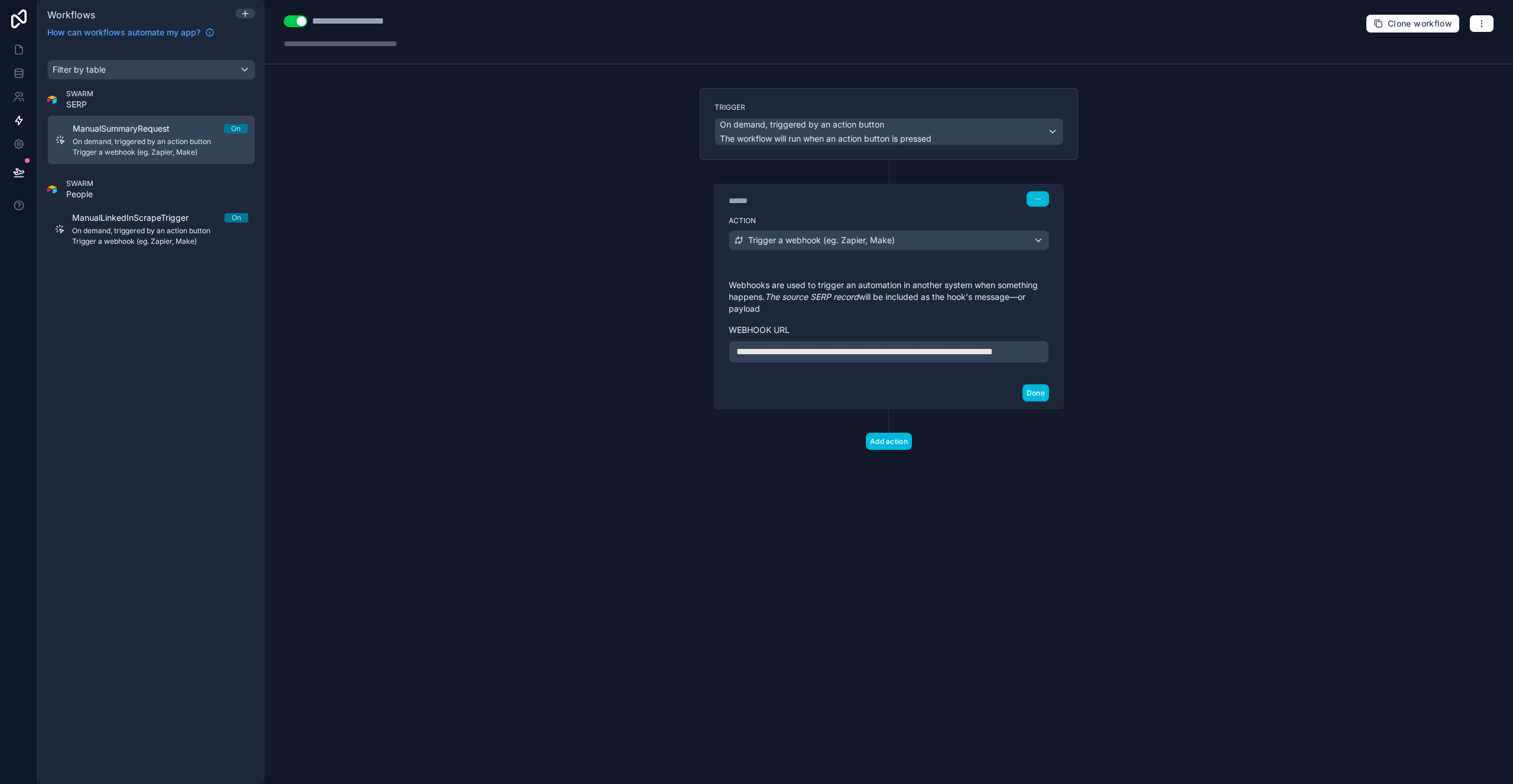
click at [1041, 201] on button "button" at bounding box center [1038, 199] width 23 height 16
click at [1040, 199] on icon "button" at bounding box center [1040, 199] width 1 height 1
click at [1046, 217] on button "Edit Description" at bounding box center [1066, 226] width 81 height 19
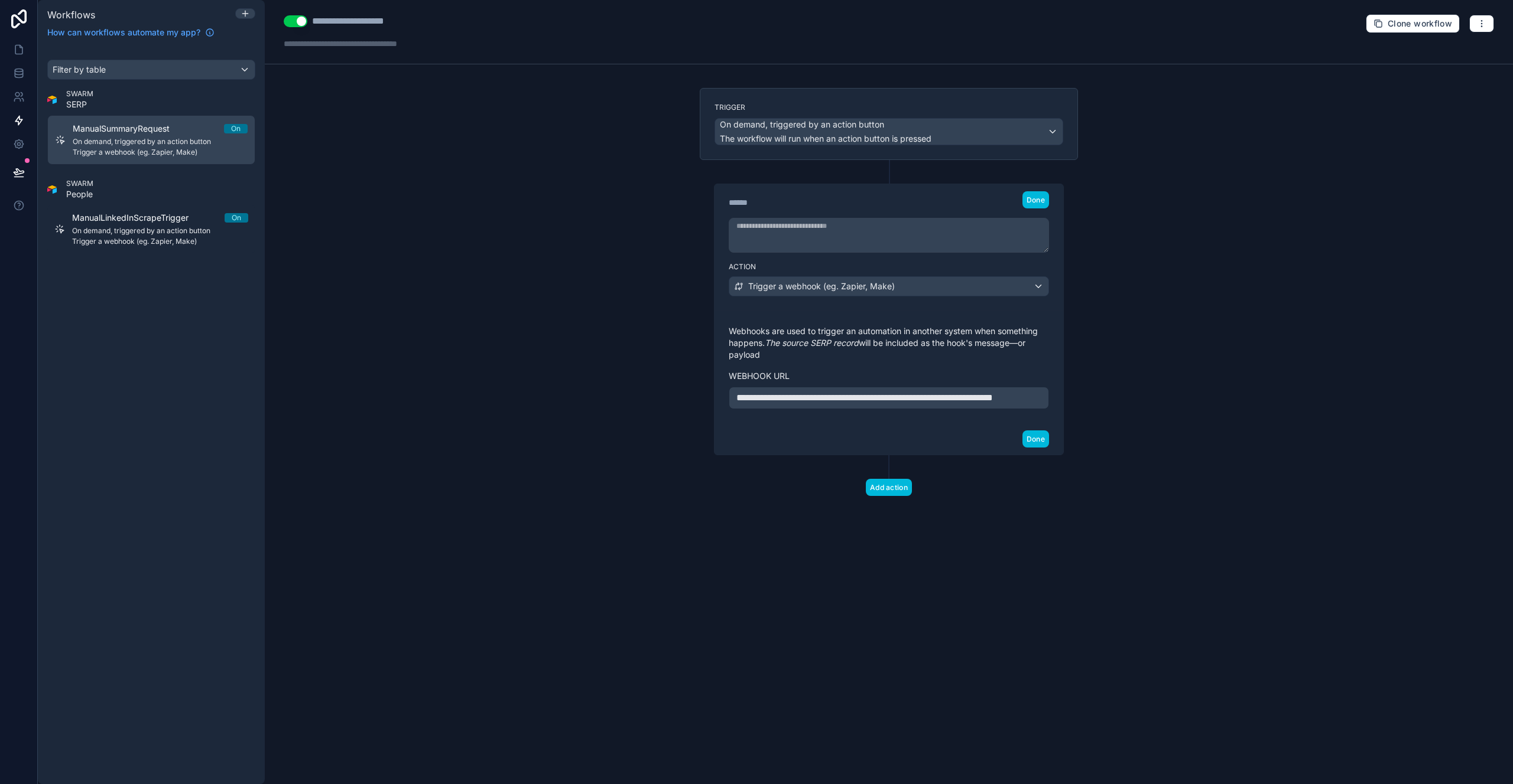
click at [798, 223] on textarea at bounding box center [888, 236] width 321 height 35
click at [791, 231] on textarea at bounding box center [888, 236] width 321 height 35
click at [761, 320] on div "**********" at bounding box center [888, 367] width 349 height 113
click at [803, 282] on span "Trigger a webhook (eg. Zapier, Make)" at bounding box center [822, 286] width 147 height 12
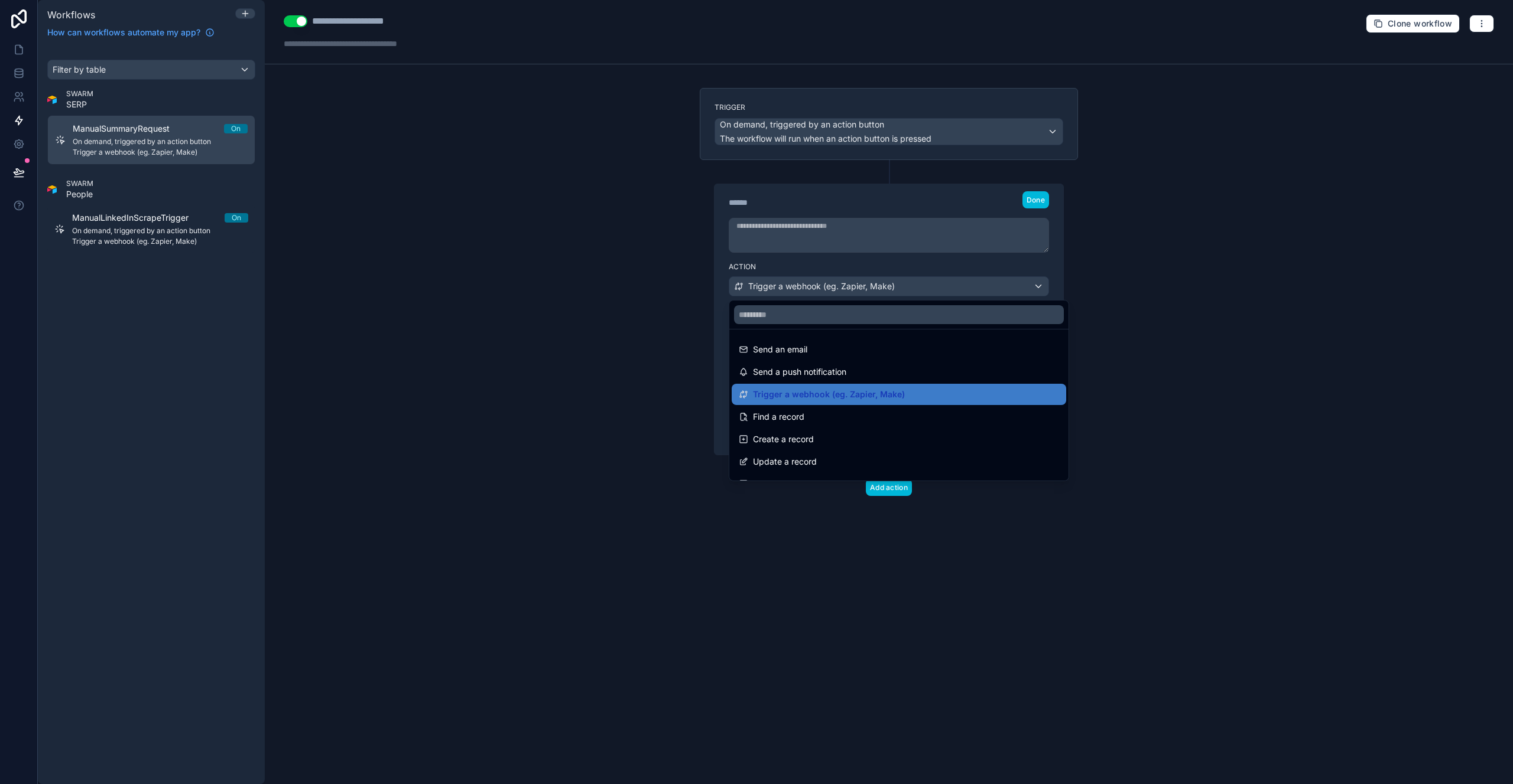
click at [745, 390] on icon at bounding box center [743, 395] width 10 height 10
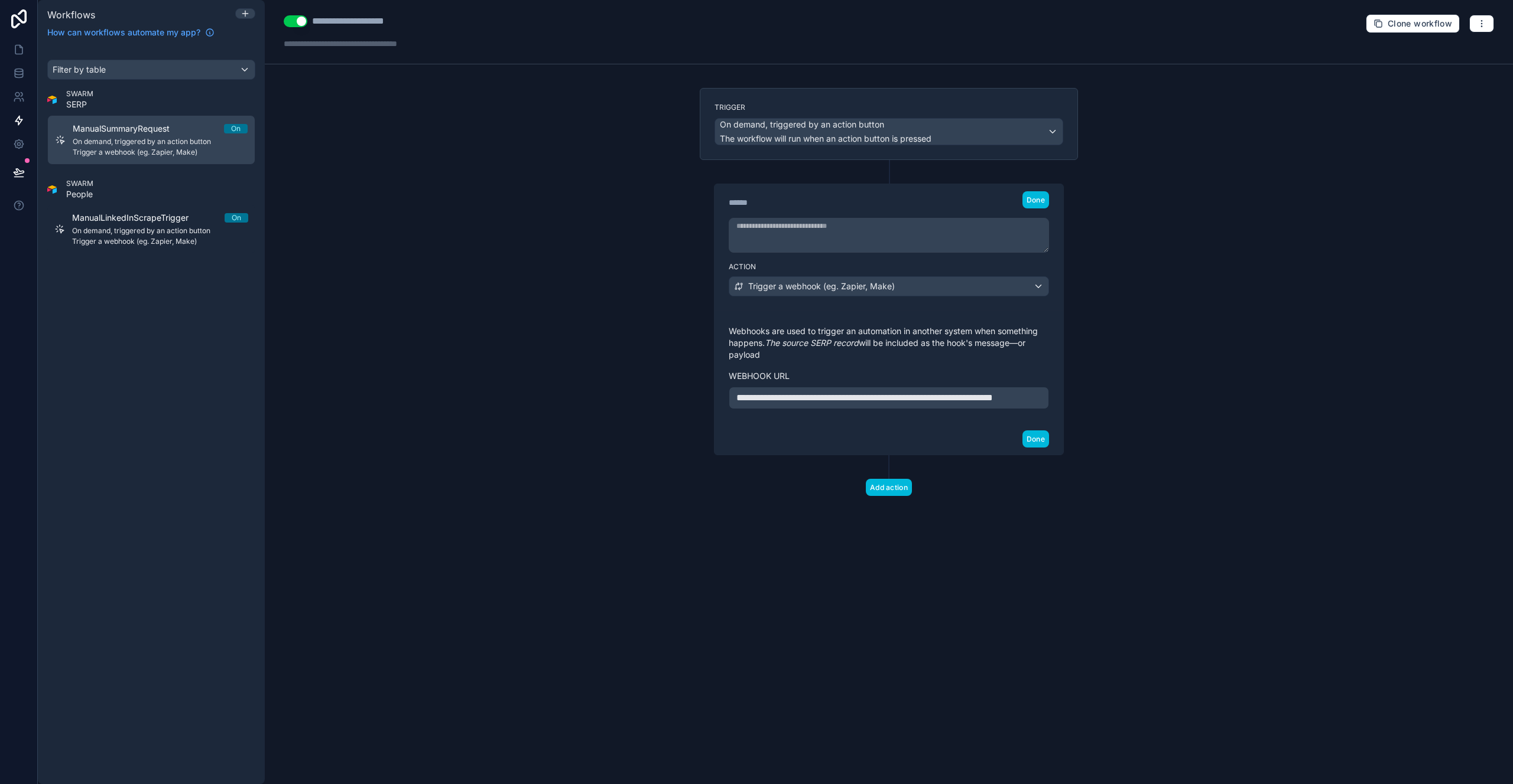
click at [776, 328] on p "Webhooks are used to trigger an automation in another system when something hap…" at bounding box center [888, 343] width 321 height 36
click at [1040, 448] on button "Done" at bounding box center [1035, 439] width 26 height 17
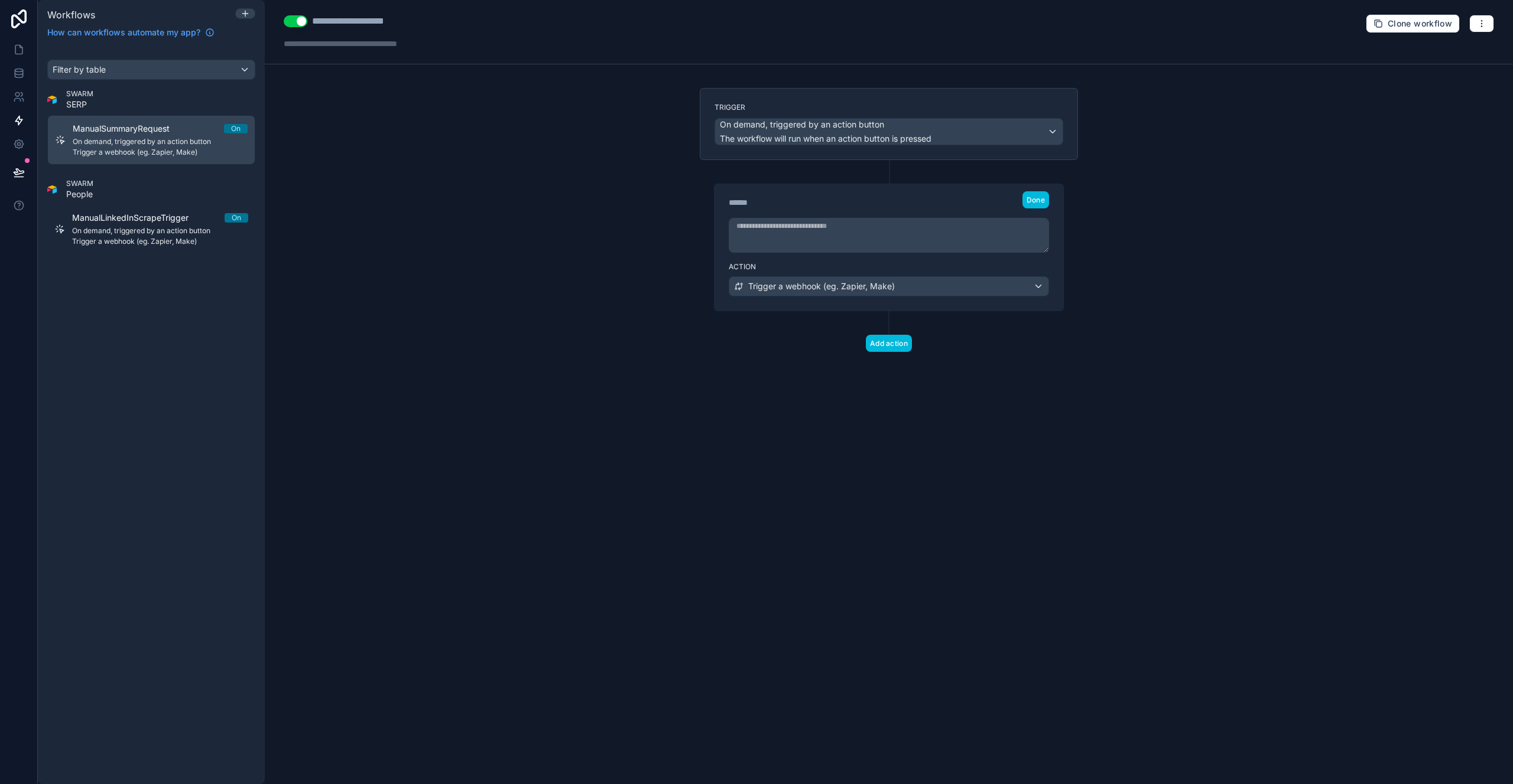
click at [699, 402] on div "**********" at bounding box center [888, 392] width 1248 height 784
